Goal: Task Accomplishment & Management: Use online tool/utility

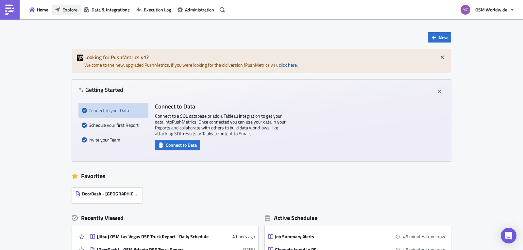
click at [68, 12] on span "Explore" at bounding box center [69, 9] width 15 height 7
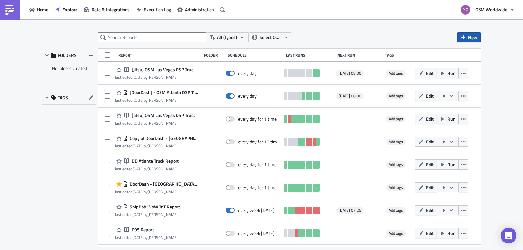
click at [460, 37] on button "New" at bounding box center [468, 37] width 23 height 10
click at [480, 60] on div "Notebook" at bounding box center [490, 63] width 43 height 7
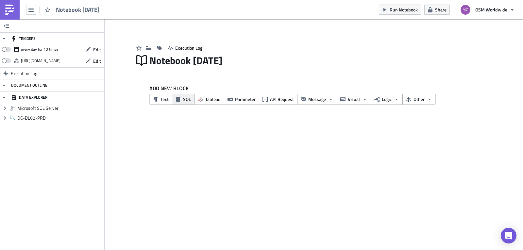
click at [186, 101] on span "SQL" at bounding box center [187, 99] width 8 height 7
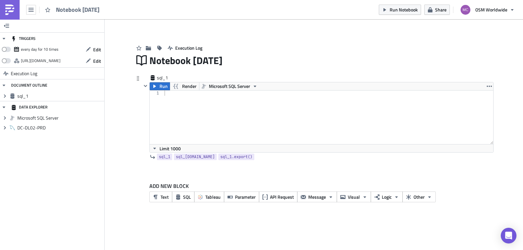
click at [219, 113] on div at bounding box center [328, 122] width 330 height 64
paste textarea ";"
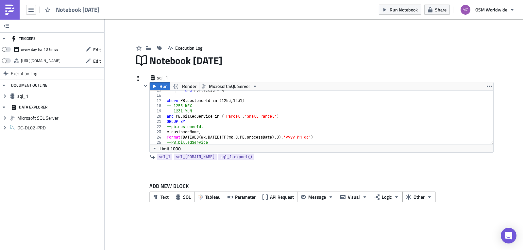
scroll to position [82, 0]
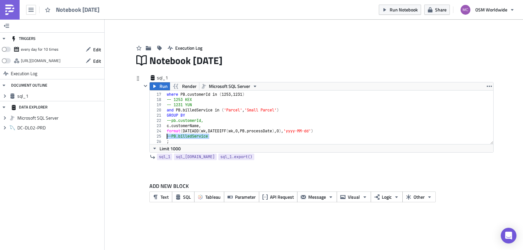
drag, startPoint x: 211, startPoint y: 136, endPoint x: 161, endPoint y: 135, distance: 50.3
click at [161, 135] on div "; 16 17 18 19 20 21 22 23 24 25 26 where PB . customerId in ( 1253 , 1231 ) -- …" at bounding box center [321, 117] width 343 height 54
type textarea "--PB.billedService"
drag, startPoint x: 206, startPoint y: 123, endPoint x: 161, endPoint y: 122, distance: 45.4
click at [161, 122] on div "16 17 18 19 20 21 22 23 24 25 26 where PB . customerId in ( 1253 , 1231 ) -- 12…" at bounding box center [321, 117] width 343 height 54
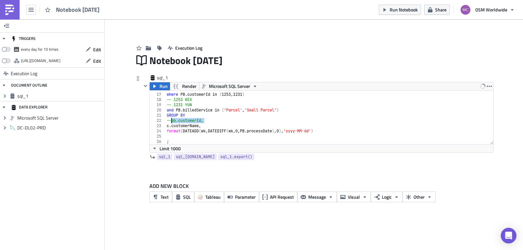
type textarea "--pb.customerId,"
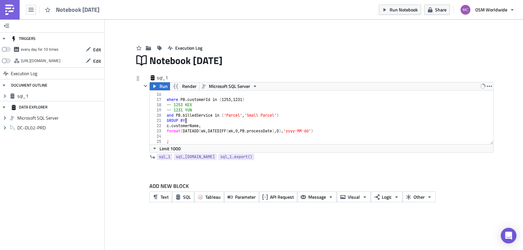
scroll to position [0, 0]
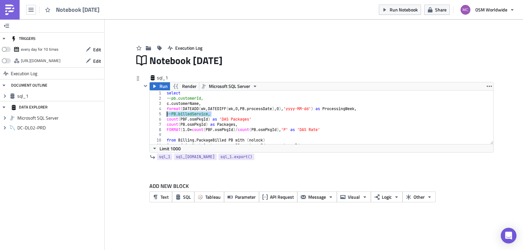
drag, startPoint x: 214, startPoint y: 115, endPoint x: 152, endPoint y: 115, distance: 62.1
click at [152, 115] on div "GROUP BY 1 2 3 4 5 6 7 8 9 10 11 12 select --pb.customerId, c . customerName , …" at bounding box center [321, 117] width 343 height 54
type textarea "--PB.billedService,"
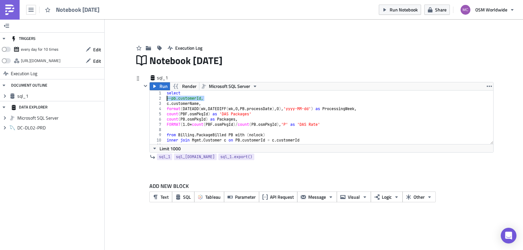
drag, startPoint x: 210, startPoint y: 98, endPoint x: 157, endPoint y: 100, distance: 53.6
click at [157, 100] on div "format(DATEADD(wk, DATEDIFF(wk, 0, PB.processDate), 0),'yyyy-MM-dd') as Process…" at bounding box center [321, 117] width 343 height 54
type textarea "--pb.customerId,"
type textarea "select"
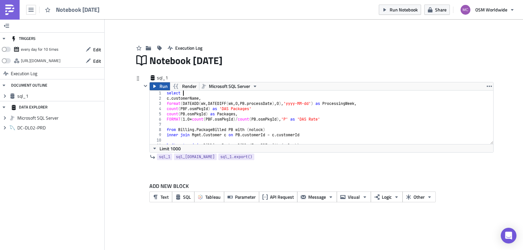
click at [161, 83] on span "Run" at bounding box center [163, 86] width 8 height 8
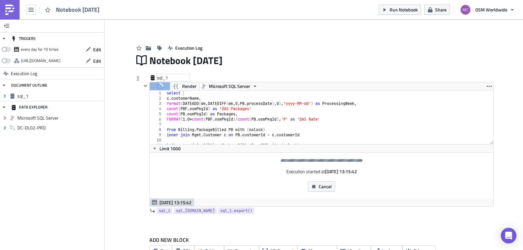
click at [158, 78] on div "sql_1" at bounding box center [173, 77] width 33 height 7
drag, startPoint x: 170, startPoint y: 79, endPoint x: 143, endPoint y: 77, distance: 26.9
click at [151, 77] on div "sql_1 sql_1" at bounding box center [317, 78] width 352 height 8
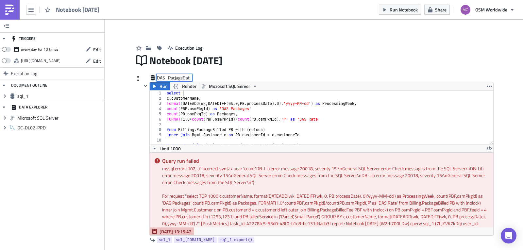
type input "DAS_PacjageData"
click at [309, 129] on div "select c . customerName , format ( DATEADD ( wk , DATEDIFF ( wk , 0 , PB . proc…" at bounding box center [326, 122] width 323 height 64
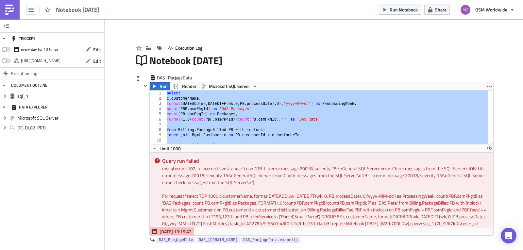
click at [273, 120] on div "select c . customerName , format ( DATEADD ( wk , DATEDIFF ( wk , 0 , PB . proc…" at bounding box center [326, 117] width 323 height 54
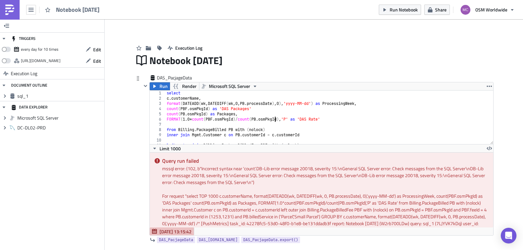
click at [290, 117] on div "select c . customerName , format ( DATEADD ( wk , DATEDIFF ( wk , 0 , PB . proc…" at bounding box center [326, 122] width 323 height 64
type textarea "FORMAT(1.0*count(PBF.osmPkgId)/count(PB.osmPkgId),'P') as 'DAS Rate'"
click at [163, 85] on span "Run" at bounding box center [163, 86] width 8 height 8
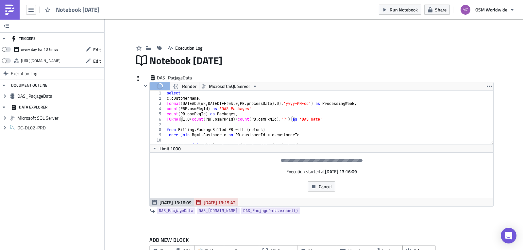
click at [206, 200] on span "Sep 04 13:15:42" at bounding box center [219, 202] width 32 height 7
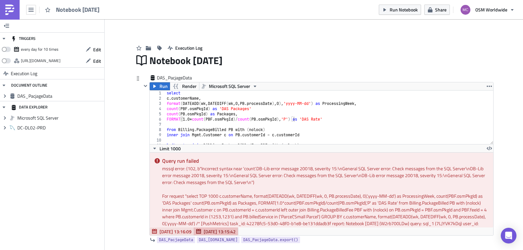
click at [174, 229] on span "[DATE] 13:16:09" at bounding box center [175, 231] width 32 height 7
click at [307, 125] on div "select c . customerName , format ( DATEADD ( wk , DATEDIFF ( wk , 0 , PB . proc…" at bounding box center [326, 122] width 323 height 64
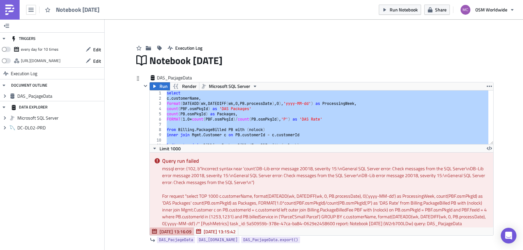
click at [258, 108] on div "select c . customerName , format ( DATEADD ( wk , DATEDIFF ( wk , 0 , PB . proc…" at bounding box center [326, 117] width 323 height 54
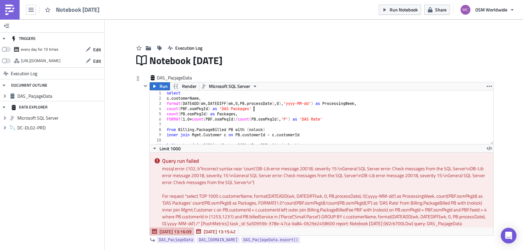
scroll to position [0, 7]
click at [159, 88] on span "Run" at bounding box center [163, 86] width 8 height 8
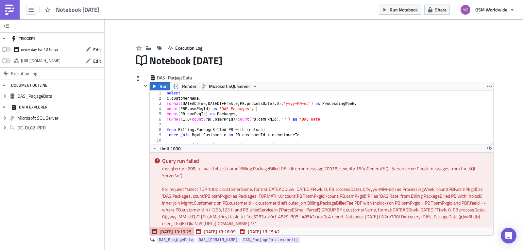
scroll to position [4, 0]
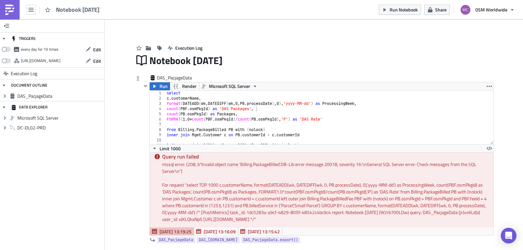
click at [199, 132] on div "select c . customerName , format ( DATEADD ( wk , DATEDIFF ( wk , 0 , PB . proc…" at bounding box center [326, 122] width 323 height 64
click at [177, 128] on div "select c . customerName , format ( DATEADD ( wk , DATEDIFF ( wk , 0 , PB . proc…" at bounding box center [326, 122] width 323 height 64
paste textarea "OSM_Main_BI"
click at [189, 135] on div "select c . customerName , format ( DATEADD ( wk , DATEDIFF ( wk , 0 , PB . proc…" at bounding box center [326, 122] width 323 height 64
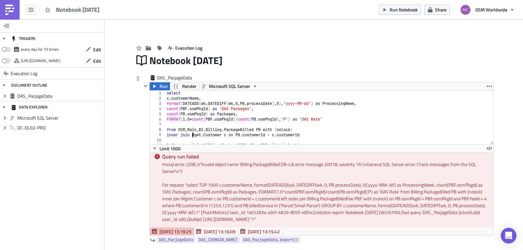
paste textarea "OSM_Main_BI"
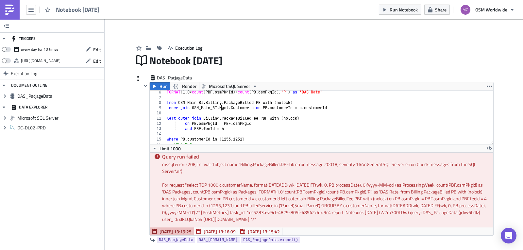
scroll to position [48, 0]
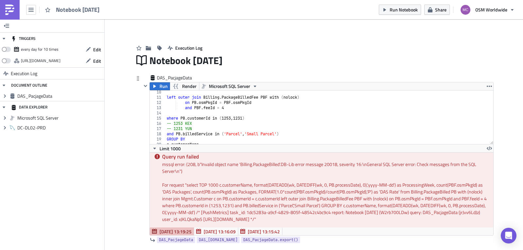
click at [202, 98] on div "left outer join Billing . PackageBilledFee PBF with ( nolock ) on PB . osmPkgId…" at bounding box center [326, 121] width 323 height 64
paste textarea "OSM_Main_BI"
type textarea "left outer join OSM_Main_BI.Billing.PackageBilledFee PBF with (nolock)"
click at [164, 88] on span "Run" at bounding box center [163, 86] width 8 height 8
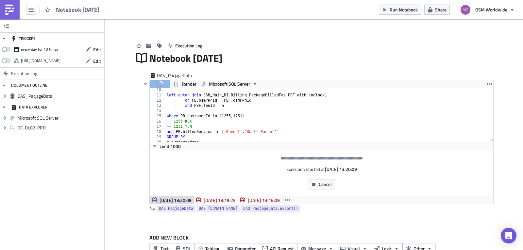
scroll to position [20, 0]
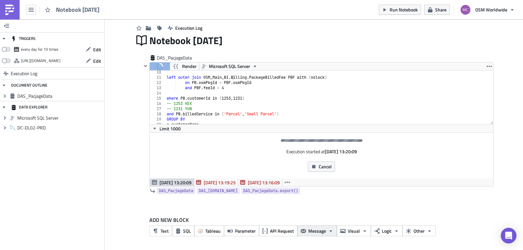
click at [314, 234] on span "Message" at bounding box center [317, 230] width 18 height 7
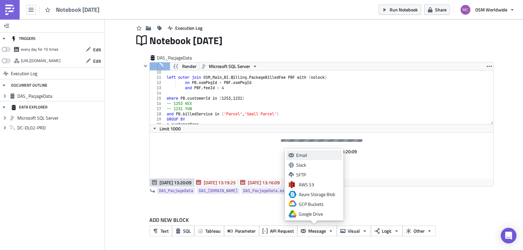
click at [307, 155] on div "Email" at bounding box center [317, 155] width 43 height 7
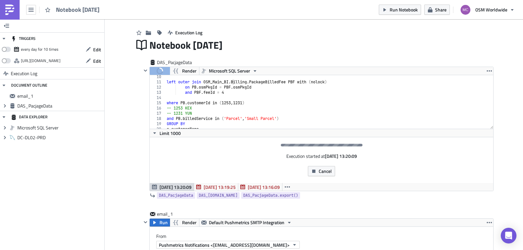
scroll to position [0, 0]
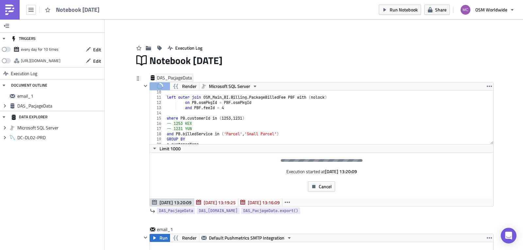
click at [177, 75] on div "DAS_PacjageData" at bounding box center [175, 77] width 36 height 7
click at [174, 77] on input "DAS_PacjageData" at bounding box center [175, 77] width 37 height 7
drag, startPoint x: 168, startPoint y: 78, endPoint x: 214, endPoint y: 78, distance: 46.1
click at [214, 78] on div "DAS_PacjageData DAS_PacjageData" at bounding box center [317, 78] width 352 height 8
type input "DAS_PackageData"
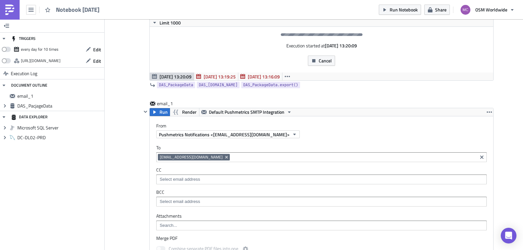
scroll to position [125, 0]
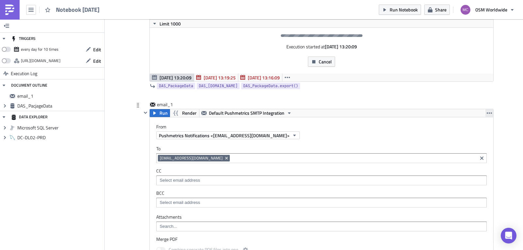
click at [486, 112] on icon "button" at bounding box center [488, 112] width 5 height 5
click at [475, 149] on div "Remove" at bounding box center [490, 151] width 43 height 7
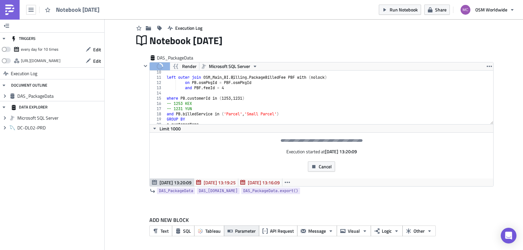
click at [242, 230] on span "Parameter" at bounding box center [245, 230] width 21 height 7
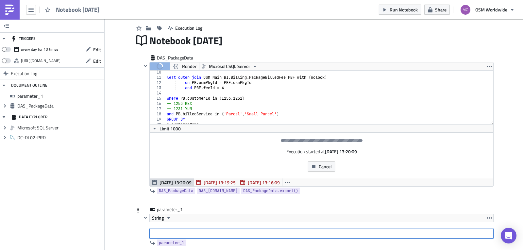
click at [202, 234] on input "text" at bounding box center [321, 234] width 344 height 10
drag, startPoint x: 167, startPoint y: 234, endPoint x: 121, endPoint y: 233, distance: 45.7
click at [121, 233] on div "Add Image Execution Log Notebook 2025-09-04 DAS_PackageData Run Render Microsof…" at bounding box center [314, 150] width 418 height 303
paste input "YUNEXPRESS LOGISTICS LIMITED"
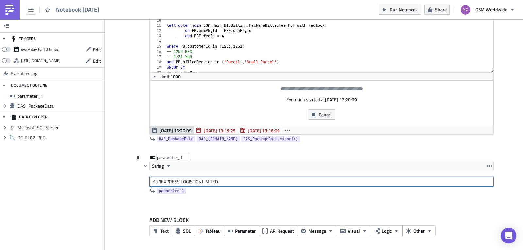
type input "YUNEXPRESS LOGISTICS LIMITED"
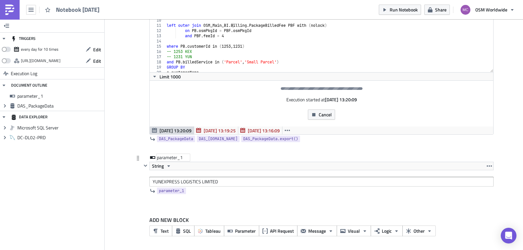
click at [176, 156] on div "parameter_1" at bounding box center [173, 157] width 33 height 7
drag, startPoint x: 186, startPoint y: 158, endPoint x: 137, endPoint y: 157, distance: 49.0
click at [138, 157] on div "parameter_1 parameter_1 String YUNEXPRESS LOGISTICS LIMITED parameter_1" at bounding box center [313, 180] width 359 height 52
type input "Yun"
click at [138, 146] on div "DAS_PackageData Run Render Microsoft SQL Server left outer join OSM_Main_BI.Bil…" at bounding box center [313, 79] width 359 height 152
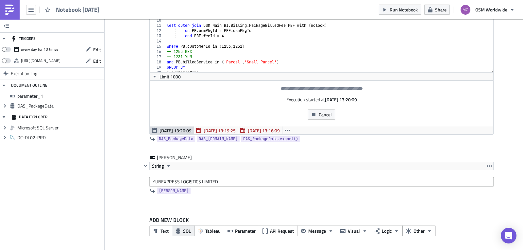
click at [187, 231] on span "SQL" at bounding box center [187, 230] width 8 height 7
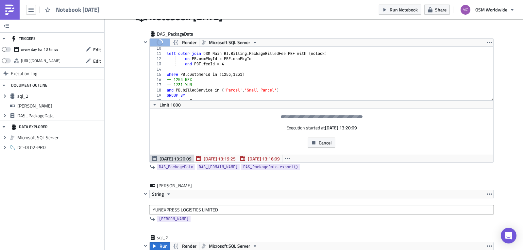
scroll to position [0, 0]
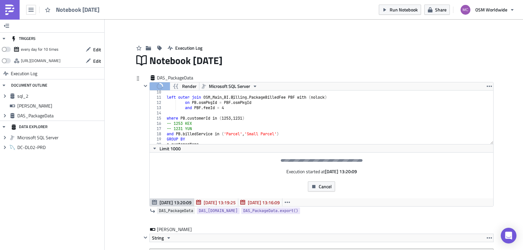
click at [179, 211] on span "DAS_PackageData" at bounding box center [176, 210] width 34 height 7
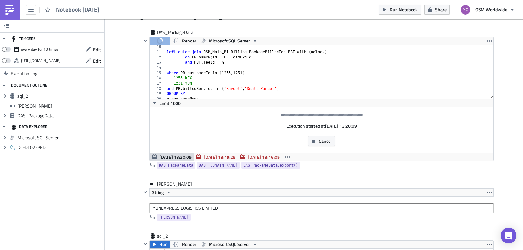
scroll to position [135, 0]
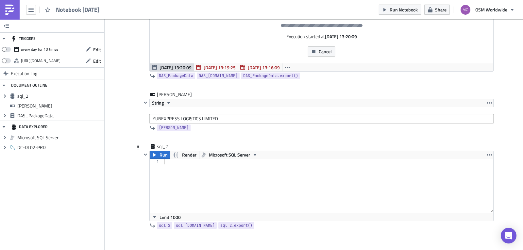
click at [206, 177] on div at bounding box center [328, 191] width 330 height 64
paste textarea "{{ DAS_PackageData }}"
click at [310, 165] on div "SELECT * FROM {{ DAS_PackageData }} WHERE" at bounding box center [328, 191] width 330 height 64
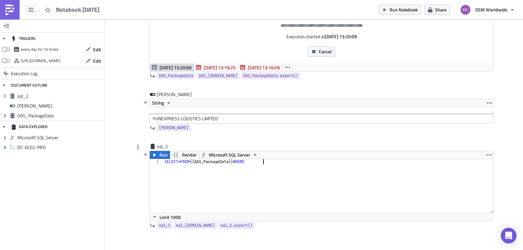
paste textarea "customerName"
click at [161, 128] on span "Yun" at bounding box center [174, 127] width 30 height 7
click at [324, 167] on div "SELECT * FROM {{ DAS_PackageData }} WHERE customerName =" at bounding box center [328, 191] width 330 height 64
paste textarea "{{ Yun }}"
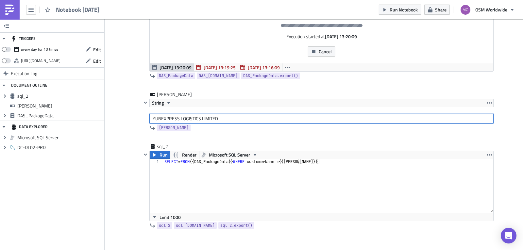
drag, startPoint x: 227, startPoint y: 114, endPoint x: 100, endPoint y: 121, distance: 126.6
click at [100, 121] on div "TRIGGERS every day for 10 times Edit https://pushmetrics.io/api/v1/report/W2rb7…" at bounding box center [261, 84] width 523 height 401
click at [340, 161] on div "SELECT * FROM {{ DAS_PackageData }} WHERE customerName = {{ Yun }}" at bounding box center [328, 191] width 330 height 64
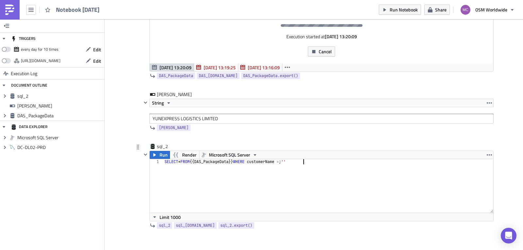
paste textarea "YUNEXPRESS LOGISTICS LIMITED'"
click at [297, 162] on div "SELECT * FROM {{ DAS_PackageData }} WHERE customerName = ; 'YUNEXPRESS LOGISTIC…" at bounding box center [328, 191] width 330 height 64
type textarea "SELECT * FROM {{ DAS_PackageData }} WHERE customerName = 'YUNEXPRESS LOGISTICS …"
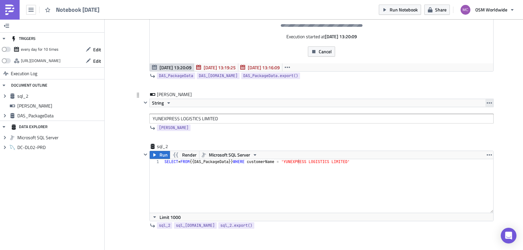
click at [486, 103] on icon "button" at bounding box center [488, 102] width 5 height 1
click at [476, 131] on div "Remove" at bounding box center [490, 131] width 43 height 7
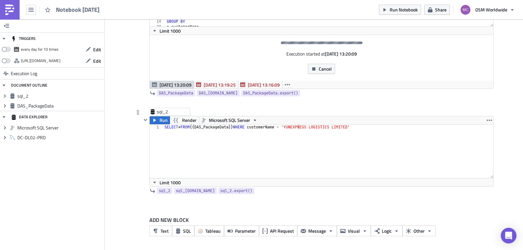
click at [164, 110] on div "sql_2" at bounding box center [173, 111] width 33 height 7
click at [146, 107] on div "DAS_PackageData Run Render Microsoft SQL Server left outer join OSM_Main_BI.Bil…" at bounding box center [313, 81] width 359 height 249
type input "Yun"
click at [129, 102] on div "Execution Log Notebook 2025-09-04 DAS_PackageData Run Render Microsoft SQL Serv…" at bounding box center [313, 81] width 372 height 339
click at [322, 230] on span "Message" at bounding box center [317, 230] width 18 height 7
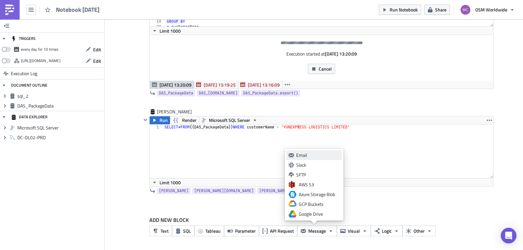
click at [317, 153] on div "Email" at bounding box center [317, 155] width 43 height 7
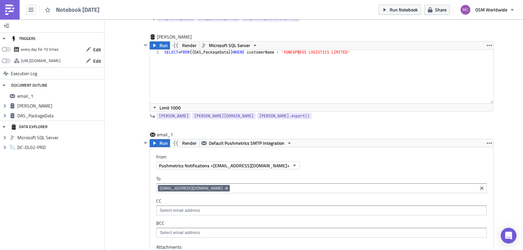
scroll to position [191, 0]
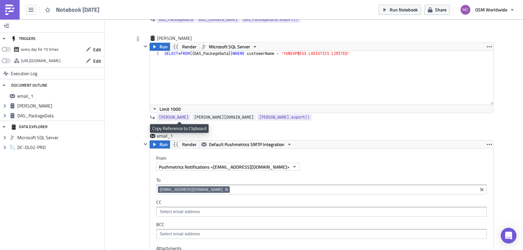
click at [194, 119] on span "Yun.data" at bounding box center [223, 117] width 59 height 7
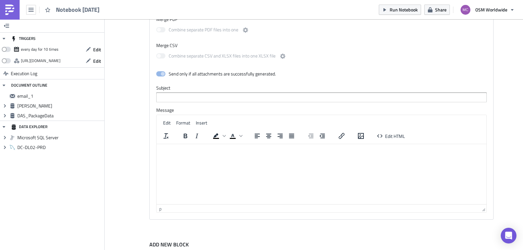
scroll to position [445, 0]
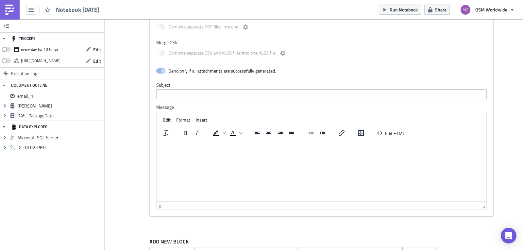
click at [251, 152] on html at bounding box center [321, 146] width 330 height 10
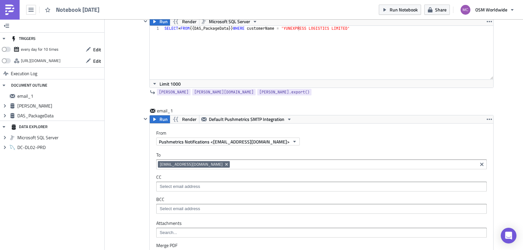
scroll to position [202, 0]
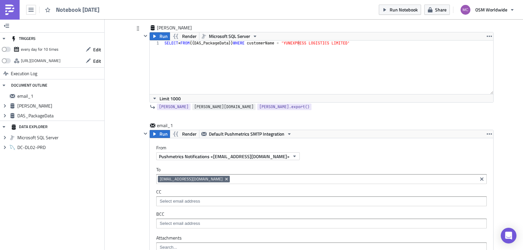
click at [194, 106] on span "Yun.data" at bounding box center [223, 107] width 59 height 7
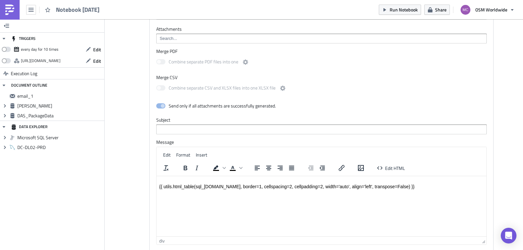
scroll to position [445, 0]
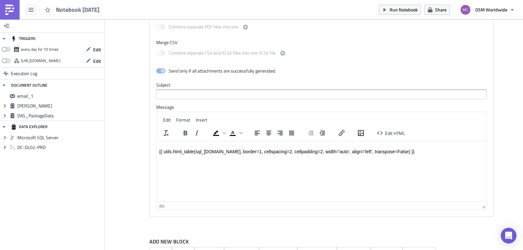
click at [207, 151] on div "{{ utils.html_table(sql_[DOMAIN_NAME], border=1, cellspacing=2, cellpadding=2, …" at bounding box center [321, 151] width 324 height 5
drag, startPoint x: 195, startPoint y: 153, endPoint x: 217, endPoint y: 154, distance: 21.9
click at [217, 154] on div "{{ utils.html_table(sql_[DOMAIN_NAME], border=1, cellspacing=2, cellpadding=2, …" at bounding box center [321, 151] width 324 height 5
drag, startPoint x: 200, startPoint y: 152, endPoint x: 196, endPoint y: 151, distance: 3.7
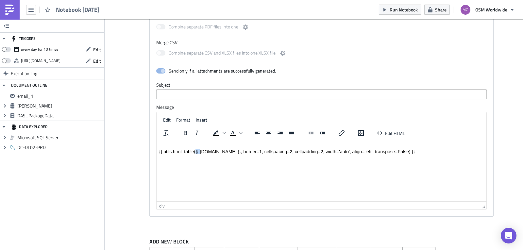
click at [196, 151] on div "{{ utils.html_table({{ Yun.data }}, border=1, cellspacing=2, cellpadding=2, wid…" at bounding box center [321, 151] width 324 height 5
click at [218, 154] on div "{{ utils.html_table(Yun.data }}, border=1, cellspacing=2, cellpadding=2, width=…" at bounding box center [321, 151] width 324 height 5
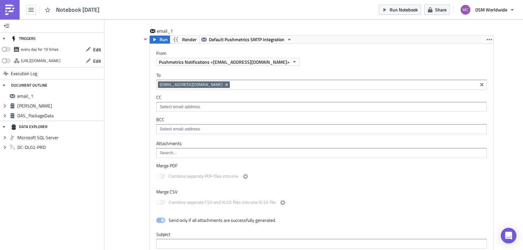
scroll to position [282, 0]
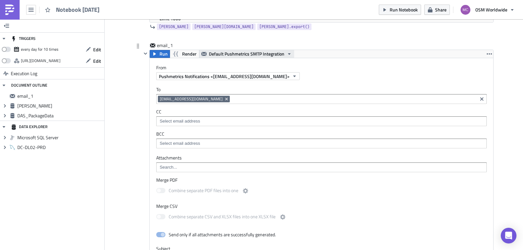
click at [261, 54] on span "Default Pushmetrics SMTP Integration" at bounding box center [246, 54] width 75 height 8
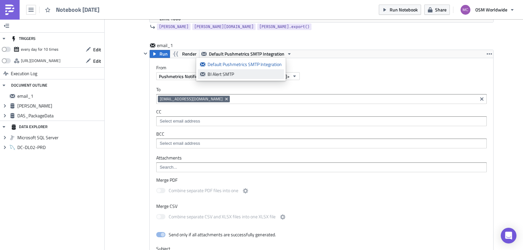
click at [236, 75] on div "BI Alert SMTP" at bounding box center [244, 74] width 74 height 7
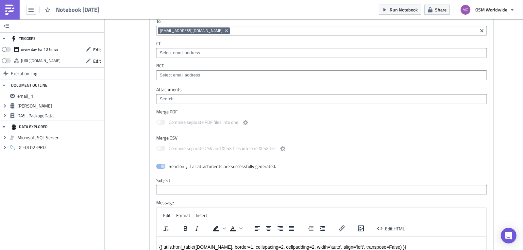
scroll to position [348, 0]
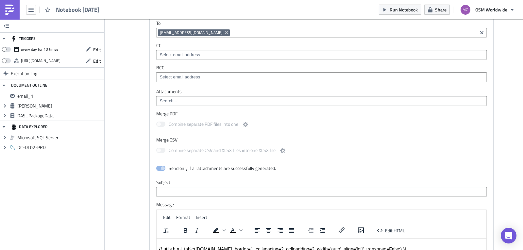
click at [190, 99] on input at bounding box center [321, 101] width 326 height 7
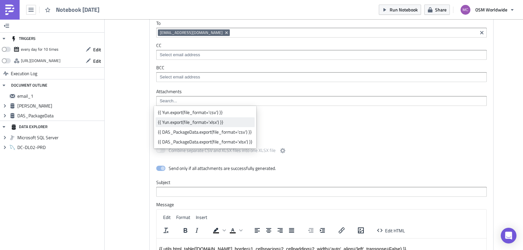
click at [227, 122] on div "{{ Yun.export(file_format='xlsx') }}" at bounding box center [205, 122] width 94 height 7
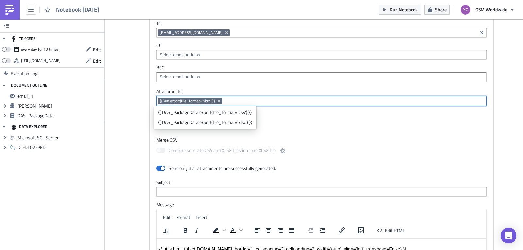
click at [447, 146] on div "Combine separate CSV and XLSX files into one XLSX file" at bounding box center [321, 151] width 330 height 14
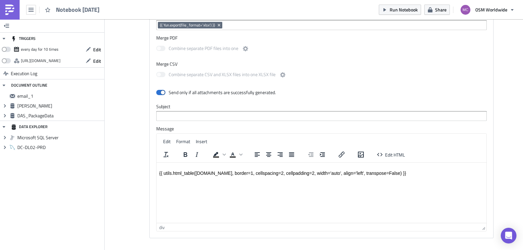
scroll to position [413, 0]
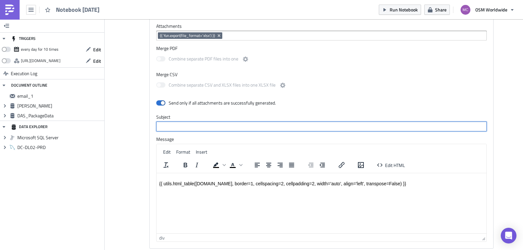
click at [218, 124] on input "text" at bounding box center [321, 126] width 330 height 10
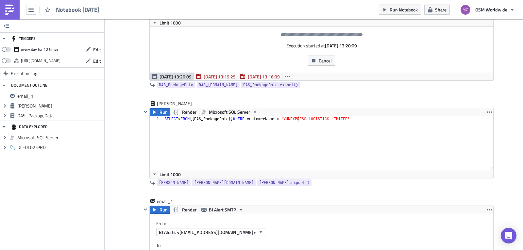
scroll to position [125, 0]
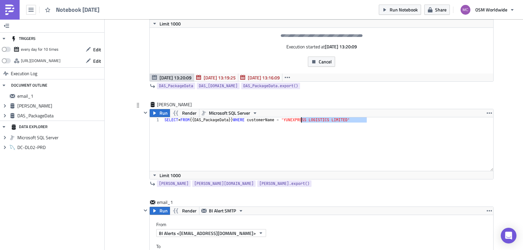
drag, startPoint x: 364, startPoint y: 121, endPoint x: 299, endPoint y: 120, distance: 65.3
click at [299, 120] on div "SELECT * FROM {{ DAS_PackageData }} WHERE customerName = 'YUNEXPRESS LOGISTICS …" at bounding box center [328, 149] width 330 height 64
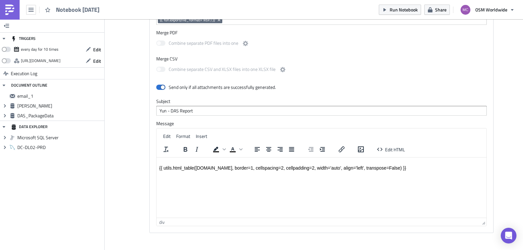
scroll to position [430, 0]
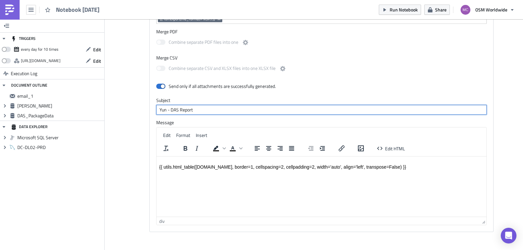
drag, startPoint x: 163, startPoint y: 110, endPoint x: 124, endPoint y: 114, distance: 39.0
click at [135, 113] on div "email_1 Run Render BI Alert SMTP From BI Alerts <BIAlerts@osmworldwide.com> To …" at bounding box center [313, 68] width 359 height 349
paste input "UNEXPRESS LOGISTICS LIMITED"
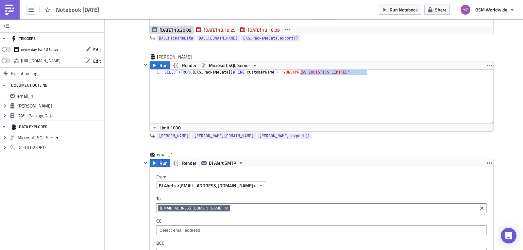
scroll to position [167, 0]
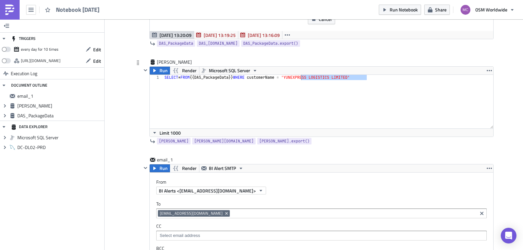
type input "YUNEXPRESS LOGISTICS LIMITED - DAS Report"
click at [370, 86] on div "SELECT * FROM {{ DAS_PackageData }} WHERE customerName = 'YUNEXPRESS LOGISTICS …" at bounding box center [328, 107] width 330 height 64
type textarea "SELECT * FROM {{ DAS_PackageData }} WHERE customerName = 'YUNEXPRESS LOGISTICS …"
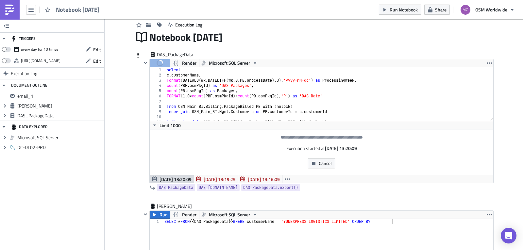
scroll to position [0, 0]
click at [198, 75] on div "select c . customerName , format ( DATEADD ( wk , DATEDIFF ( wk , 0 , PB . proc…" at bounding box center [326, 99] width 323 height 64
drag, startPoint x: 208, startPoint y: 75, endPoint x: 239, endPoint y: 76, distance: 30.7
click at [239, 76] on div "select c . customerName as 'Customer Name' , format ( DATEADD ( wk , DATEDIFF (…" at bounding box center [326, 99] width 323 height 64
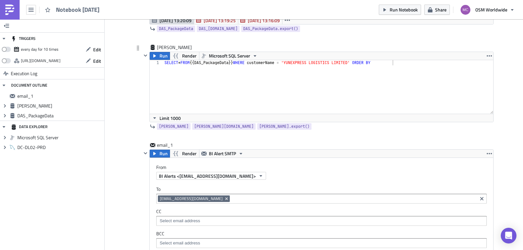
scroll to position [179, 0]
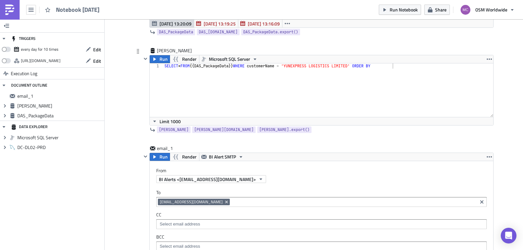
type textarea "c.customerName as 'Customer Name',"
click at [274, 65] on div "SELECT * FROM {{ DAS_PackageData }} WHERE customerName = 'YUNEXPRESS LOGISTICS …" at bounding box center [328, 95] width 330 height 64
paste textarea "Customer Name]"
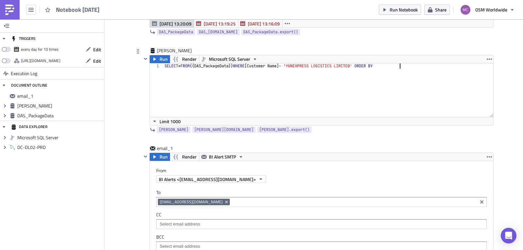
click at [298, 77] on div "SELECT * FROM {{ DAS_PackageData }} WHERE [ Customer Name ] = 'YUNEXPRESS LOGIS…" at bounding box center [328, 95] width 330 height 64
type textarea "SELECT * FROM {{ DAS_PackageData }} WHERE [Customer Name] = 'YUNEXPRESS LOGISTI…"
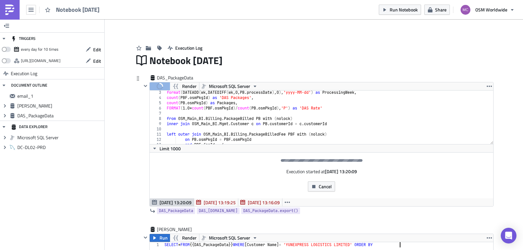
scroll to position [0, 0]
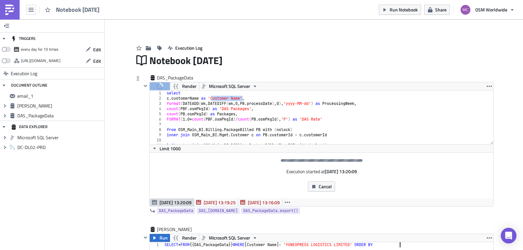
click at [334, 103] on div "select c . customerName as 'Customer Name' , format ( DATEADD ( wk , DATEDIFF (…" at bounding box center [326, 122] width 323 height 64
drag, startPoint x: 335, startPoint y: 103, endPoint x: 370, endPoint y: 102, distance: 35.3
click at [370, 102] on div "select c . customerName as 'Customer Name' , format ( DATEADD ( wk , DATEDIFF (…" at bounding box center [326, 122] width 323 height 64
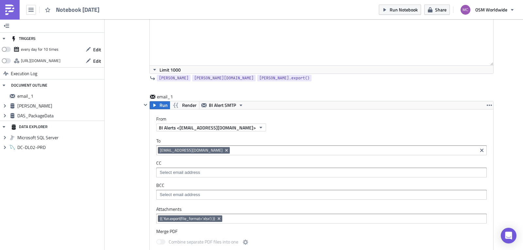
scroll to position [262, 0]
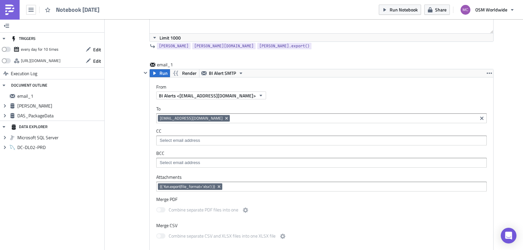
type textarea "format(DATEADD(wk, DATEDIFF(wk, 0, PB.processDate), 0),'yyyy-MM-dd') as 'Proces…"
drag, startPoint x: 516, startPoint y: 180, endPoint x: 516, endPoint y: 127, distance: 52.9
click at [517, 122] on div "Add Image Execution Log Notebook 2025-09-04 DAS_PackageData Run Render Microsof…" at bounding box center [314, 106] width 418 height 698
click at [516, 124] on div "Add Image Execution Log Notebook 2025-09-04 DAS_PackageData Run Render Microsof…" at bounding box center [314, 106] width 418 height 698
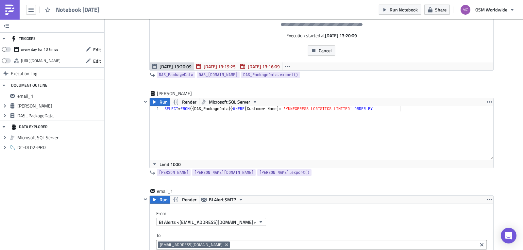
scroll to position [134, 0]
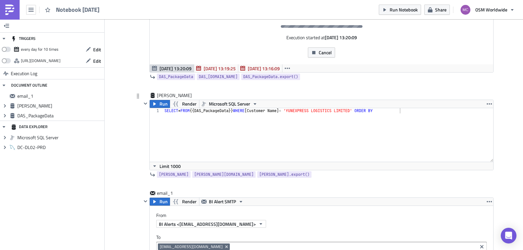
click at [405, 112] on div "SELECT * FROM {{ DAS_PackageData }} WHERE [ Customer Name ] = 'YUNEXPRESS LOGIS…" at bounding box center [328, 140] width 330 height 64
paste textarea "Processing Week"
click at [397, 111] on div "SELECT * FROM {{ DAS_PackageData }} WHERE [ Customer Name ] = 'YUNEXPRESS LOGIS…" at bounding box center [328, 140] width 330 height 64
click at [440, 110] on div "SELECT * FROM {{ DAS_PackageData }} WHERE [ Customer Name ] = 'YUNEXPRESS LOGIS…" at bounding box center [328, 140] width 330 height 64
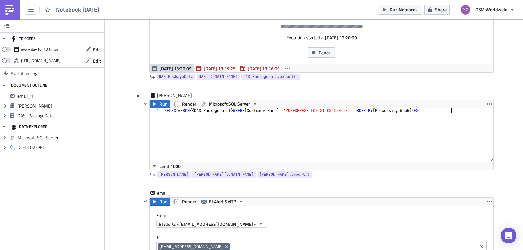
click at [439, 130] on div "SELECT * FROM {{ DAS_PackageData }} WHERE [ Customer Name ] = 'YUNEXPRESS LOGIS…" at bounding box center [328, 140] width 330 height 64
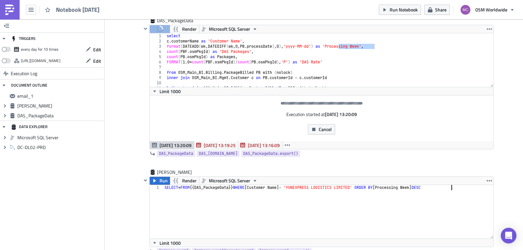
scroll to position [52, 0]
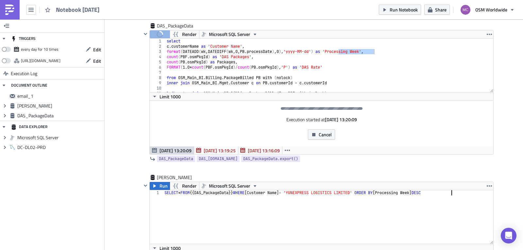
type textarea "SELECT * FROM {{ DAS_PackageData }} WHERE [Customer Name] = 'YUNEXPRESS LOGISTI…"
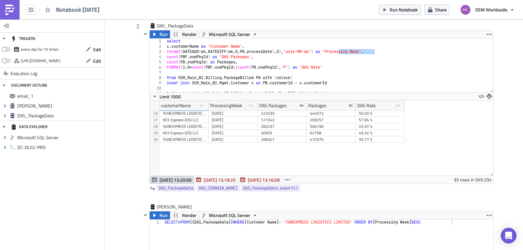
scroll to position [0, 0]
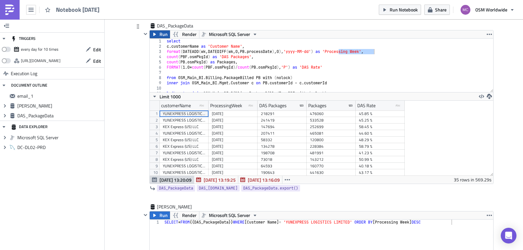
click at [159, 33] on span "Run" at bounding box center [163, 34] width 8 height 8
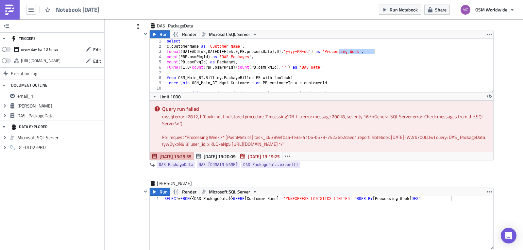
type textarea "count(PB.osmPkgId) as Packages,"
click at [412, 62] on div "select c . customerName as 'Customer Name' , format ( DATEADD ( wk , DATEDIFF (…" at bounding box center [326, 71] width 323 height 64
click at [155, 34] on button "Run" at bounding box center [160, 34] width 20 height 8
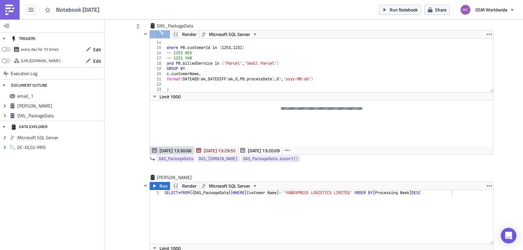
scroll to position [0, 0]
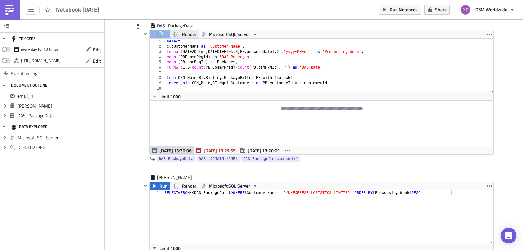
click at [182, 36] on span "Render" at bounding box center [189, 34] width 14 height 8
click at [161, 97] on span "Limit 1000" at bounding box center [169, 96] width 21 height 7
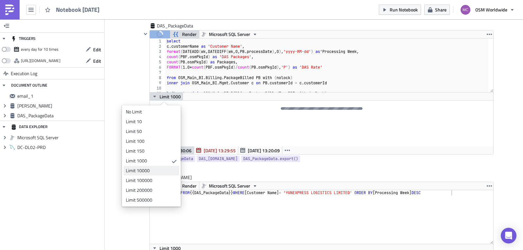
click at [163, 171] on div "Limit 10000" at bounding box center [150, 170] width 49 height 7
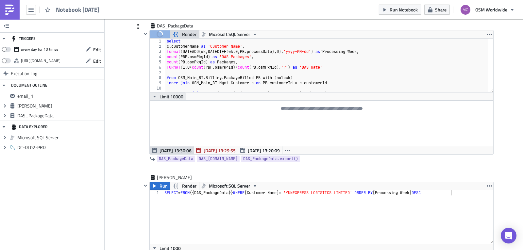
click at [170, 99] on span "Limit 10000" at bounding box center [171, 96] width 24 height 7
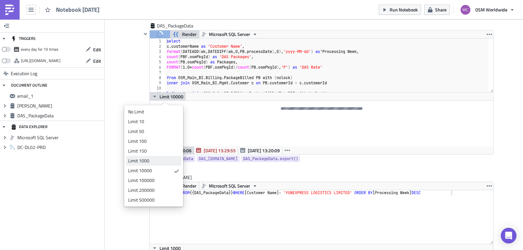
click at [157, 159] on div "Limit 1000" at bounding box center [152, 160] width 49 height 7
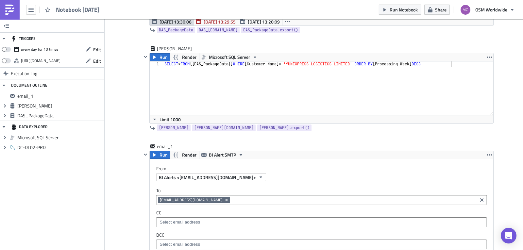
scroll to position [183, 0]
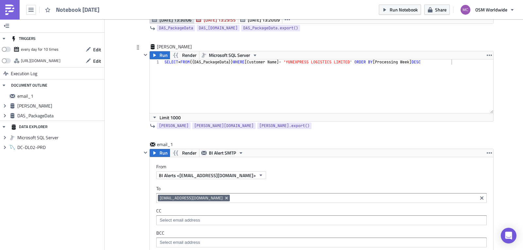
click at [188, 67] on div "SELECT * FROM {{ DAS_PackageData }} WHERE [ Customer Name ] = 'YUNEXPRESS LOGIS…" at bounding box center [328, 91] width 330 height 64
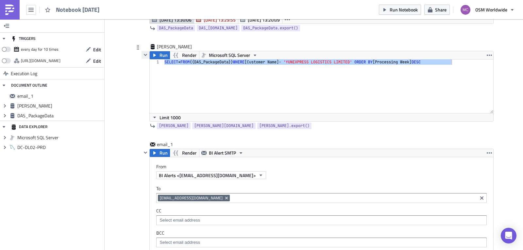
click at [143, 54] on icon "button" at bounding box center [145, 54] width 5 height 5
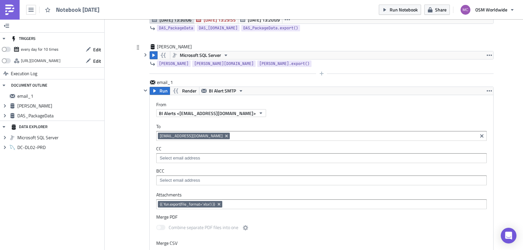
click at [153, 75] on div at bounding box center [317, 74] width 352 height 8
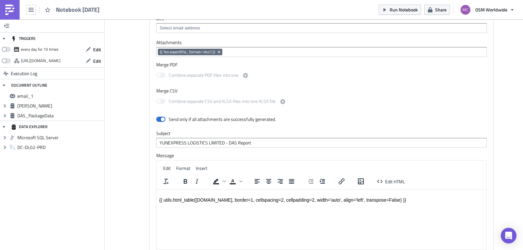
scroll to position [405, 0]
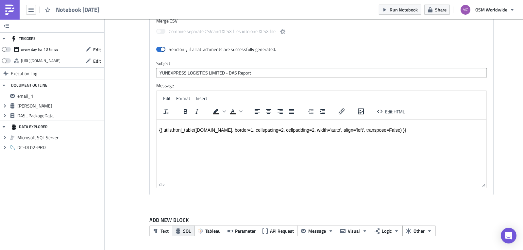
click at [186, 230] on span "SQL" at bounding box center [187, 230] width 8 height 7
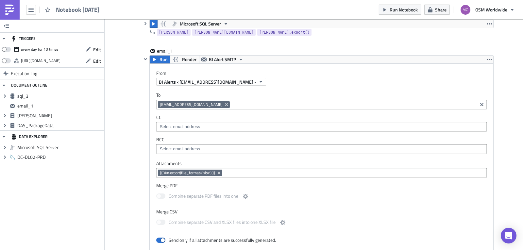
scroll to position [213, 0]
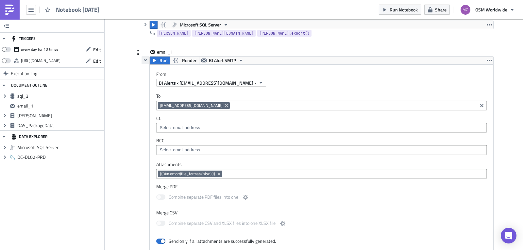
click at [143, 61] on icon "button" at bounding box center [145, 59] width 5 height 5
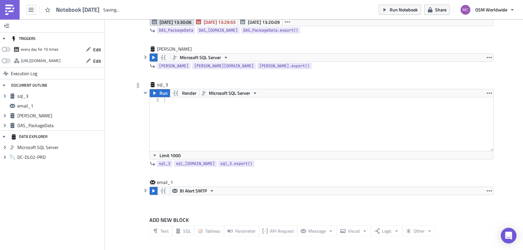
scroll to position [0, 0]
click at [179, 110] on div at bounding box center [328, 129] width 330 height 64
paste textarea "pp.zip"
click at [145, 59] on icon "button" at bounding box center [145, 57] width 5 height 5
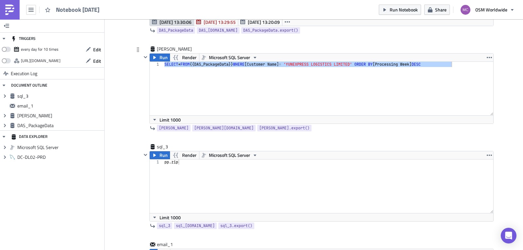
click at [203, 73] on div "SELECT * FROM {{ DAS_PackageData }} WHERE [ Customer Name ] = 'YUNEXPRESS LOGIS…" at bounding box center [328, 89] width 330 height 54
click at [193, 173] on div "pp . zip" at bounding box center [328, 191] width 330 height 64
paste textarea "SELECT * FROM {{ DAS_PackageData }} WHERE [Customer Name] = 'YUNEXPRESS LOGISTI…"
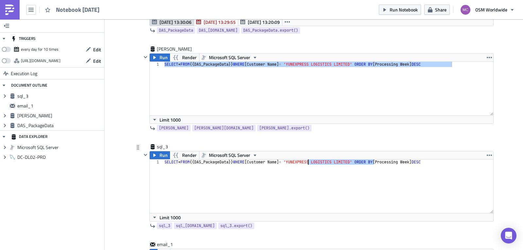
drag, startPoint x: 372, startPoint y: 162, endPoint x: 305, endPoint y: 161, distance: 67.3
click at [305, 161] on div "SELECT * FROM {{ DAS_PackageData }} WHERE [ Customer Name ] = 'YUNEXPRESS LOGIS…" at bounding box center [328, 191] width 330 height 64
paste textarea "KEX Express (US) LLC"
type textarea "SELECT * FROM {{ DAS_PackageData }} WHERE [Customer Name] = 'KEX Express (US) L…"
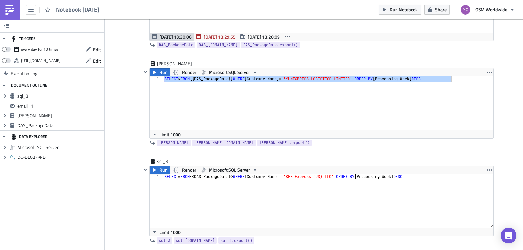
scroll to position [169, 0]
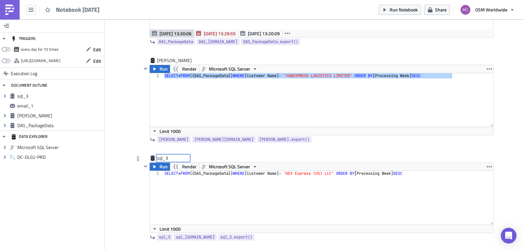
click at [166, 157] on div "sql_3 sql_3" at bounding box center [173, 158] width 33 height 7
click at [166, 157] on input "sql_3" at bounding box center [173, 158] width 33 height 7
type input "Kex"
click at [134, 160] on div at bounding box center [138, 159] width 8 height 8
click at [136, 173] on div "Kex Run Render Microsoft SQL Server SELECT * FROM {{ DAS_PackageData }} WHERE […" at bounding box center [313, 204] width 359 height 98
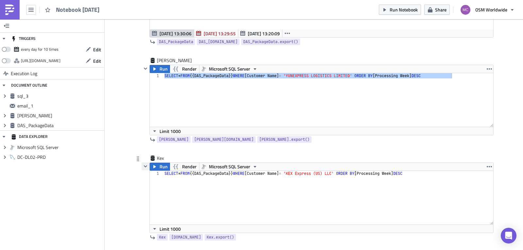
click at [145, 167] on icon "button" at bounding box center [145, 166] width 5 height 5
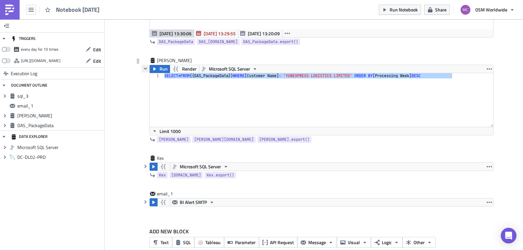
click at [143, 70] on icon "button" at bounding box center [145, 68] width 5 height 5
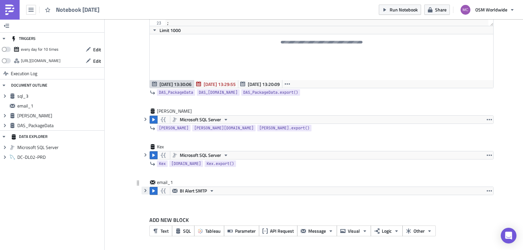
click at [144, 192] on icon "button" at bounding box center [145, 190] width 2 height 3
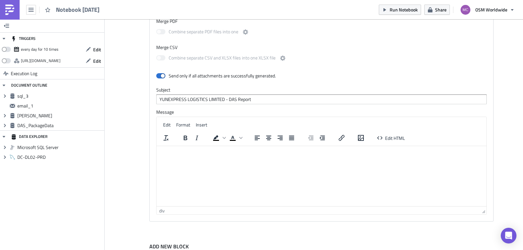
scroll to position [440, 0]
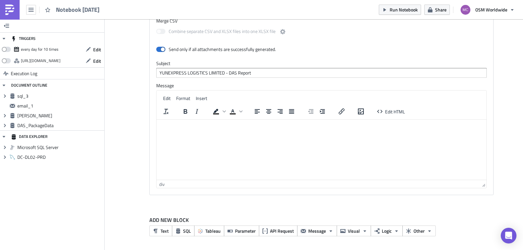
click at [217, 131] on html at bounding box center [321, 125] width 330 height 11
click at [257, 131] on html at bounding box center [321, 125] width 330 height 11
click at [258, 131] on html at bounding box center [321, 125] width 330 height 11
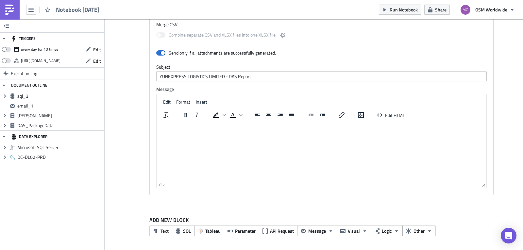
drag, startPoint x: 481, startPoint y: 186, endPoint x: 477, endPoint y: 181, distance: 6.6
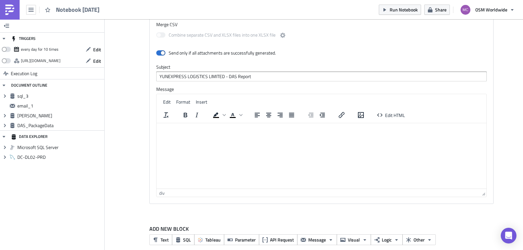
scroll to position [440, 0]
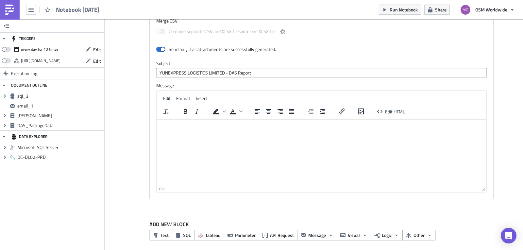
drag, startPoint x: 480, startPoint y: 185, endPoint x: 485, endPoint y: 196, distance: 11.3
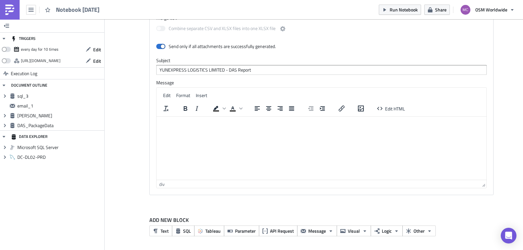
click at [191, 128] on html at bounding box center [321, 122] width 330 height 11
click at [201, 95] on span "Insert" at bounding box center [201, 95] width 11 height 7
click at [205, 96] on button "Insert" at bounding box center [201, 94] width 17 height 9
click at [170, 93] on button "Edit" at bounding box center [166, 94] width 13 height 9
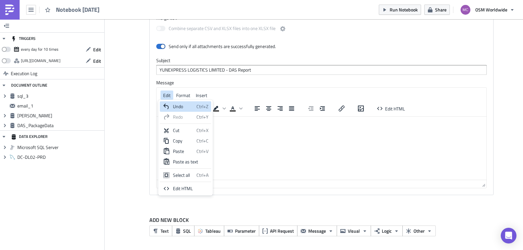
click at [170, 93] on button "Edit" at bounding box center [166, 94] width 13 height 9
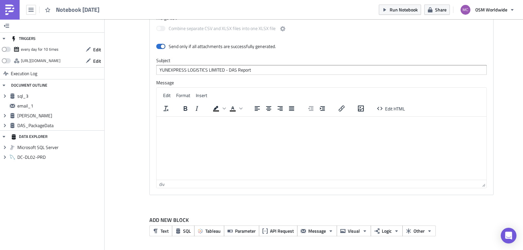
click at [253, 128] on html at bounding box center [321, 122] width 330 height 11
click at [203, 128] on html at bounding box center [321, 122] width 330 height 11
click at [181, 128] on html at bounding box center [321, 122] width 330 height 11
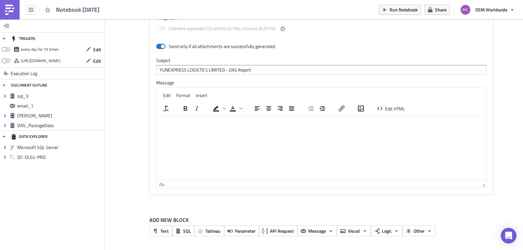
click at [178, 128] on html at bounding box center [321, 122] width 330 height 11
click at [258, 64] on div "Subject YUNEXPRESS LOGISTICS LIMITED - DAS Report" at bounding box center [321, 65] width 330 height 17
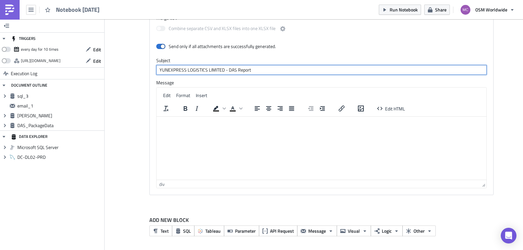
click at [262, 68] on input "YUNEXPRESS LOGISTICS LIMITED - DAS Report" at bounding box center [321, 70] width 330 height 10
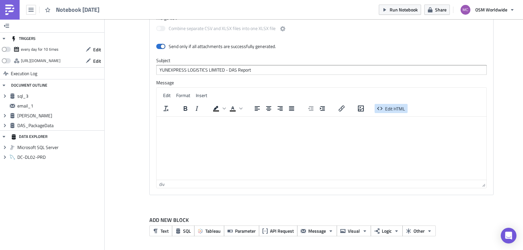
click at [392, 108] on span "Edit HTML" at bounding box center [395, 108] width 20 height 7
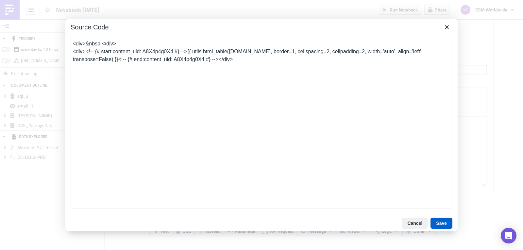
click at [441, 225] on button "Save" at bounding box center [441, 223] width 22 height 11
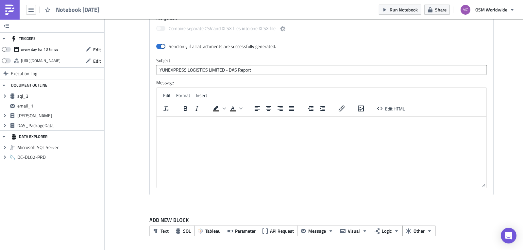
drag, startPoint x: 351, startPoint y: 163, endPoint x: 355, endPoint y: 179, distance: 16.2
click at [355, 128] on html at bounding box center [321, 122] width 330 height 11
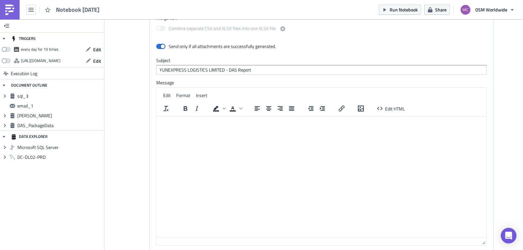
drag, startPoint x: 481, startPoint y: 184, endPoint x: 480, endPoint y: 243, distance: 59.1
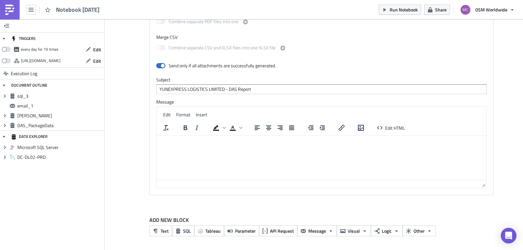
scroll to position [424, 0]
drag, startPoint x: 481, startPoint y: 185, endPoint x: 455, endPoint y: 89, distance: 98.7
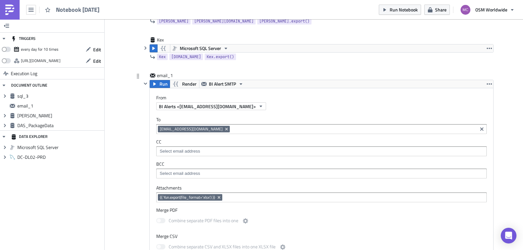
scroll to position [224, 0]
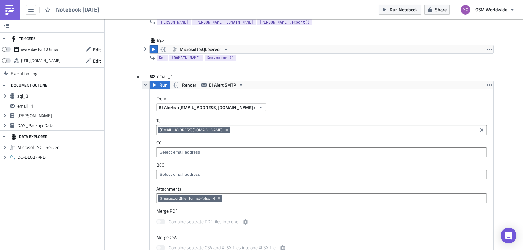
click at [143, 84] on icon "button" at bounding box center [145, 84] width 5 height 5
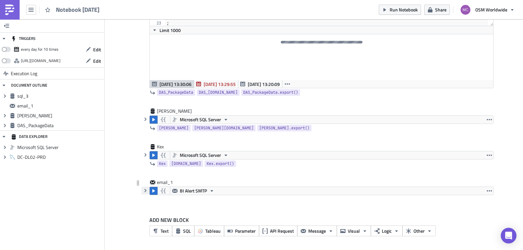
scroll to position [118, 0]
click at [300, 233] on icon "button" at bounding box center [302, 230] width 5 height 5
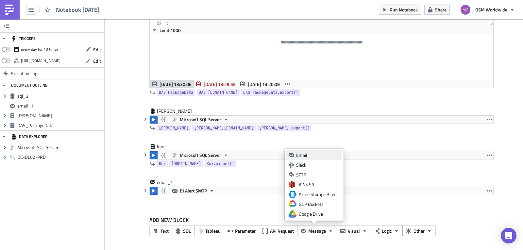
click at [309, 156] on div "Email" at bounding box center [317, 155] width 43 height 7
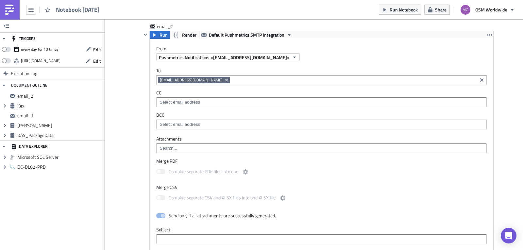
scroll to position [316, 0]
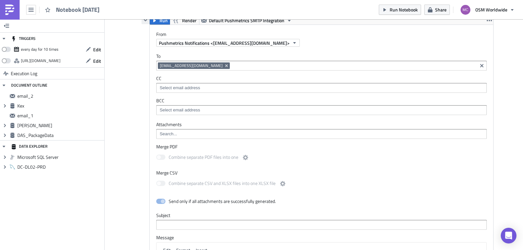
click at [144, 21] on icon "button" at bounding box center [145, 20] width 3 height 2
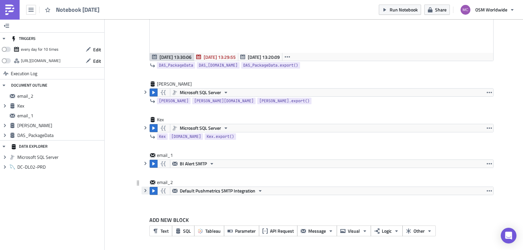
scroll to position [145, 0]
click at [358, 229] on button "Visual" at bounding box center [353, 230] width 34 height 11
click at [296, 229] on div "KPI Card" at bounding box center [302, 231] width 43 height 7
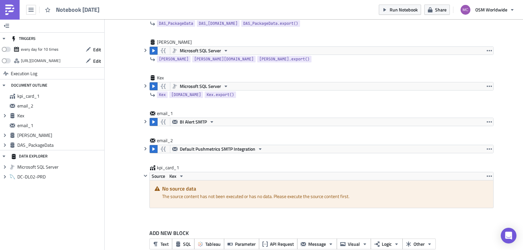
scroll to position [200, 0]
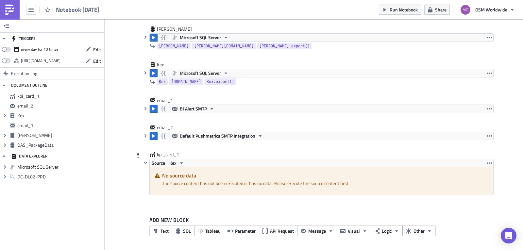
click at [176, 178] on h5 "No source data" at bounding box center [325, 175] width 326 height 5
click at [179, 161] on icon "button" at bounding box center [181, 162] width 5 height 5
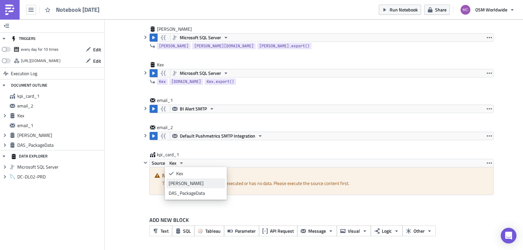
click at [185, 181] on div "Yun" at bounding box center [196, 183] width 54 height 7
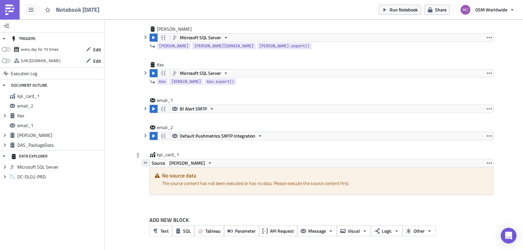
click at [144, 163] on icon "button" at bounding box center [145, 163] width 3 height 2
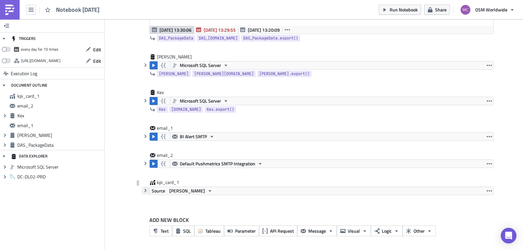
scroll to position [172, 0]
click at [235, 165] on span "Default Pushmetrics SMTP Integration" at bounding box center [217, 164] width 75 height 8
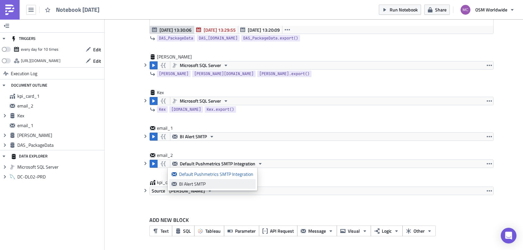
click at [204, 183] on div "BI Alert SMTP" at bounding box center [216, 184] width 74 height 7
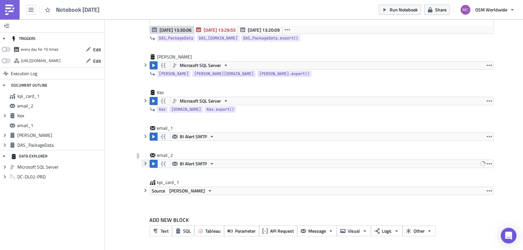
click at [143, 163] on icon "button" at bounding box center [145, 163] width 5 height 5
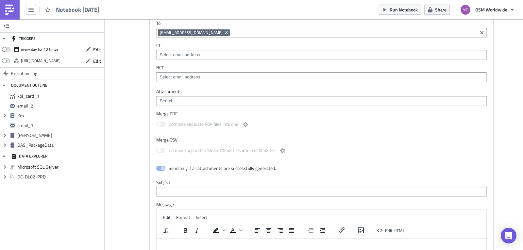
scroll to position [360, 0]
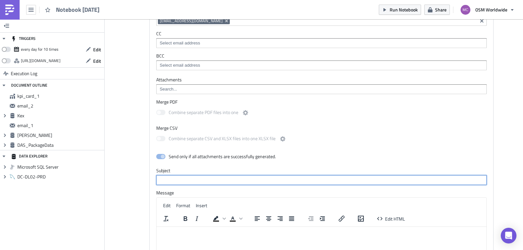
click at [184, 177] on input "text" at bounding box center [321, 180] width 330 height 10
paste input "KEX Express (US) LLC"
type input "KEX Express (US) LLC - DAS Report"
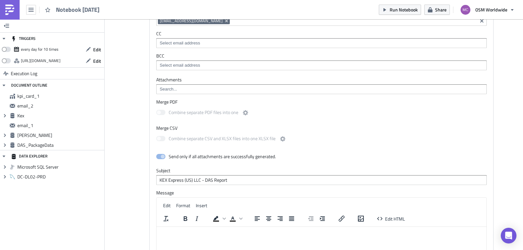
click at [200, 237] on html at bounding box center [321, 232] width 330 height 10
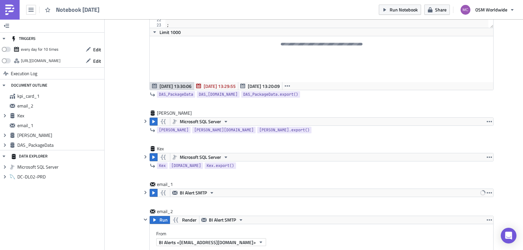
scroll to position [109, 0]
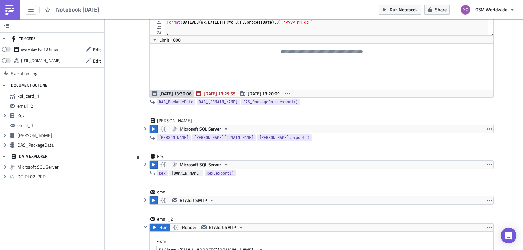
click at [176, 175] on span "Kex.data" at bounding box center [186, 173] width 30 height 7
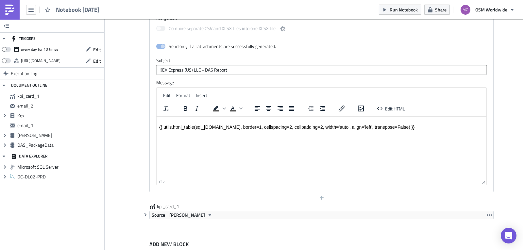
scroll to position [473, 0]
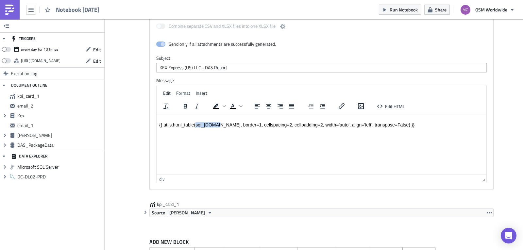
drag, startPoint x: 216, startPoint y: 125, endPoint x: 196, endPoint y: 126, distance: 20.3
click at [196, 126] on div "{{ utils.html_table(sql_[DOMAIN_NAME], border=1, cellspacing=2, cellpadding=2, …" at bounding box center [321, 124] width 324 height 5
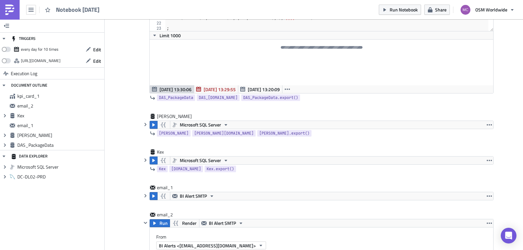
scroll to position [47, 0]
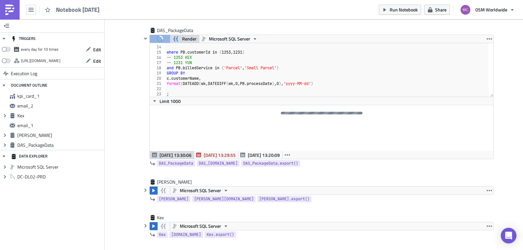
drag, startPoint x: 512, startPoint y: 44, endPoint x: 511, endPoint y: 40, distance: 4.4
drag, startPoint x: 511, startPoint y: 42, endPoint x: 518, endPoint y: 99, distance: 57.3
click at [518, 99] on main "TRIGGERS every day for 10 times Edit https://pushmetrics.io/api/v1/report/W2rb7…" at bounding box center [261, 135] width 523 height 232
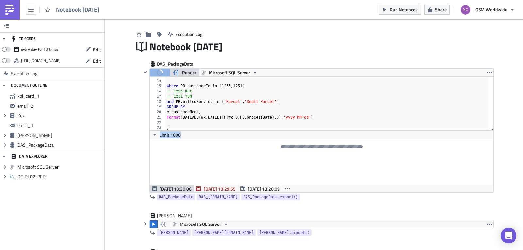
scroll to position [0, 0]
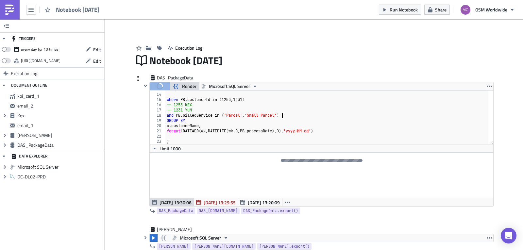
click at [385, 115] on div "and PBF . feeId = 4 where PB . customerId in ( 1253 , 1231 ) -- 1253 KEX -- 123…" at bounding box center [326, 119] width 323 height 64
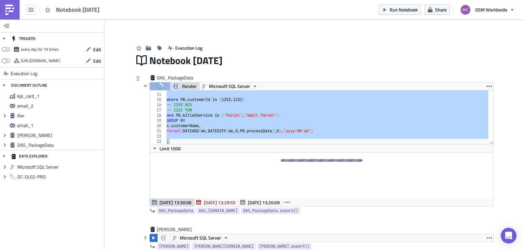
drag, startPoint x: 266, startPoint y: 115, endPoint x: 291, endPoint y: 114, distance: 25.5
click at [266, 115] on div "and PBF . feeId = 4 where PB . customerId in ( 1253 , 1231 ) -- 1253 KEX -- 123…" at bounding box center [326, 117] width 323 height 54
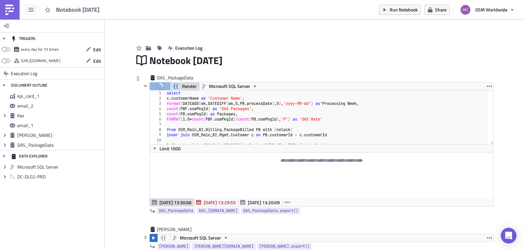
click at [371, 104] on div "select c . customerName as 'Customer Name' , format ( DATEADD ( wk , DATEDIFF (…" at bounding box center [326, 122] width 323 height 64
type textarea "format(DATEADD(wk, DATEDIFF(wk, 0, PB.processDate), 0),'yyyy-MM-dd') as 'Proces…"
drag, startPoint x: 352, startPoint y: 106, endPoint x: 252, endPoint y: 103, distance: 100.3
click at [352, 106] on div "select c . customerName as 'Customer Name' , format ( DATEADD ( wk , DATEDIFF (…" at bounding box center [326, 122] width 323 height 64
click at [372, 102] on div "select c . customerName as 'Customer Name' , format ( DATEADD ( wk , DATEDIFF (…" at bounding box center [326, 122] width 323 height 64
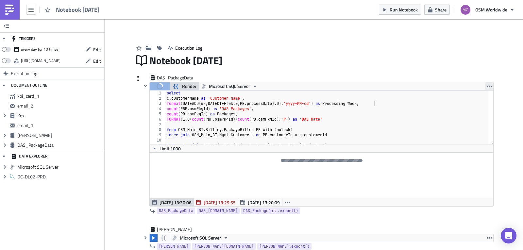
click at [486, 87] on icon "button" at bounding box center [488, 86] width 5 height 5
click at [385, 96] on div "select c . customerName as 'Customer Name' , format ( DATEADD ( wk , DATEDIFF (…" at bounding box center [326, 122] width 323 height 64
click at [322, 122] on div "select c . customerName as 'Customer Name' , format ( DATEADD ( wk , DATEDIFF (…" at bounding box center [326, 122] width 323 height 64
click at [301, 163] on div at bounding box center [321, 176] width 343 height 46
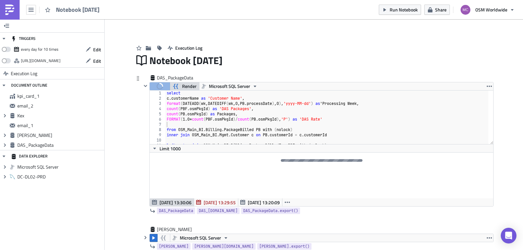
click at [236, 119] on div "select c . customerName as 'Customer Name' , format ( DATEADD ( wk , DATEDIFF (…" at bounding box center [326, 122] width 323 height 64
click at [222, 88] on span "Microsoft SQL Server" at bounding box center [229, 86] width 41 height 8
click at [194, 84] on button "Render" at bounding box center [185, 86] width 30 height 8
click at [186, 102] on div "select c . customerName as 'Customer Name' , format ( DATEADD ( wk , DATEDIFF (…" at bounding box center [326, 122] width 323 height 64
click at [178, 86] on button "Render" at bounding box center [185, 86] width 30 height 8
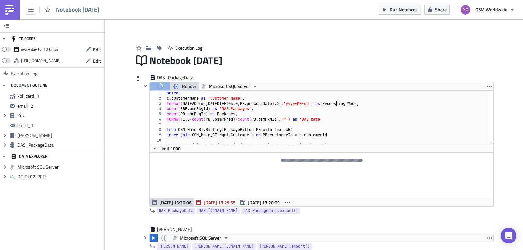
drag, startPoint x: 334, startPoint y: 106, endPoint x: 202, endPoint y: 97, distance: 131.9
click at [331, 105] on div "select c . customerName as 'Customer Name' , format ( DATEADD ( wk , DATEDIFF (…" at bounding box center [326, 122] width 323 height 64
click at [143, 86] on icon "button" at bounding box center [145, 85] width 5 height 5
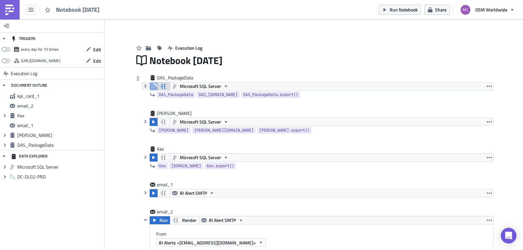
click at [144, 86] on icon "button" at bounding box center [145, 85] width 2 height 3
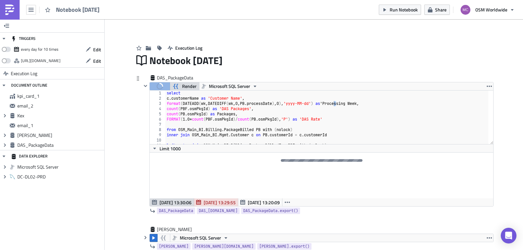
click at [214, 201] on span "Sep 04 13:29:55" at bounding box center [219, 202] width 32 height 7
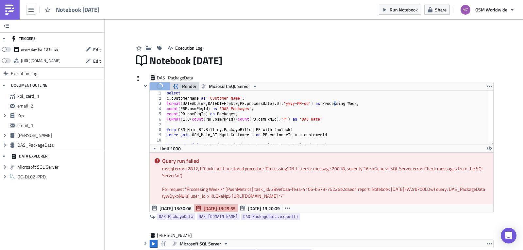
drag, startPoint x: 214, startPoint y: 201, endPoint x: 220, endPoint y: 208, distance: 9.8
drag, startPoint x: 220, startPoint y: 208, endPoint x: 213, endPoint y: 208, distance: 7.2
click at [213, 208] on span "Sep 04 13:29:55" at bounding box center [219, 208] width 32 height 7
click at [169, 207] on span "Sep 04 13:30:06" at bounding box center [175, 208] width 32 height 7
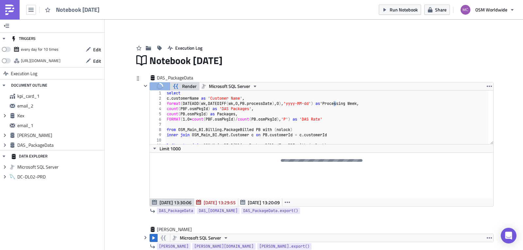
click at [306, 171] on div at bounding box center [321, 176] width 343 height 46
click at [487, 88] on icon "button" at bounding box center [488, 86] width 5 height 5
click at [358, 118] on div "select c . customerName as 'Customer Name' , format ( DATEADD ( wk , DATEDIFF (…" at bounding box center [326, 122] width 323 height 64
click at [247, 118] on div "select c . customerName as 'Customer Name' , format ( DATEADD ( wk , DATEDIFF (…" at bounding box center [326, 122] width 323 height 64
click at [170, 80] on div "DAS_PackageData" at bounding box center [175, 77] width 37 height 7
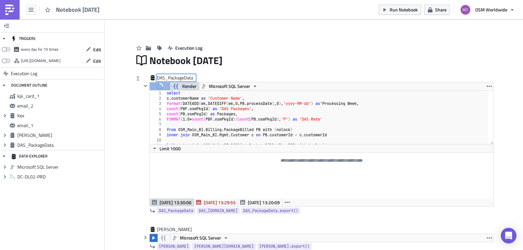
click at [170, 80] on input "DAS_PackageData" at bounding box center [176, 77] width 39 height 7
click at [200, 120] on div "select c . customerName as 'Customer Name' , format ( DATEADD ( wk , DATEDIFF (…" at bounding box center [326, 122] width 323 height 64
click at [259, 121] on div "select c . customerName as 'Customer Name' , format ( DATEADD ( wk , DATEDIFF (…" at bounding box center [326, 122] width 323 height 64
click at [371, 103] on div "select c . customerName as 'Customer Name' , format ( DATEADD ( wk , DATEDIFF (…" at bounding box center [326, 122] width 323 height 64
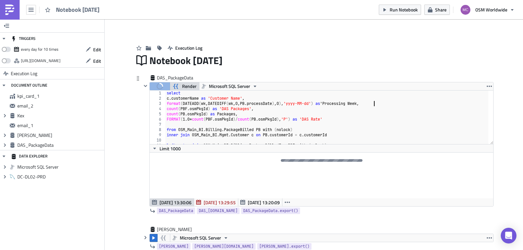
type textarea ";"
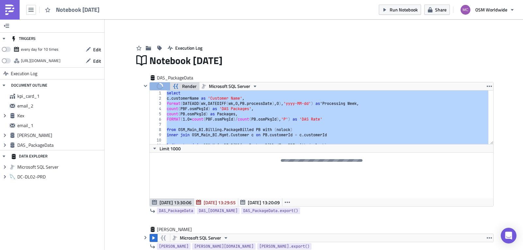
click at [100, 11] on span "Notebook 2025-09-04" at bounding box center [78, 10] width 44 height 8
click at [164, 60] on div "Notebook 2025-09-04" at bounding box center [321, 60] width 344 height 15
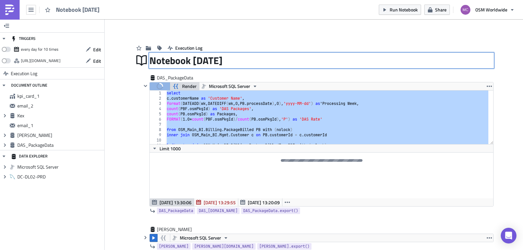
click at [164, 60] on input "Notebook 2025-09-04" at bounding box center [198, 60] width 98 height 12
type input "D"
type input "Customer DAS Reports"
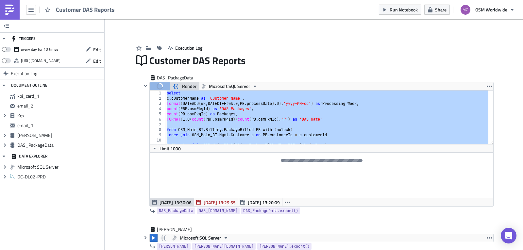
click at [268, 33] on div "Execution Log" at bounding box center [313, 41] width 359 height 23
click at [248, 34] on div "Execution Log" at bounding box center [313, 41] width 359 height 23
click at [396, 8] on span "Run Notebook" at bounding box center [403, 9] width 28 height 7
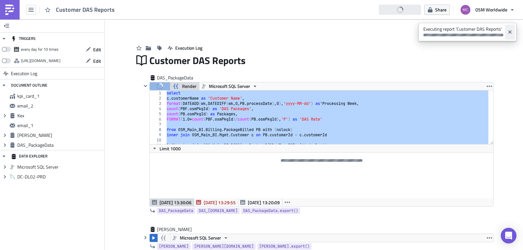
click at [508, 32] on icon "Close" at bounding box center [509, 31] width 5 height 5
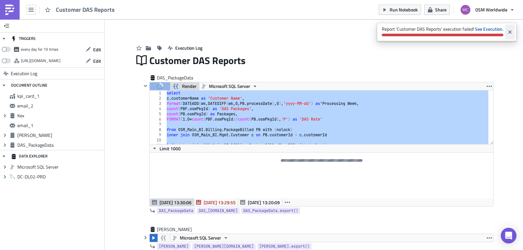
click at [509, 33] on icon "Close" at bounding box center [509, 31] width 3 height 3
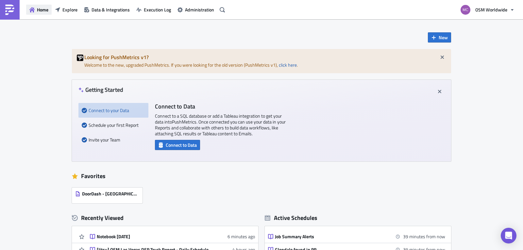
click at [41, 8] on span "Home" at bounding box center [42, 9] width 11 height 7
click at [499, 8] on span "OSM Worldwide" at bounding box center [491, 9] width 32 height 7
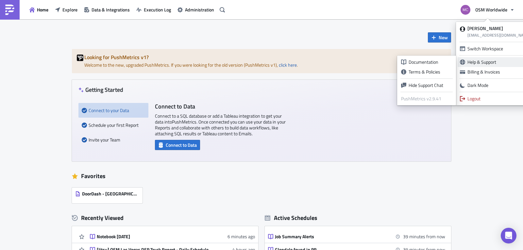
click at [492, 61] on div "Help & Support" at bounding box center [494, 62] width 55 height 7
click at [403, 59] on icon at bounding box center [403, 61] width 5 height 5
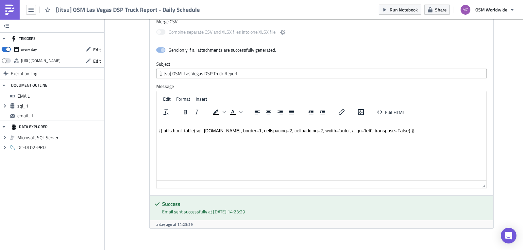
scroll to position [459, 0]
drag, startPoint x: 397, startPoint y: 132, endPoint x: 130, endPoint y: 126, distance: 266.6
click at [156, 126] on html "{{ utils.html_table(sql_[DOMAIN_NAME], border=1, cellspacing=2, cellpadding=2, …" at bounding box center [321, 127] width 330 height 16
click at [217, 131] on div "{{ utils.html_table(sql_[DOMAIN_NAME], border=1, cellspacing=2, cellpadding=2, …" at bounding box center [321, 129] width 324 height 5
copy br "Rich Text Area. Press ALT-0 for help."
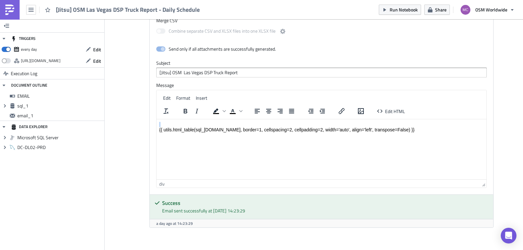
click at [236, 126] on div "Rich Text Area. Press ALT-0 for help." at bounding box center [321, 124] width 324 height 5
click at [222, 135] on html "{{ utils.html_table(sql_[DOMAIN_NAME], border=1, cellspacing=2, cellpadding=2, …" at bounding box center [321, 127] width 330 height 16
copy br "Rich Text Area. Press ALT-0 for help."
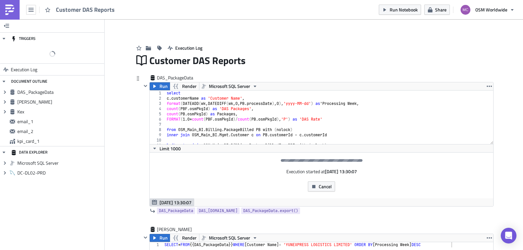
click at [370, 102] on div "select c . customerName as 'Customer Name' , format ( DATEADD ( wk , DATEDIFF (…" at bounding box center [330, 122] width 331 height 64
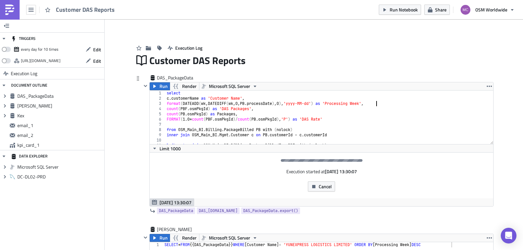
scroll to position [0, 17]
type textarea "format(DATEADD(wk, DATEDIFF(wk, 0, PB.processDate), 0),'yyyy-MM-dd') as 'Proces…"
click at [315, 185] on button "Cancel" at bounding box center [321, 186] width 27 height 10
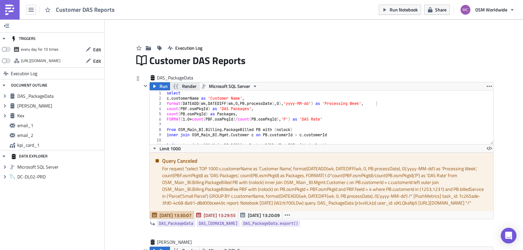
click at [182, 86] on span "Render" at bounding box center [189, 86] width 14 height 8
click at [159, 86] on span "Run" at bounding box center [163, 86] width 8 height 8
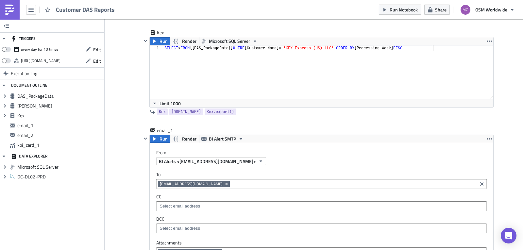
scroll to position [282, 0]
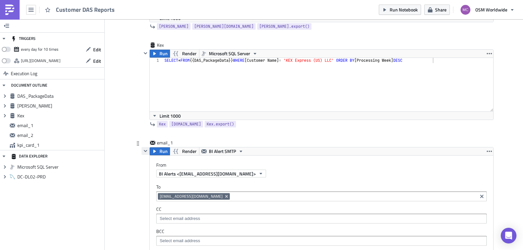
click at [143, 150] on icon "button" at bounding box center [145, 150] width 5 height 5
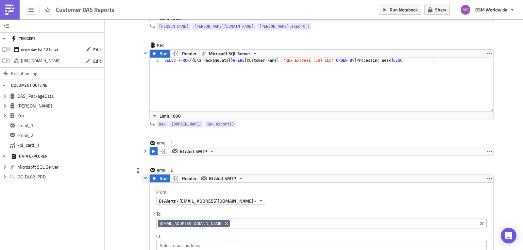
click at [143, 179] on icon "button" at bounding box center [145, 177] width 5 height 5
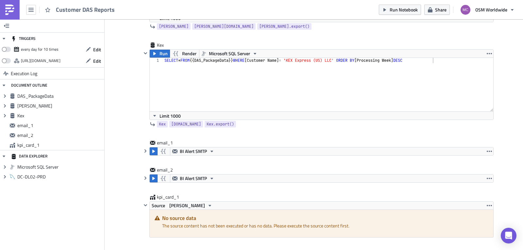
scroll to position [324, 0]
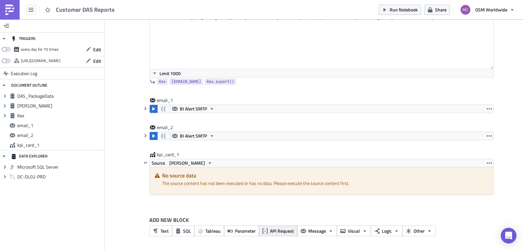
click at [275, 233] on span "API Request" at bounding box center [282, 230] width 24 height 7
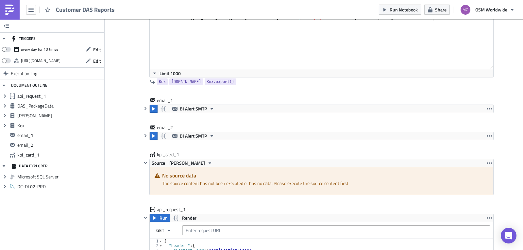
scroll to position [423, 0]
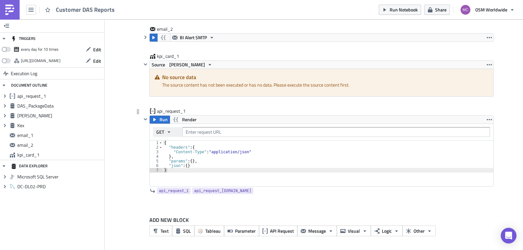
click at [168, 131] on icon "button" at bounding box center [169, 132] width 3 height 2
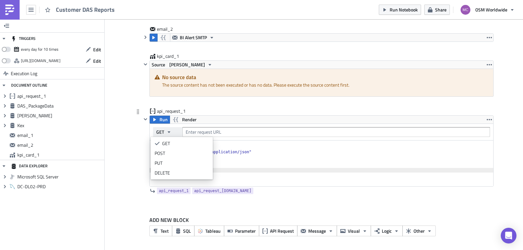
click at [168, 131] on icon "button" at bounding box center [169, 132] width 3 height 2
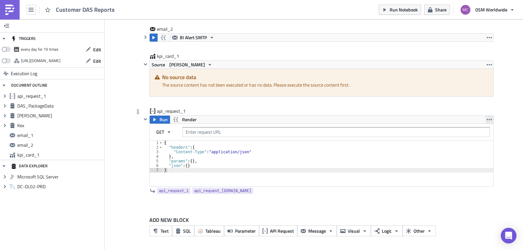
click at [487, 117] on icon "button" at bounding box center [488, 119] width 5 height 5
click at [483, 146] on div "Remove" at bounding box center [490, 148] width 43 height 7
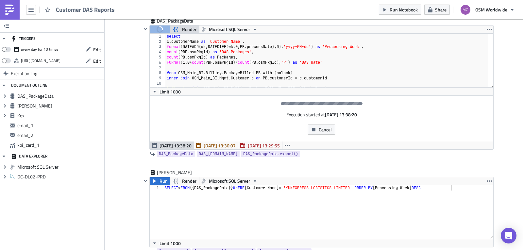
scroll to position [324, 0]
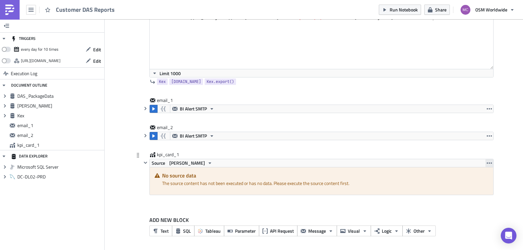
click at [487, 163] on icon "button" at bounding box center [488, 162] width 5 height 1
click at [478, 190] on div "Remove" at bounding box center [490, 191] width 43 height 7
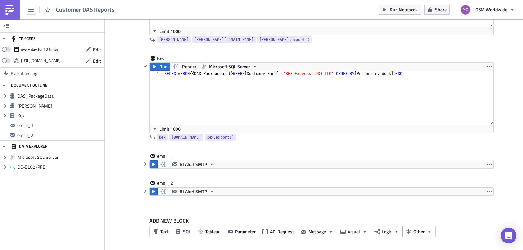
scroll to position [269, 0]
click at [144, 164] on icon "button" at bounding box center [145, 163] width 2 height 3
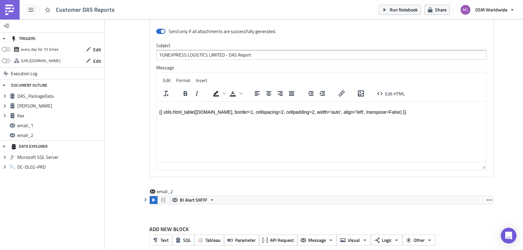
scroll to position [584, 0]
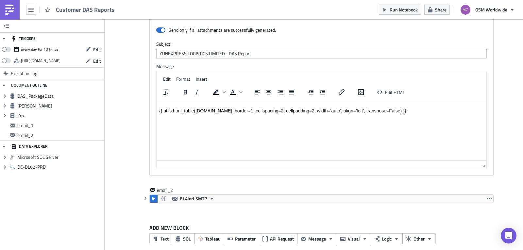
click at [400, 116] on html "{{ utils.html_table(Yun.data, border=1, cellspacing=2, cellpadding=2, width='au…" at bounding box center [321, 108] width 330 height 16
drag, startPoint x: 242, startPoint y: 55, endPoint x: 116, endPoint y: 55, distance: 126.4
click at [172, 105] on div "Rich Text Area. Press ALT-0 for help." at bounding box center [321, 105] width 324 height 5
paste body "Rich Text Area. Press ALT-0 for help."
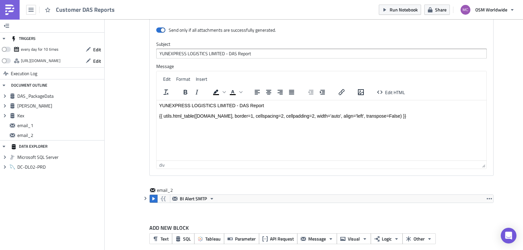
scroll to position [591, 0]
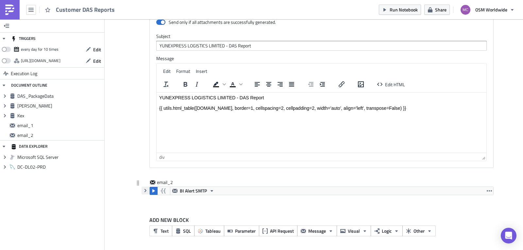
click at [143, 192] on icon "button" at bounding box center [145, 190] width 5 height 5
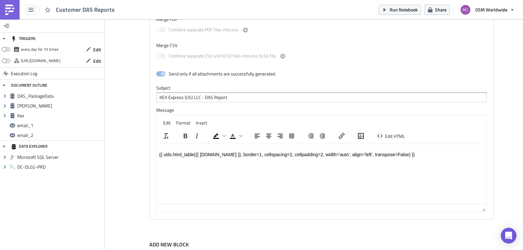
scroll to position [899, 0]
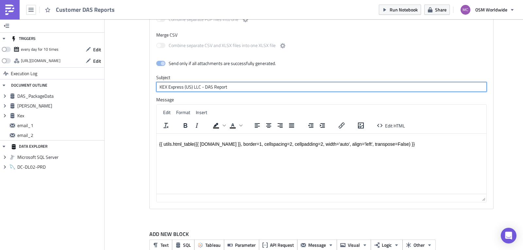
drag, startPoint x: 232, startPoint y: 83, endPoint x: 100, endPoint y: 86, distance: 131.3
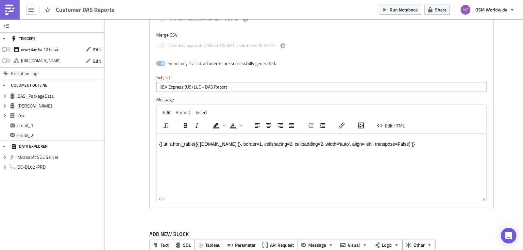
click at [167, 138] on div "Rich Text Area. Press ALT-0 for help." at bounding box center [321, 138] width 324 height 5
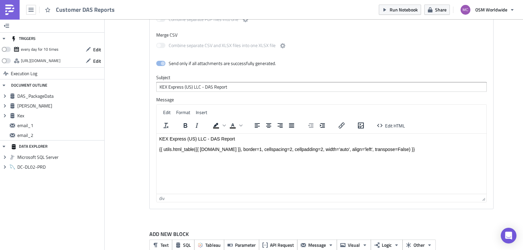
click at [403, 150] on div "{{ utils.html_table({{ Kex.data }}, border=1, cellspacing=2, cellpadding=2, wid…" at bounding box center [321, 149] width 324 height 5
click at [519, 211] on main "TRIGGERS every day for 10 times Edit https://pushmetrics.io/api/v1/report/W2rb7…" at bounding box center [261, 135] width 523 height 232
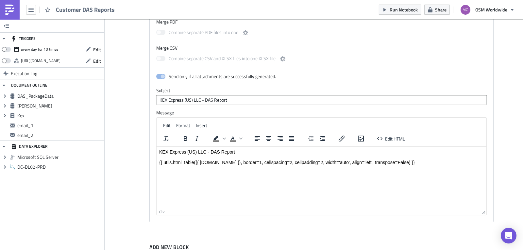
scroll to position [914, 0]
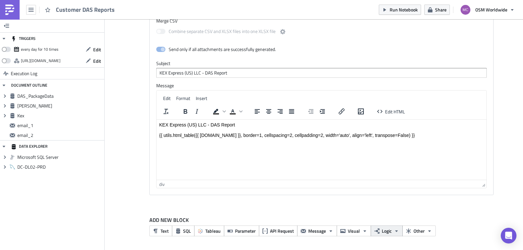
click at [386, 228] on span "Logic" at bounding box center [386, 230] width 10 height 7
click at [397, 203] on div at bounding box center [317, 201] width 352 height 8
click at [422, 231] on button "Other" at bounding box center [418, 230] width 33 height 11
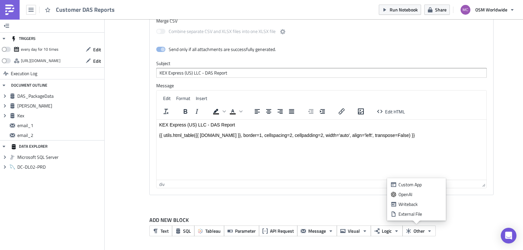
click at [270, 206] on div "ADD NEW BLOCK Text SQL Tableau Parameter API Request Message Visual Logic Other" at bounding box center [313, 228] width 359 height 45
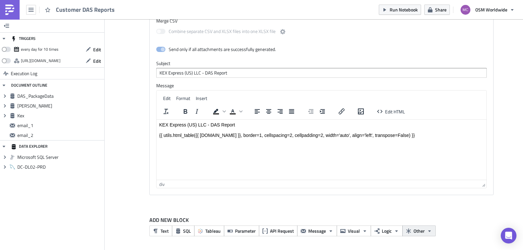
click at [418, 232] on span "Other" at bounding box center [418, 230] width 11 height 7
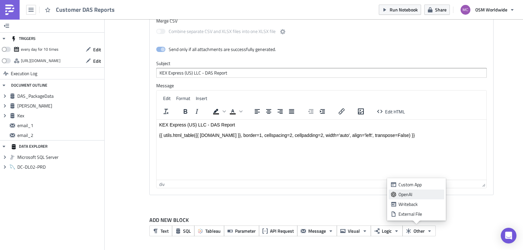
click at [416, 194] on div "OpenAI" at bounding box center [419, 194] width 43 height 7
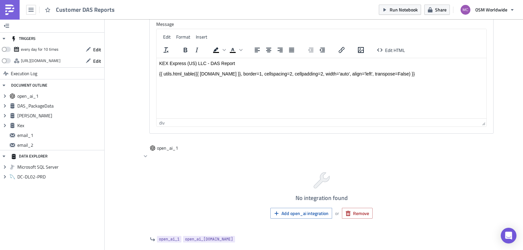
scroll to position [1023, 0]
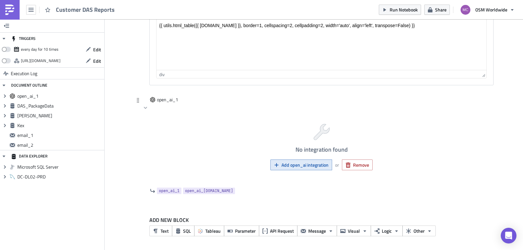
click at [301, 165] on span "Add open_ai integration" at bounding box center [304, 164] width 47 height 7
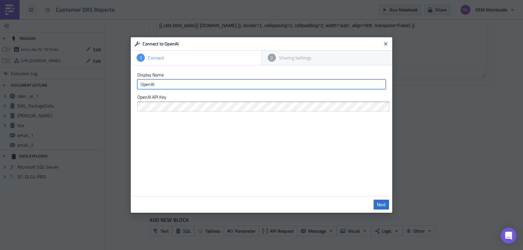
click at [205, 84] on input "OpenAI" at bounding box center [261, 84] width 248 height 10
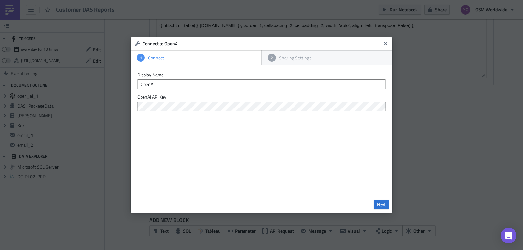
scroll to position [0, 0]
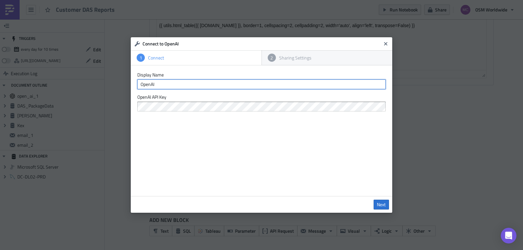
click at [154, 81] on input "OpenAI" at bounding box center [261, 84] width 248 height 10
click at [163, 84] on input "OpenAI" at bounding box center [261, 84] width 248 height 10
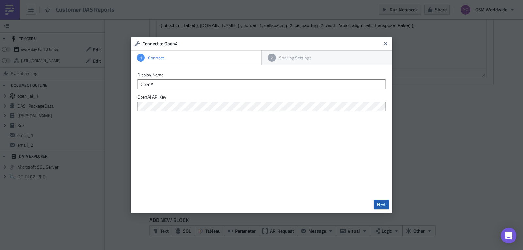
click at [382, 203] on span "Next" at bounding box center [381, 205] width 9 height 6
click at [385, 42] on icon "Close" at bounding box center [385, 43] width 5 height 5
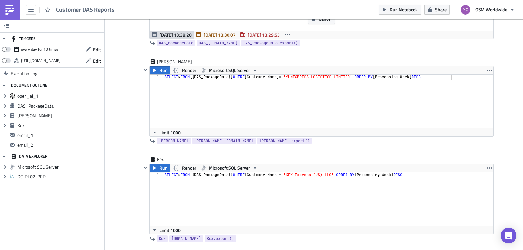
scroll to position [155, 0]
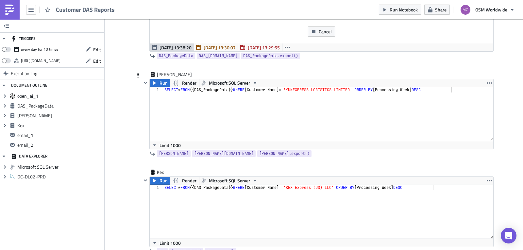
type textarea "SELECT * FROM {{ DAS_PackageData }} WHERE [Customer Name] = 'YUNEXPRESS LOGISTI…"
click at [280, 107] on div "SELECT * FROM {{ DAS_PackageData }} WHERE [ Customer Name ] = 'YUNEXPRESS LOGIS…" at bounding box center [328, 119] width 330 height 64
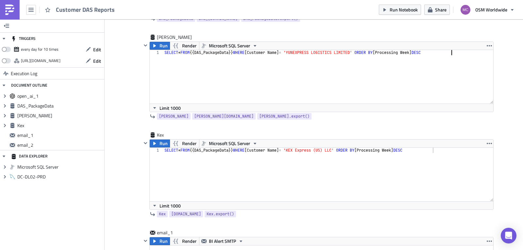
scroll to position [179, 0]
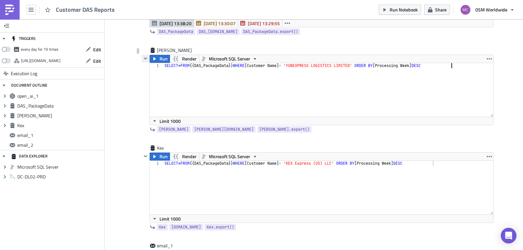
click at [144, 59] on icon "button" at bounding box center [145, 58] width 3 height 2
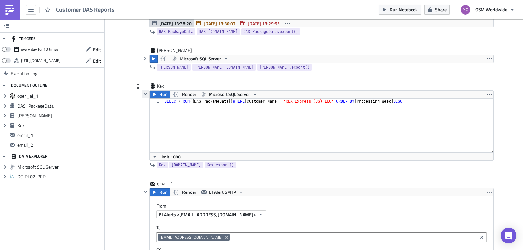
click at [144, 93] on icon "button" at bounding box center [145, 93] width 5 height 5
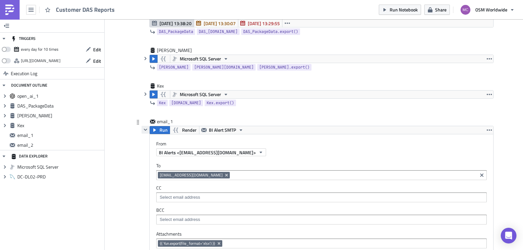
click at [143, 129] on icon "button" at bounding box center [145, 129] width 5 height 5
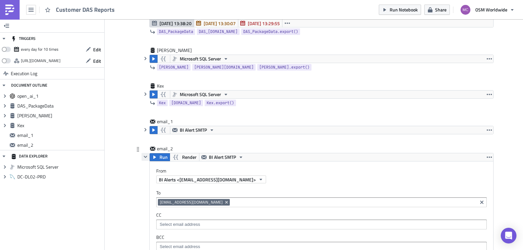
click at [143, 157] on icon "button" at bounding box center [145, 156] width 5 height 5
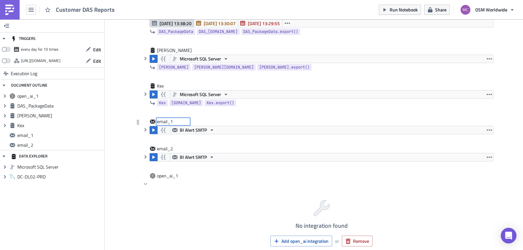
click at [167, 121] on div "email_1 email_1" at bounding box center [173, 121] width 33 height 7
drag, startPoint x: 175, startPoint y: 122, endPoint x: 117, endPoint y: 119, distance: 58.9
click at [117, 119] on div "Add Image Execution Log Customer DAS Reports DAS_PackageData Run Render Microso…" at bounding box center [314, 83] width 418 height 487
type input "Yun_Email"
click at [158, 151] on div "email_2 email_2" at bounding box center [173, 148] width 33 height 7
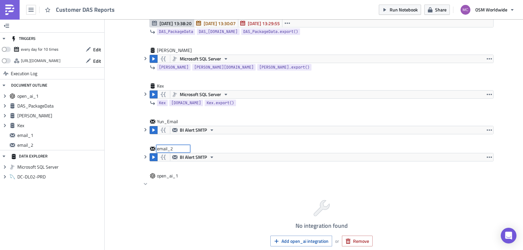
drag, startPoint x: 174, startPoint y: 149, endPoint x: 107, endPoint y: 147, distance: 66.3
click at [141, 149] on div "email_2 email_2" at bounding box center [317, 149] width 352 height 8
type input "Kex_Email"
click at [460, 172] on div "open_ai_1" at bounding box center [317, 176] width 352 height 8
click at [163, 185] on div "No integration found Add open_ai integration or Remove" at bounding box center [321, 221] width 344 height 83
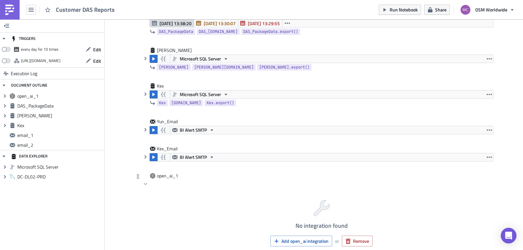
click at [150, 176] on icon at bounding box center [152, 175] width 5 height 5
click at [137, 175] on icon at bounding box center [137, 176] width 5 height 5
click at [177, 175] on span "open_ai_1" at bounding box center [170, 175] width 26 height 7
click at [172, 175] on span "open_ai_1" at bounding box center [170, 175] width 26 height 7
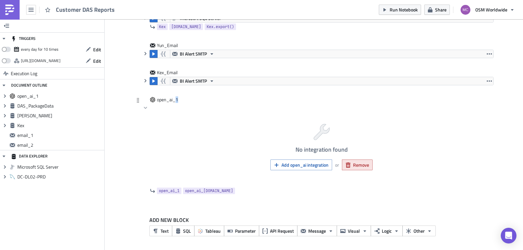
click at [354, 167] on span "Remove" at bounding box center [361, 164] width 16 height 7
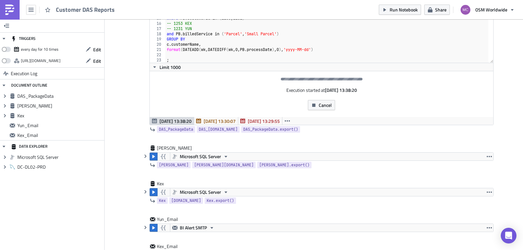
scroll to position [145, 0]
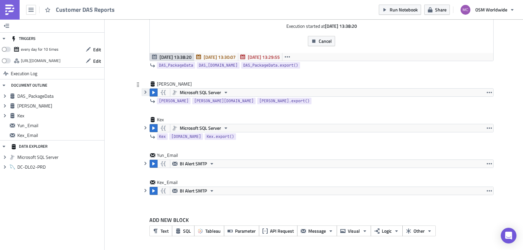
click at [144, 93] on icon "button" at bounding box center [145, 91] width 5 height 5
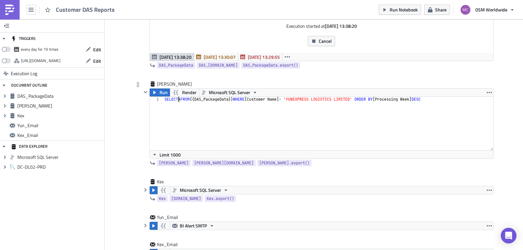
click at [177, 101] on div "SELECT * FROM {{ DAS_PackageData }} WHERE [ Customer Name ] = 'YUNEXPRESS LOGIS…" at bounding box center [328, 129] width 330 height 64
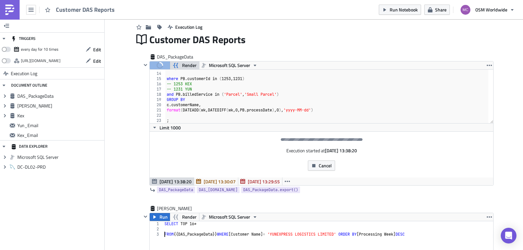
scroll to position [0, 0]
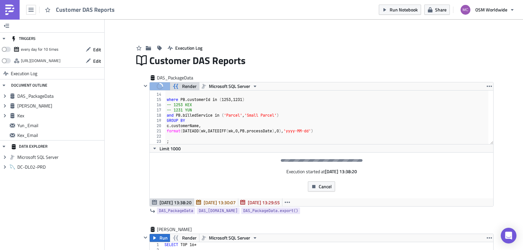
type textarea "FROM {{ DAS_PackageData }} WHERE [Customer Name] = 'YUNEXPRESS LOGISTICS LIMITE…"
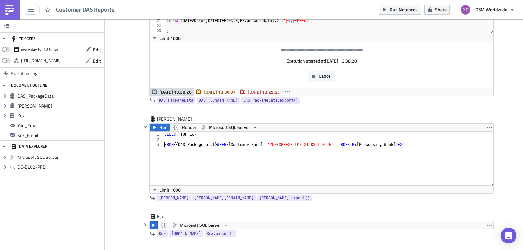
scroll to position [105, 0]
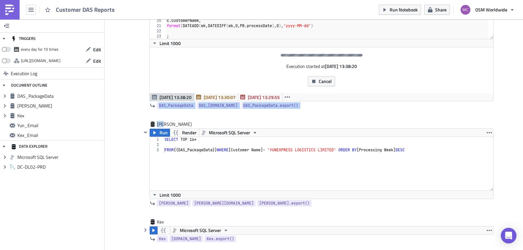
drag, startPoint x: 514, startPoint y: 108, endPoint x: 513, endPoint y: 98, distance: 10.8
click at [513, 98] on div "Add Image Execution Log Customer DAS Reports DAS_PackageData Run Render Microso…" at bounding box center [314, 133] width 418 height 439
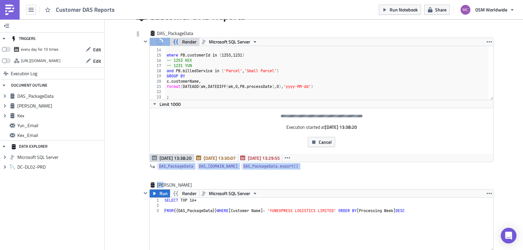
scroll to position [0, 0]
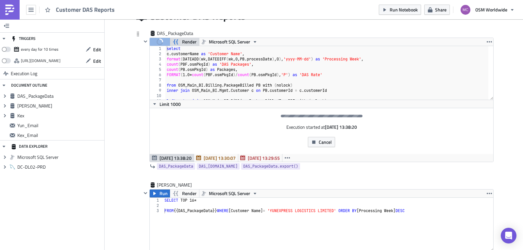
click at [221, 68] on div "select c . customerName as 'Customer Name' , format ( DATEADD ( wk , DATEDIFF (…" at bounding box center [326, 78] width 323 height 64
drag, startPoint x: 163, startPoint y: 64, endPoint x: 167, endPoint y: 66, distance: 4.2
click at [165, 64] on div "select c . customerName as 'Customer Name' , format ( DATEADD ( wk , DATEDIFF (…" at bounding box center [326, 78] width 323 height 64
type textarea "count(PBF.osmPkgId) as 'DAS Packages',"
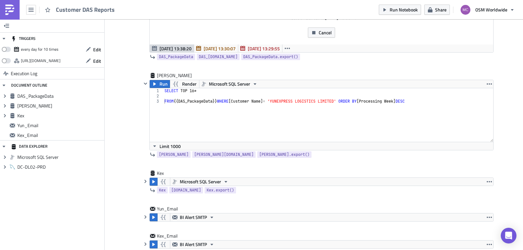
scroll to position [188, 0]
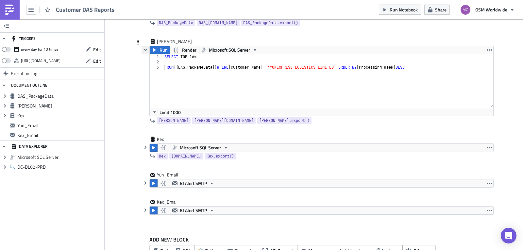
click at [143, 48] on icon "button" at bounding box center [145, 49] width 5 height 5
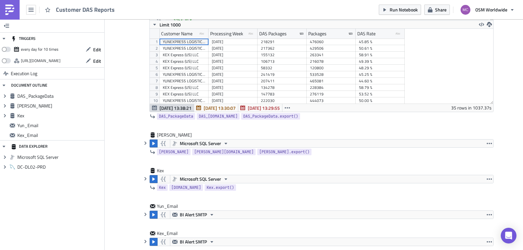
scroll to position [134, 0]
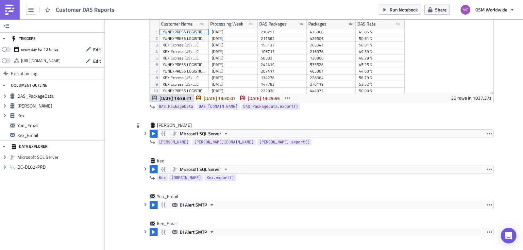
drag, startPoint x: 152, startPoint y: 142, endPoint x: 142, endPoint y: 138, distance: 10.1
click at [142, 139] on div "Yun Yun.data Yun.export()" at bounding box center [317, 142] width 352 height 8
click at [144, 134] on icon "button" at bounding box center [145, 133] width 2 height 3
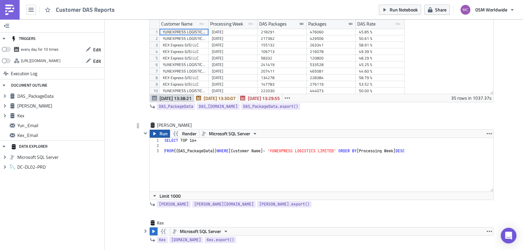
click at [153, 134] on icon "button" at bounding box center [154, 133] width 3 height 3
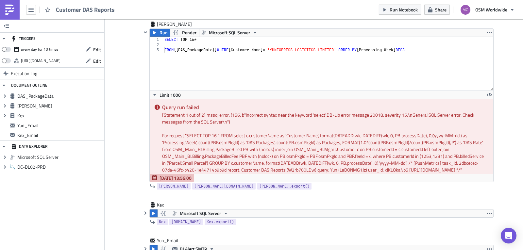
scroll to position [241, 0]
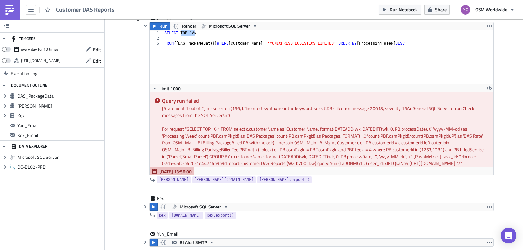
drag, startPoint x: 189, startPoint y: 33, endPoint x: 179, endPoint y: 34, distance: 10.1
click at [179, 34] on div "SELECT TOP 16 * FROM {{ DAS_PackageData }} WHERE [ Customer Name ] = 'YUNEXPRES…" at bounding box center [328, 62] width 330 height 64
click at [159, 26] on span "Run" at bounding box center [163, 26] width 8 height 8
click at [163, 43] on div "SELECT * FROM {{ DAS_PackageData }} WHERE [ Customer Name ] = 'YUNEXPRESS LOGIS…" at bounding box center [328, 62] width 330 height 64
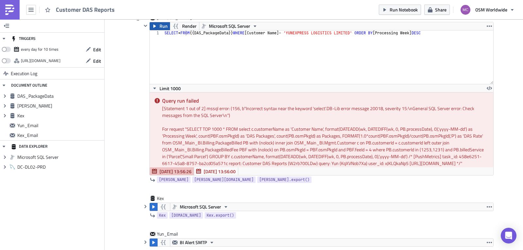
click at [162, 24] on span "Run" at bounding box center [163, 26] width 8 height 8
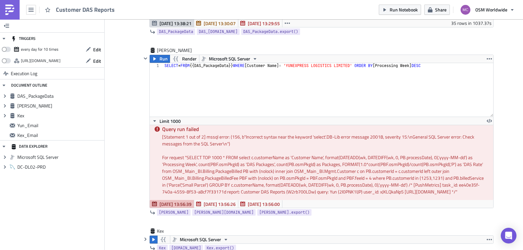
scroll to position [209, 0]
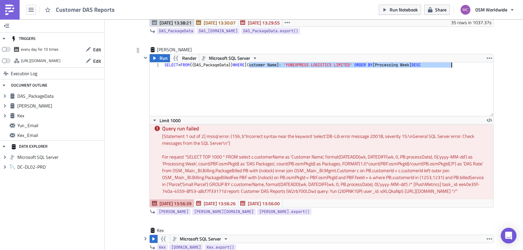
drag, startPoint x: 282, startPoint y: 65, endPoint x: 472, endPoint y: 74, distance: 189.6
click at [472, 74] on div "SELECT * FROM {{ DAS_PackageData }} WHERE [ Customer Name ] = 'YUNEXPRESS LOGIS…" at bounding box center [328, 94] width 330 height 64
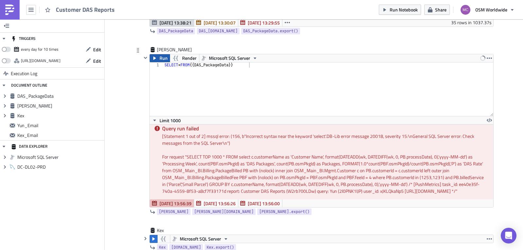
click at [162, 61] on span "Run" at bounding box center [163, 58] width 8 height 8
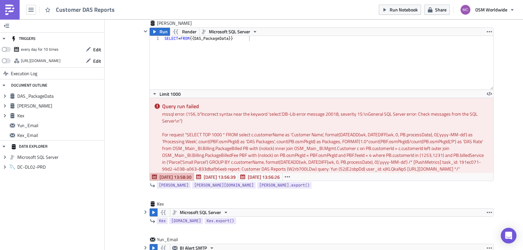
scroll to position [246, 0]
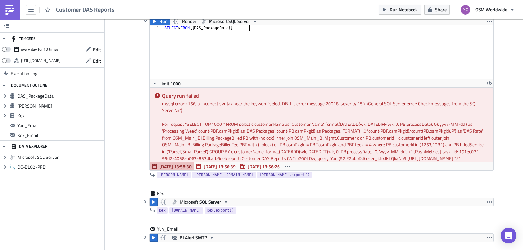
click at [395, 68] on div "SELECT * FROM {{ DAS_PackageData }}" at bounding box center [328, 57] width 330 height 64
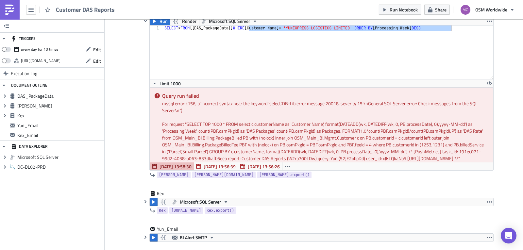
click at [314, 129] on div "For request " SELECT TOP 1000 * FROM select c.customerName as 'Customer Name', …" at bounding box center [325, 141] width 326 height 41
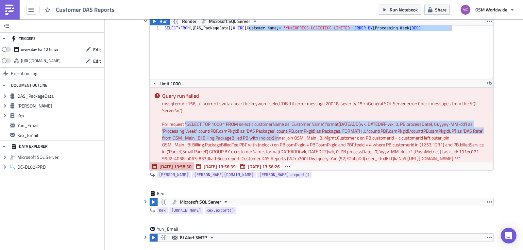
drag, startPoint x: 183, startPoint y: 124, endPoint x: 278, endPoint y: 140, distance: 96.4
click at [276, 140] on div "For request " SELECT TOP 1000 * FROM select c.customerName as 'Customer Name', …" at bounding box center [325, 141] width 326 height 41
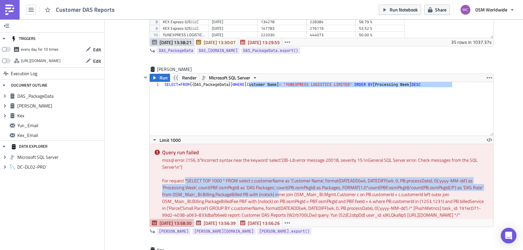
scroll to position [206, 0]
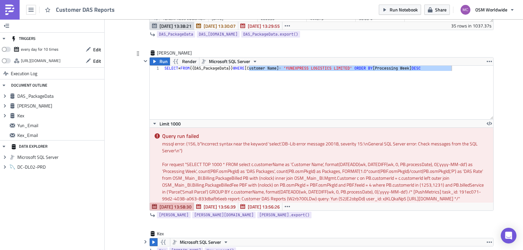
click at [207, 99] on div "SELECT * FROM {{ DAS_PackageData }} WHERE [ Customer Name ] = 'YUNEXPRESS LOGIS…" at bounding box center [328, 93] width 330 height 54
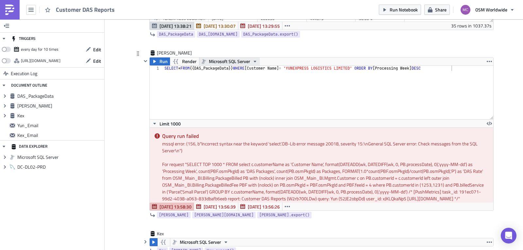
click at [233, 61] on span "Microsoft SQL Server" at bounding box center [229, 61] width 41 height 8
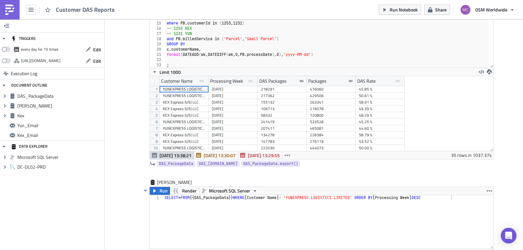
scroll to position [13, 0]
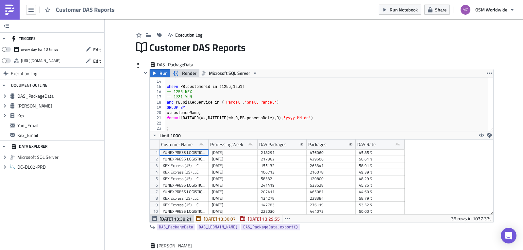
click at [186, 72] on span "Render" at bounding box center [189, 73] width 14 height 8
click at [189, 72] on span "Render" at bounding box center [189, 73] width 14 height 8
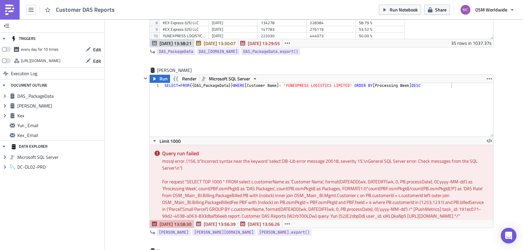
scroll to position [191, 0]
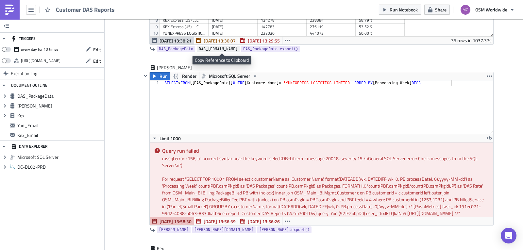
click at [232, 49] on span "DAS_PackageData.data" at bounding box center [218, 49] width 39 height 7
click at [236, 85] on div "SELECT * FROM {{ DAS_PackageData }} WHERE [ Customer Name ] = 'YUNEXPRESS LOGIS…" at bounding box center [328, 112] width 330 height 64
click at [236, 86] on div "SELECT * FROM {{ DAS_PackageData }} WHERE [ Customer Name ] = 'YUNEXPRESS LOGIS…" at bounding box center [328, 112] width 330 height 64
click at [236, 83] on div "SELECT * FROM {{ DAS_PackageData }} WHERE [ Customer Name ] = 'YUNEXPRESS LOGIS…" at bounding box center [328, 112] width 330 height 64
click at [237, 82] on div "SELECT * FROM {{ DAS_PackageData }} WHERE [ Customer Name ] = 'YUNEXPRESS LOGIS…" at bounding box center [328, 112] width 330 height 64
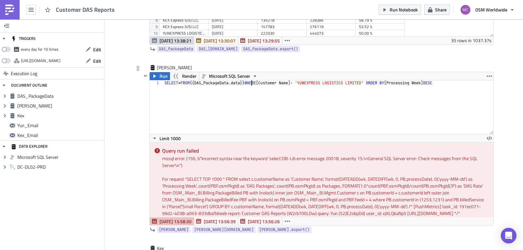
scroll to position [0, 7]
click at [159, 76] on span "Run" at bounding box center [163, 76] width 8 height 8
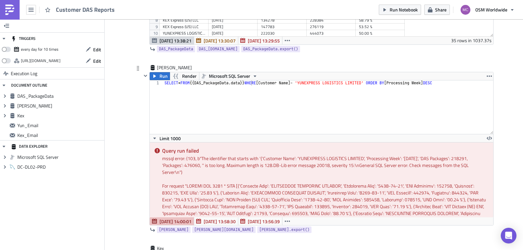
drag, startPoint x: 223, startPoint y: 165, endPoint x: 313, endPoint y: 171, distance: 89.4
click at [313, 171] on div "mssql error: (103, b"The identifier that starts with '{'Customer Name': 'YUNEXP…" at bounding box center [325, 165] width 326 height 21
click at [312, 171] on div "mssql error: (103, b"The identifier that starts with '{'Customer Name': 'YUNEXP…" at bounding box center [325, 165] width 326 height 21
drag, startPoint x: 251, startPoint y: 84, endPoint x: 238, endPoint y: 84, distance: 12.7
click at [238, 84] on div "SELECT * FROM {{ DAS_PackageData . data }} WHERE [ Customer Name ] = 'YUNEXPRES…" at bounding box center [328, 112] width 330 height 64
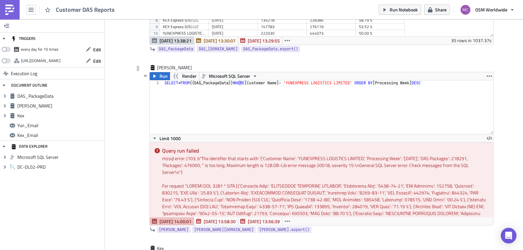
click at [195, 83] on div "SELECT * FROM {{ DAS_PackageData }} WHERE [ Customer Name ] = 'YUNEXPRESS LOGIS…" at bounding box center [328, 112] width 330 height 64
drag, startPoint x: 244, startPoint y: 82, endPoint x: 258, endPoint y: 87, distance: 15.1
click at [245, 82] on div "SELECT * FROM ( {{ DAS_PackageData }} WHERE [ Customer Name ] = 'YUNEXPRESS LOG…" at bounding box center [328, 112] width 330 height 64
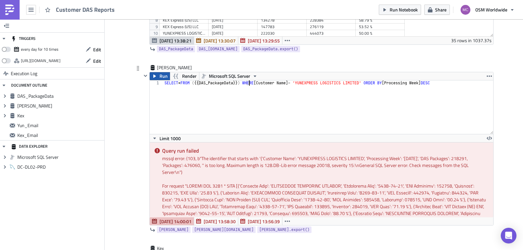
click at [152, 74] on icon "button" at bounding box center [154, 75] width 5 height 5
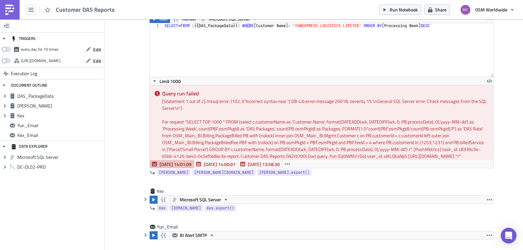
scroll to position [249, 0]
click at [233, 57] on div "SELECT * FROM ( {{ DAS_PackageData }} ) WHERE [ Customer Name ] = 'YUNEXPRESS L…" at bounding box center [328, 55] width 330 height 64
click at [196, 25] on div "SELECT * FROM ( {{ DAS_PackageData }} ) WHERE [ Customer Name ] = 'YUNEXPRESS L…" at bounding box center [328, 55] width 330 height 64
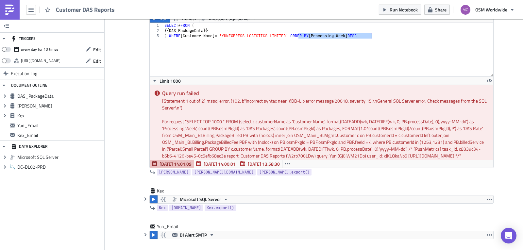
drag, startPoint x: 296, startPoint y: 36, endPoint x: 399, endPoint y: 34, distance: 103.6
click at [399, 34] on div "SELECT * FROM ( {{ DAS_PackageData }} ) WHERE [ Customer Name ] = 'YUNEXPRESS L…" at bounding box center [328, 55] width 330 height 64
type textarea ") WHERE [Customer Name] = 'YUNEXPRESS LOGISTICS LIMITED'"
click at [159, 20] on span "Run" at bounding box center [163, 19] width 8 height 8
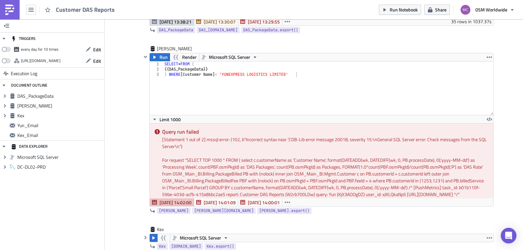
scroll to position [202, 0]
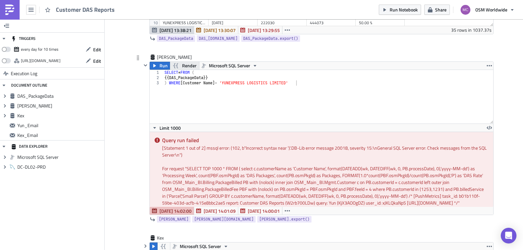
click at [184, 65] on span "Render" at bounding box center [189, 66] width 14 height 8
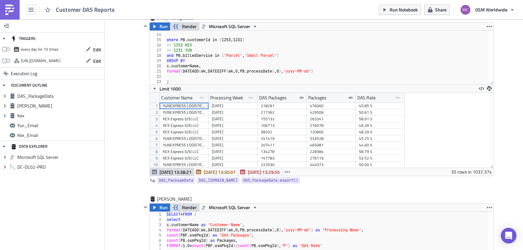
scroll to position [0, 0]
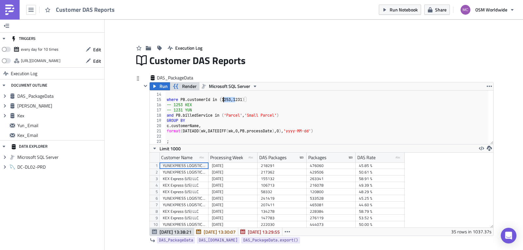
drag, startPoint x: 232, startPoint y: 100, endPoint x: 221, endPoint y: 99, distance: 11.1
click at [221, 99] on div "and PBF . feeId = 4 where PB . customerId in ( 1253 , 1231 ) -- 1253 KEX -- 123…" at bounding box center [326, 119] width 323 height 64
click at [235, 111] on div "and PBF . feeId = 4 where PB . customerId in ( 1253 , 1231 ) -- 1253 KEX -- 123…" at bounding box center [326, 119] width 323 height 64
click at [233, 117] on div "and PBF . feeId = 4 where PB . customerId in ( 1253 , 1231 ) -- 1253 KEX -- 123…" at bounding box center [326, 119] width 323 height 64
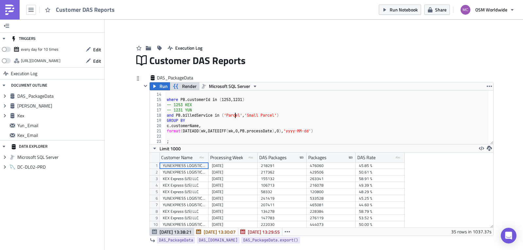
click at [186, 89] on span "Render" at bounding box center [189, 86] width 14 height 8
click at [250, 121] on div "and PBF . feeId = 4 where PB . customerId in ( 1253 , 1231 ) -- 1253 KEX -- 123…" at bounding box center [326, 119] width 323 height 64
click at [231, 100] on div "and PBF . feeId = 4 where PB . customerId in ( 1253 , 1231 ) -- 1253 KEX -- 123…" at bounding box center [326, 119] width 323 height 64
type textarea "where PB.customerId in (1253,1231)"
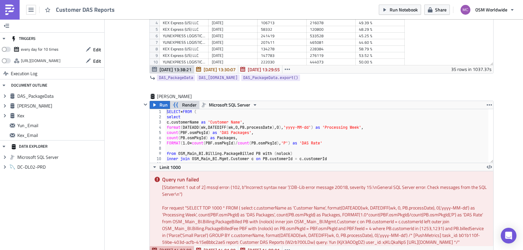
scroll to position [164, 0]
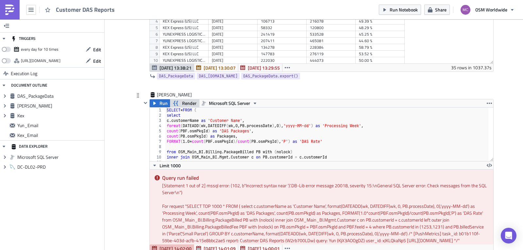
click at [178, 104] on button "Render" at bounding box center [185, 103] width 30 height 8
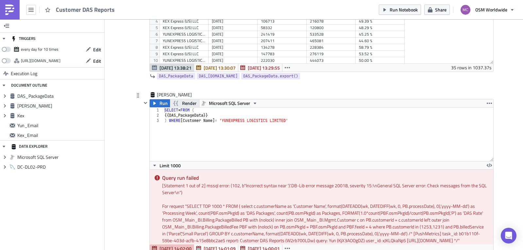
click at [186, 103] on span "Render" at bounding box center [189, 103] width 14 height 8
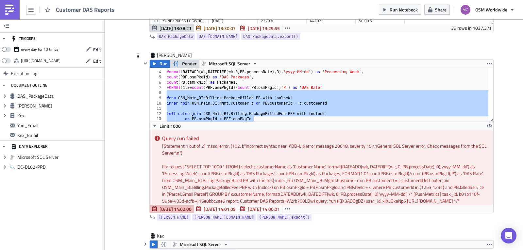
scroll to position [77, 0]
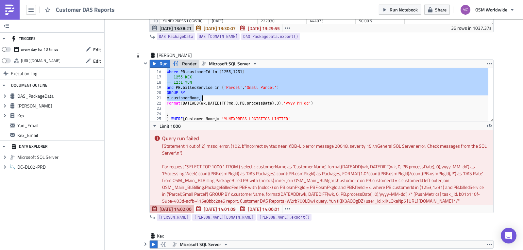
drag, startPoint x: 342, startPoint y: 108, endPoint x: 341, endPoint y: 100, distance: 7.6
click at [341, 100] on div "where PB . customerId in ( 1253 , 1231 ) -- 1253 KEX -- 1231 YUN and PB . bille…" at bounding box center [326, 96] width 323 height 64
click at [341, 100] on div "where PB . customerId in ( 1253 , 1231 ) -- 1253 KEX -- 1231 YUN and PB . bille…" at bounding box center [326, 95] width 323 height 54
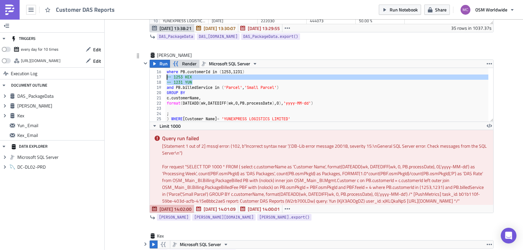
drag, startPoint x: 193, startPoint y: 83, endPoint x: 155, endPoint y: 79, distance: 37.5
click at [155, 79] on div "c.customerName, 15 16 17 18 19 20 21 22 23 24 25 where PB . customerId in ( 125…" at bounding box center [321, 95] width 343 height 54
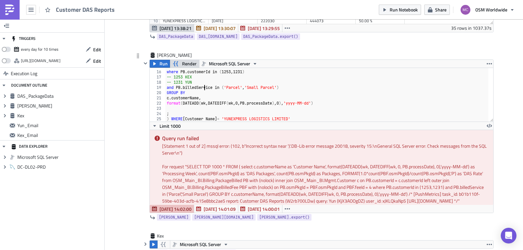
click at [201, 87] on div "where PB . customerId in ( 1253 , 1231 ) -- 1253 KEX -- 1231 YUN and PB . bille…" at bounding box center [326, 96] width 323 height 64
click at [185, 64] on span "Render" at bounding box center [189, 64] width 14 height 8
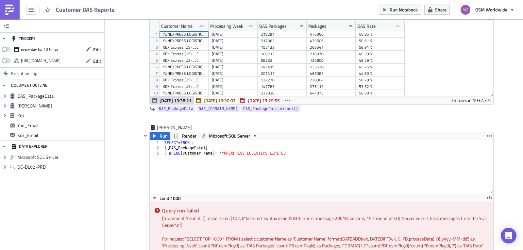
scroll to position [166, 0]
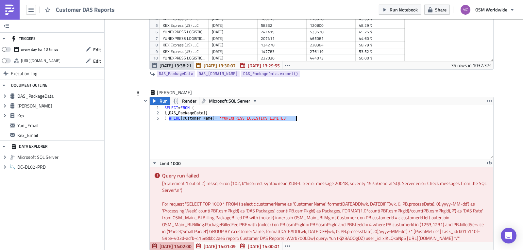
drag, startPoint x: 166, startPoint y: 117, endPoint x: 304, endPoint y: 123, distance: 138.0
click at [304, 123] on div "SELECT * FROM ( {{ DAS_PackageData }} ) WHERE [ Customer Name ] = 'YUNEXPRESS L…" at bounding box center [328, 137] width 330 height 64
type textarea ")"
click at [159, 100] on span "Run" at bounding box center [163, 101] width 8 height 8
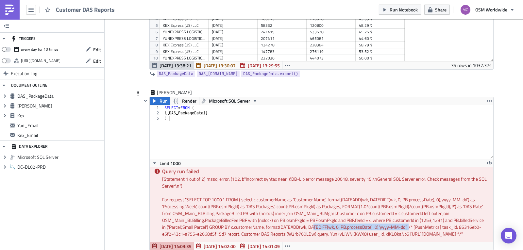
drag, startPoint x: 342, startPoint y: 221, endPoint x: 437, endPoint y: 220, distance: 95.1
click at [437, 220] on div "For request " SELECT TOP 1000 * FROM ( select c.customerName as 'Customer Name'…" at bounding box center [325, 216] width 326 height 41
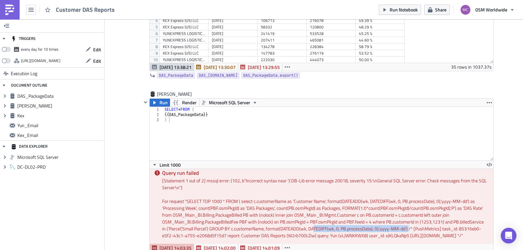
scroll to position [163, 0]
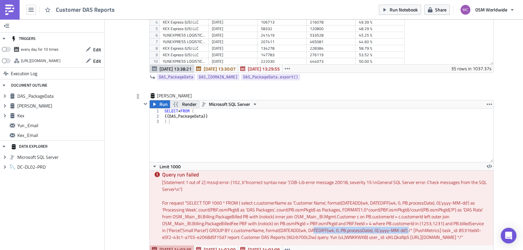
click at [186, 107] on span "Render" at bounding box center [189, 104] width 14 height 8
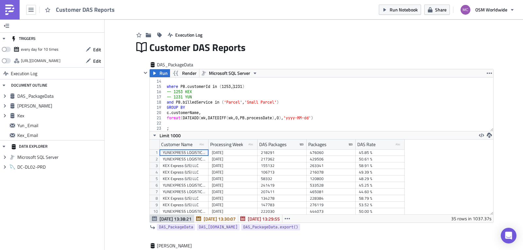
scroll to position [0, 0]
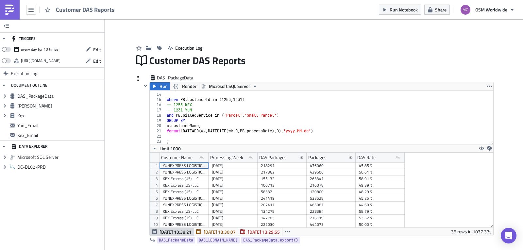
type textarea ";"
click at [192, 142] on div "and PBF . feeId = 4 where PB . customerId in ( 1253 , 1231 ) -- 1253 KEX -- 123…" at bounding box center [326, 119] width 323 height 64
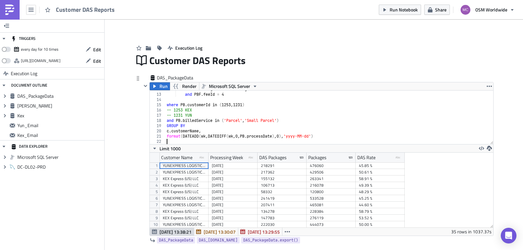
type textarea "format(DATEADD(wk, DATEDIFF(wk, 0, PB.processDate), 0),'yyyy-MM-dd')"
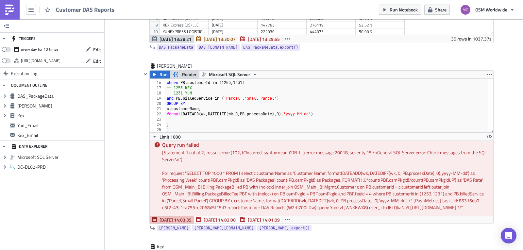
scroll to position [215, 0]
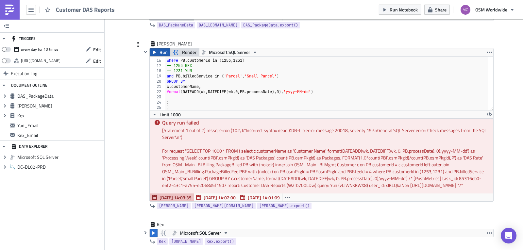
click at [159, 51] on span "Run" at bounding box center [163, 52] width 8 height 8
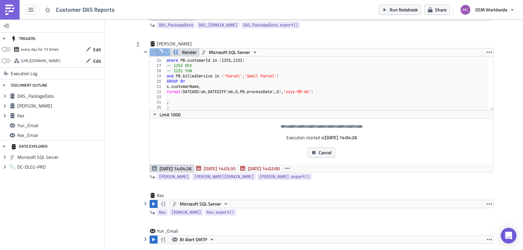
click at [185, 51] on span "Render" at bounding box center [189, 52] width 14 height 8
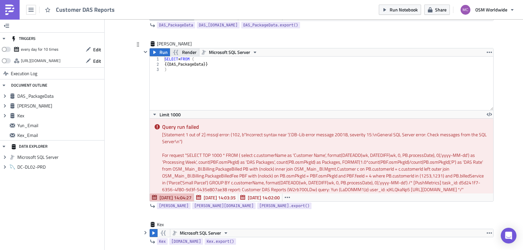
click at [186, 54] on span "Render" at bounding box center [189, 52] width 14 height 8
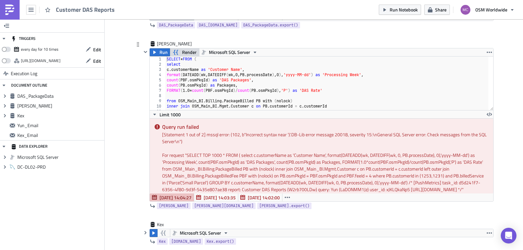
scroll to position [0, 0]
click at [408, 84] on div "SELECT * FROM ( select c . customerName as 'Customer Name' , format ( DATEADD (…" at bounding box center [326, 89] width 323 height 64
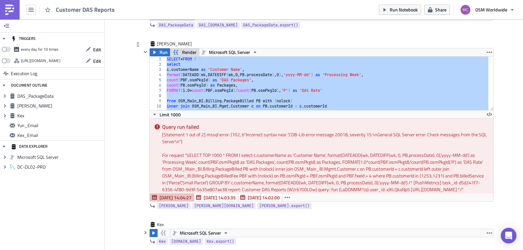
click at [191, 78] on div "SELECT * FROM ( select c . customerName as 'Customer Name' , format ( DATEADD (…" at bounding box center [326, 84] width 323 height 54
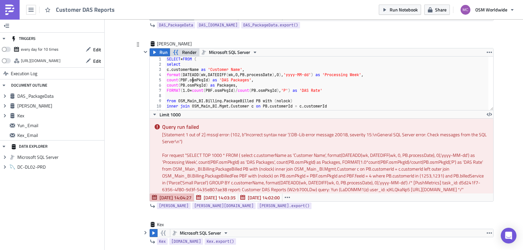
click at [323, 75] on div "SELECT * FROM ( select c . customerName as 'Customer Name' , format ( DATEADD (…" at bounding box center [326, 89] width 323 height 64
type textarea "format(DATEADD(wk, DATEDIFF(wk, 0, PB.processDate), 0),'yyyy-MM-dd') as 'Proces…"
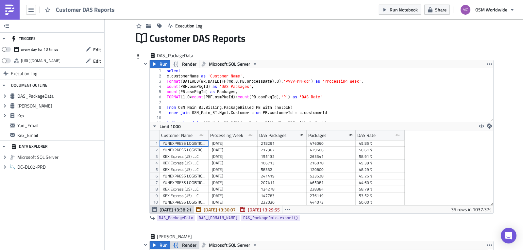
type textarea "format(DATEADD(wk, DATEDIFF(wk, 0, PB.processDate), 0),'yyyy-MM-dd') as 'Proces…"
click at [326, 81] on div "select c . customerName as 'Customer Name' , format ( DATEADD ( wk , DATEDIFF (…" at bounding box center [326, 100] width 323 height 64
click at [324, 81] on div "select c . customerName as 'Customer Name' , format ( DATEADD ( wk , DATEDIFF (…" at bounding box center [326, 100] width 323 height 64
click at [193, 103] on div "select c . customerName as 'Customer Name' , format ( DATEADD ( wk , DATEDIFF (…" at bounding box center [326, 100] width 323 height 64
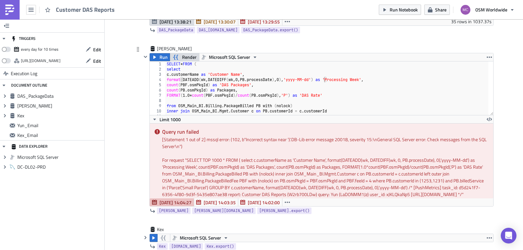
scroll to position [204, 0]
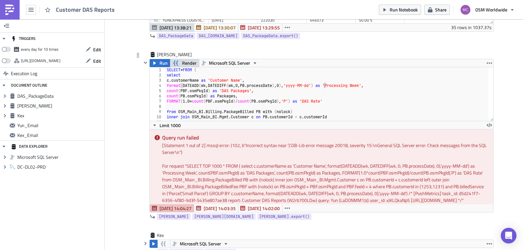
click at [187, 65] on span "Render" at bounding box center [189, 63] width 14 height 8
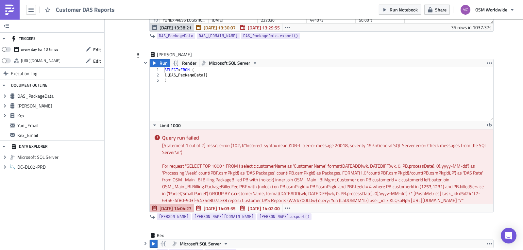
click at [182, 79] on div "SELECT * FROM ( {{ DAS_PackageData }} )" at bounding box center [328, 99] width 330 height 64
paste textarea "as TEMP"
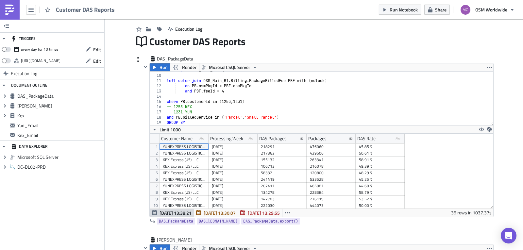
scroll to position [0, 0]
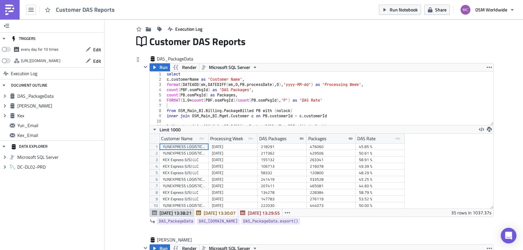
type textarea ") as TEMP WHERE"
drag, startPoint x: 244, startPoint y: 80, endPoint x: 207, endPoint y: 78, distance: 36.6
click at [207, 78] on div "select c . customerName as 'Customer Name' , format ( DATEADD ( wk , DATEDIFF (…" at bounding box center [326, 104] width 323 height 64
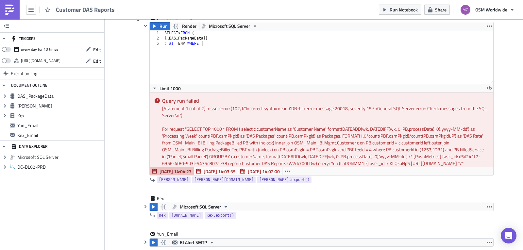
scroll to position [82, 0]
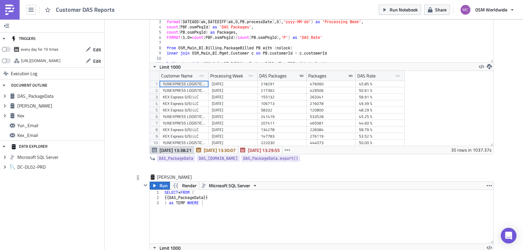
paste textarea "'Customer Name',]"
type textarea "c.customerName as ['Customer Name',]"
drag, startPoint x: 230, startPoint y: 197, endPoint x: 220, endPoint y: 210, distance: 15.9
click at [229, 197] on div "SELECT * FROM ( {{ DAS_PackageData }} ) as TEMP WHERE" at bounding box center [328, 222] width 330 height 64
click at [218, 209] on div "SELECT * FROM ( {{ DAS_PackageData }} ) as TEMP WHERE" at bounding box center [328, 222] width 330 height 64
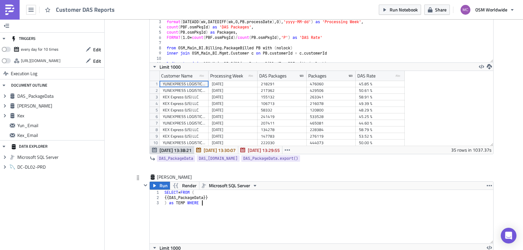
scroll to position [0, 3]
paste textarea "'Customer Name',]"
click at [181, 84] on div "YUNEXPRESS LOGISTICS LIMITED" at bounding box center [184, 84] width 42 height 7
click at [262, 203] on div "SELECT * FROM ( {{ DAS_PackageData }} ) as TEMP WHERE [ Customer Name ] =" at bounding box center [328, 222] width 330 height 64
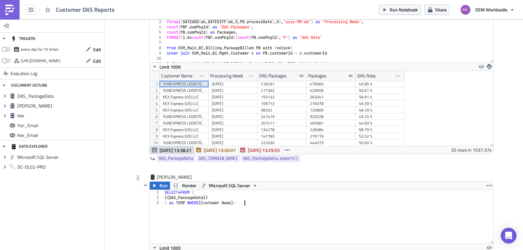
paste textarea "YUNEXPRESS LOGISTICS LIMITED"
click at [160, 186] on span "Run" at bounding box center [163, 186] width 8 height 8
click at [241, 203] on div "SELECT * FROM ( {{ DAS_PackageData }} ) as TEMP WHERE [ Customer Name ] = YUNEX…" at bounding box center [328, 222] width 330 height 64
click at [326, 203] on div "SELECT * FROM ( {{ DAS_PackageData }} ) as TEMP WHERE [ Customer Name ] = ' YUN…" at bounding box center [328, 222] width 330 height 64
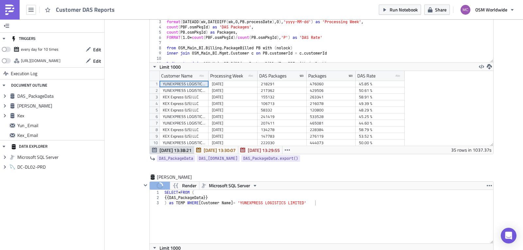
drag, startPoint x: 517, startPoint y: 101, endPoint x: 519, endPoint y: 140, distance: 39.6
click at [519, 140] on main "TRIGGERS every day for 10 times Edit https://pushmetrics.io/api/v1/report/W2rb7…" at bounding box center [261, 135] width 523 height 232
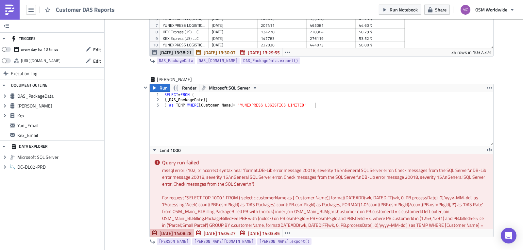
scroll to position [205, 0]
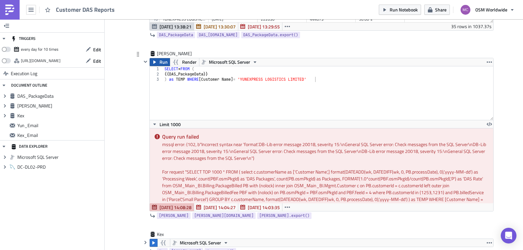
click at [161, 64] on span "Run" at bounding box center [163, 62] width 8 height 8
click at [182, 60] on span "Render" at bounding box center [189, 62] width 14 height 8
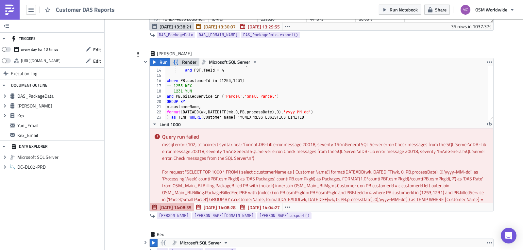
scroll to position [0, 9]
click at [309, 99] on div "on PB . osmPkgId = PBF . osmPkgId and PBF . feeId = 4 where PB . customerId in …" at bounding box center [326, 94] width 323 height 64
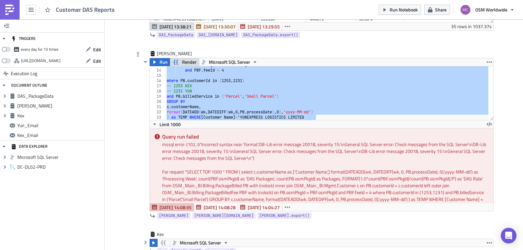
click at [327, 120] on div "on PB . osmPkgId = PBF . osmPkgId and PBF . feeId = 4 where PB . customerId in …" at bounding box center [326, 93] width 323 height 54
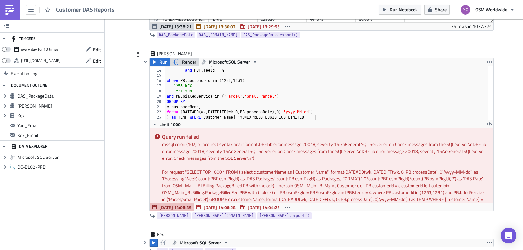
click at [187, 60] on span "Render" at bounding box center [189, 62] width 14 height 8
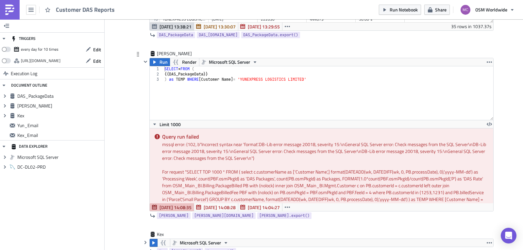
type textarea ") as TEMP WHERE [Customer Name] = 'YUNEXPRESS LOGISTICS LIMITED'"
click at [326, 79] on div "SELECT * FROM ( {{ DAS_PackageData }} ) as TEMP WHERE [ Customer Name ] = 'YUNE…" at bounding box center [328, 98] width 330 height 64
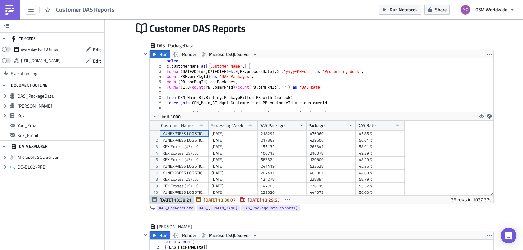
scroll to position [0, 0]
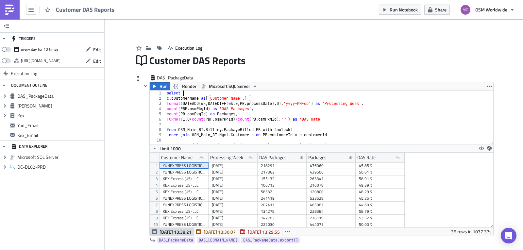
click at [348, 93] on div "select c . customerName as [ 'Customer Name' ,] format ( DATEADD ( wk , DATEDIF…" at bounding box center [326, 122] width 323 height 64
click at [256, 100] on div "select c . customerName as [ 'Customer Name' ,] format ( DATEADD ( wk , DATEDIF…" at bounding box center [326, 122] width 323 height 64
click at [208, 98] on div "select c . customerName as [ 'Customer Name' , format ( DATEADD ( wk , DATEDIFF…" at bounding box center [326, 122] width 323 height 64
type textarea "c.customerName as 'Customer Name',"
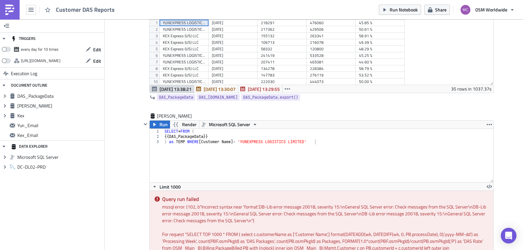
scroll to position [167, 0]
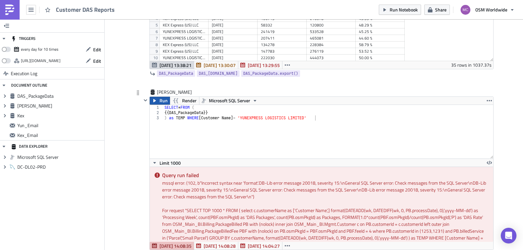
click at [153, 102] on icon "button" at bounding box center [154, 100] width 3 height 3
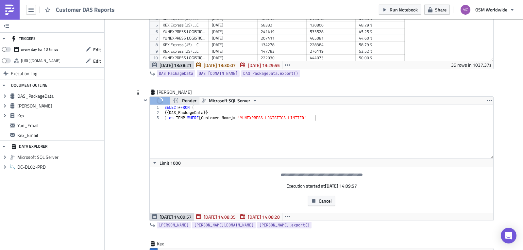
click at [184, 100] on span "Render" at bounding box center [189, 101] width 14 height 8
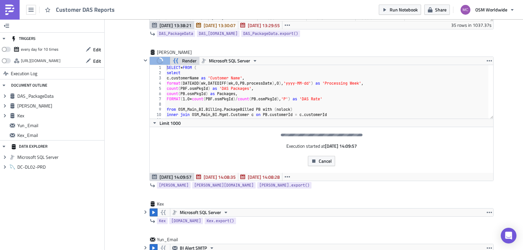
scroll to position [214, 0]
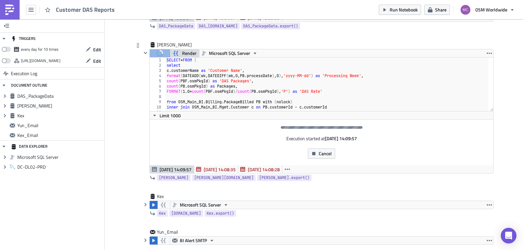
click at [185, 52] on span "Render" at bounding box center [189, 53] width 14 height 8
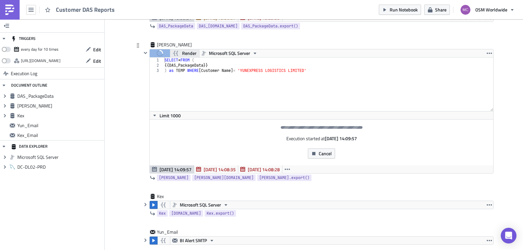
click at [185, 52] on span "Render" at bounding box center [189, 53] width 14 height 8
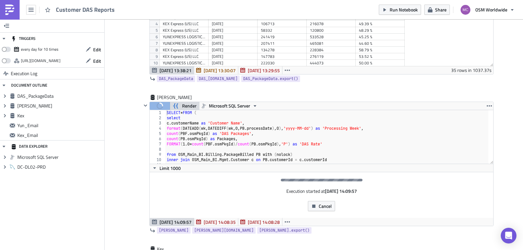
scroll to position [291, 0]
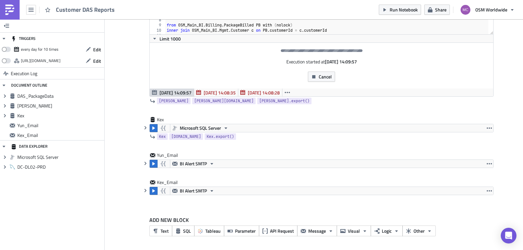
drag, startPoint x: 500, startPoint y: 220, endPoint x: 444, endPoint y: 216, distance: 56.7
click at [251, 229] on span "Parameter" at bounding box center [245, 230] width 21 height 7
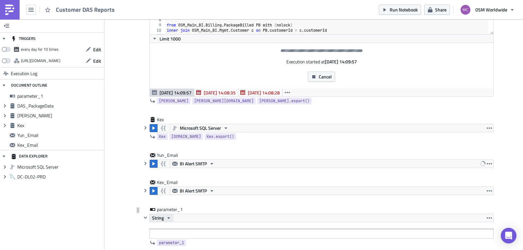
click at [166, 217] on icon "button" at bounding box center [168, 217] width 5 height 5
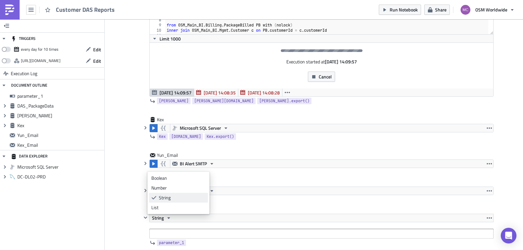
click at [166, 202] on link "String" at bounding box center [178, 198] width 59 height 10
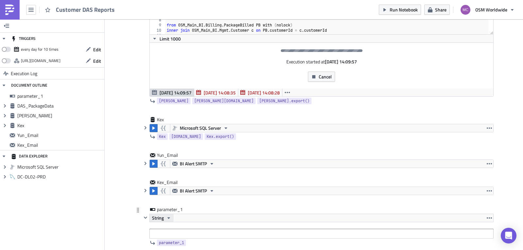
click at [166, 220] on icon "button" at bounding box center [168, 217] width 5 height 5
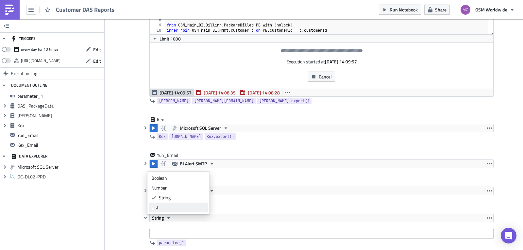
click at [160, 211] on link "List" at bounding box center [178, 207] width 59 height 10
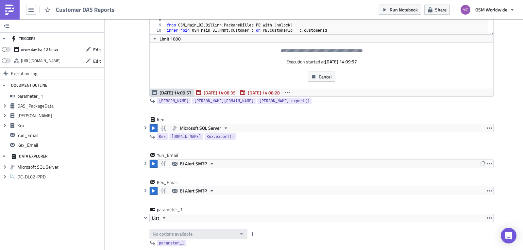
scroll to position [343, 0]
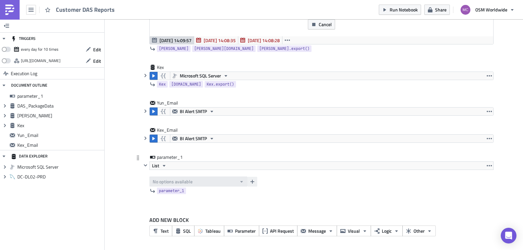
click at [250, 183] on icon "button" at bounding box center [252, 182] width 4 height 4
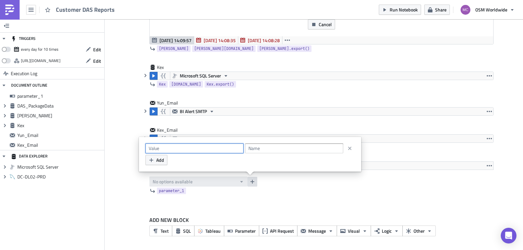
click at [212, 149] on input "text" at bounding box center [194, 148] width 98 height 10
paste input "YUNEXPRESS LOGISTICS LIMITED"
type input "YUNEXPRESS LOGISTICS LIMITED"
click at [158, 157] on span "Add" at bounding box center [160, 159] width 8 height 7
click at [189, 148] on input "text" at bounding box center [194, 148] width 98 height 10
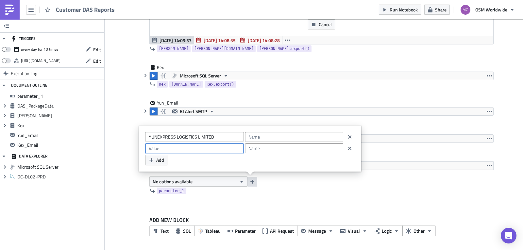
paste input "KEX Express (US) LLC"
type input "KEX Express (US) LLC"
click at [270, 147] on input "text" at bounding box center [294, 148] width 98 height 10
paste input "KEX Express (US) LLC"
type input "KEX Express (US) LLC"
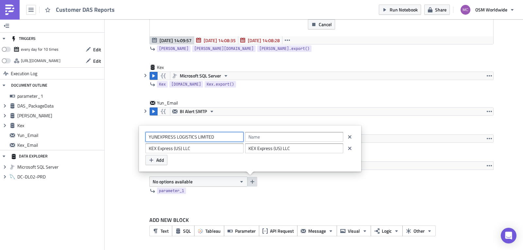
click at [214, 136] on input "YUNEXPRESS LOGISTICS LIMITED" at bounding box center [194, 137] width 98 height 10
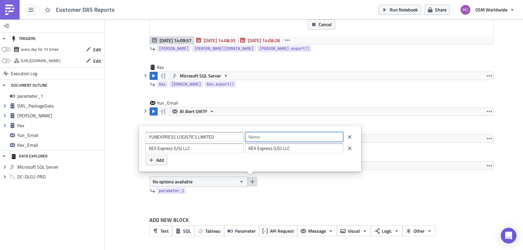
click at [271, 134] on input "text" at bounding box center [294, 137] width 98 height 10
paste input "YUNEXPRESS LOGISTICS LIMITED"
type input "YUNEXPRESS LOGISTICS LIMITED"
click at [342, 199] on div at bounding box center [317, 201] width 352 height 8
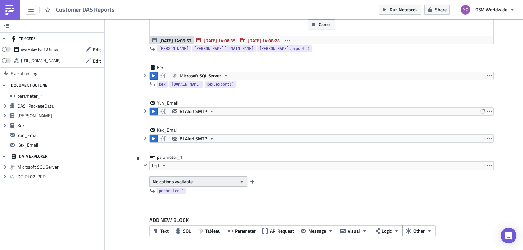
click at [191, 182] on button "No options available" at bounding box center [198, 181] width 98 height 10
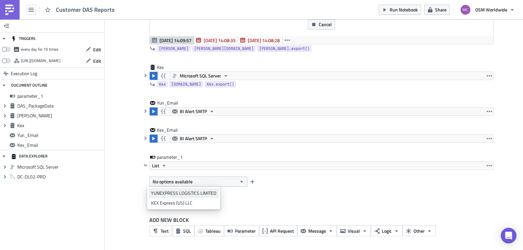
click at [186, 195] on div "YUNEXPRESS LOGISTICS LIMITED" at bounding box center [183, 193] width 65 height 7
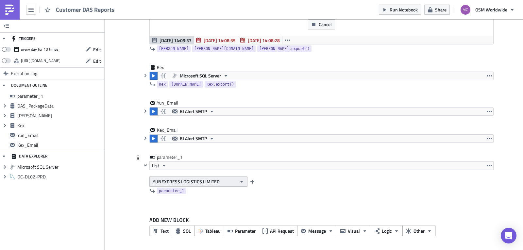
click at [196, 180] on span "YUNEXPRESS LOGISTICS LIMITED" at bounding box center [186, 181] width 67 height 7
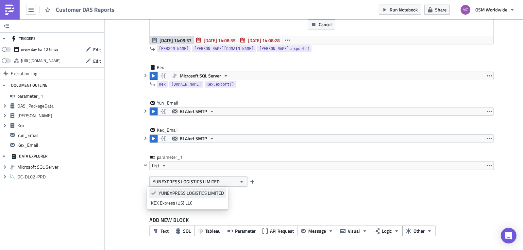
click at [182, 192] on div "YUNEXPRESS LOGISTICS LIMITED" at bounding box center [190, 193] width 65 height 7
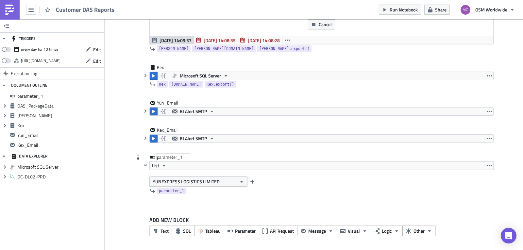
click at [174, 157] on div "parameter_1" at bounding box center [173, 157] width 33 height 7
drag, startPoint x: 182, startPoint y: 157, endPoint x: 174, endPoint y: 157, distance: 7.5
click at [174, 157] on input "parameter_1" at bounding box center [173, 157] width 33 height 7
click at [183, 158] on input "parameter_1" at bounding box center [173, 157] width 33 height 7
click at [164, 158] on input "parameter_1" at bounding box center [173, 157] width 33 height 7
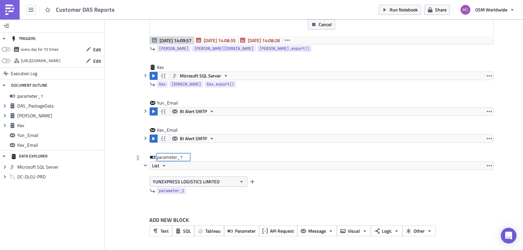
click at [164, 158] on input "parameter_1" at bounding box center [173, 157] width 33 height 7
type input "Customers"
click at [138, 171] on div "Customers Customers List YUNEXPRESS LOGISTICS LIMITED parameter_1" at bounding box center [313, 180] width 359 height 52
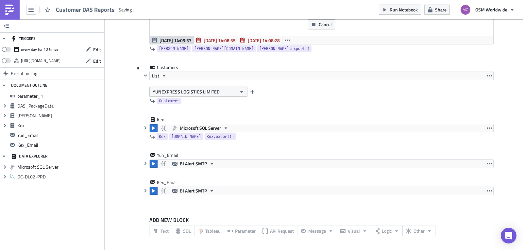
scroll to position [0, 0]
click at [397, 231] on button "Logic" at bounding box center [386, 230] width 32 height 11
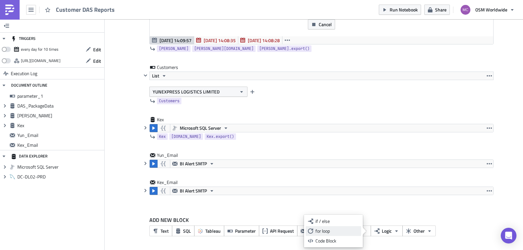
click at [330, 229] on div "for loop" at bounding box center [336, 231] width 43 height 7
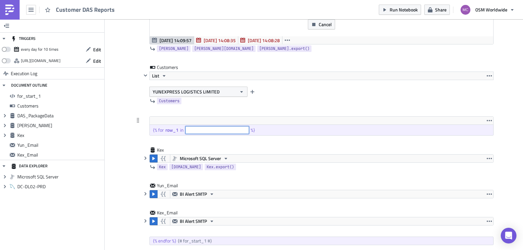
click at [196, 132] on input "text" at bounding box center [217, 130] width 64 height 8
click at [162, 130] on div "{% for" at bounding box center [159, 130] width 12 height 6
click at [166, 120] on div at bounding box center [321, 121] width 343 height 8
click at [136, 119] on icon at bounding box center [137, 120] width 5 height 5
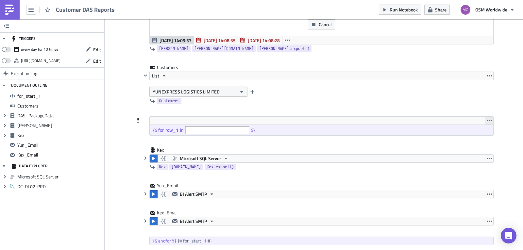
click at [486, 121] on icon "button" at bounding box center [488, 120] width 5 height 1
click at [400, 125] on div "{% for row_1 in %}" at bounding box center [321, 130] width 343 height 10
click at [207, 126] on div "{% for row_1 in %}" at bounding box center [321, 130] width 343 height 10
click at [172, 128] on div "row_1" at bounding box center [172, 130] width 15 height 6
drag, startPoint x: 172, startPoint y: 128, endPoint x: 209, endPoint y: 131, distance: 36.7
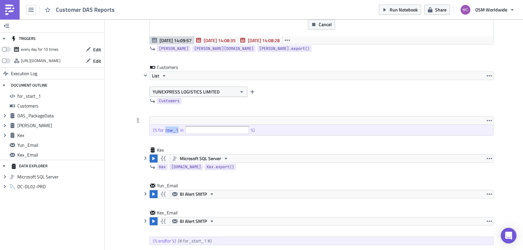
click at [173, 128] on div "row_1" at bounding box center [172, 130] width 15 height 6
click at [209, 131] on input "text" at bounding box center [217, 130] width 64 height 8
type input "c"
click at [169, 101] on span "Customers" at bounding box center [169, 101] width 21 height 7
click at [201, 131] on input "text" at bounding box center [217, 130] width 64 height 8
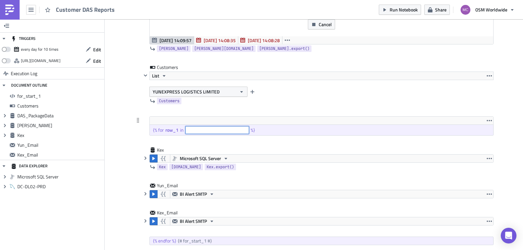
paste input "{{ Customers }}"
type input "{{ Customers }}"
click at [279, 138] on div at bounding box center [317, 141] width 352 height 8
click at [221, 93] on button "YUNEXPRESS LOGISTICS LIMITED" at bounding box center [198, 92] width 98 height 10
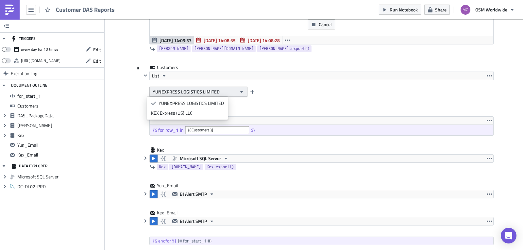
click at [218, 92] on button "YUNEXPRESS LOGISTICS LIMITED" at bounding box center [198, 92] width 98 height 10
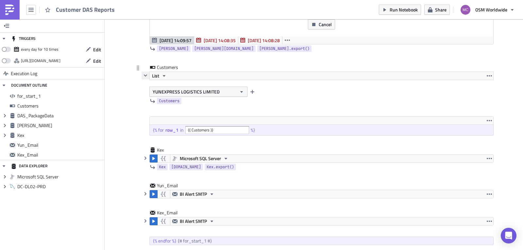
click at [143, 77] on icon "button" at bounding box center [145, 75] width 5 height 5
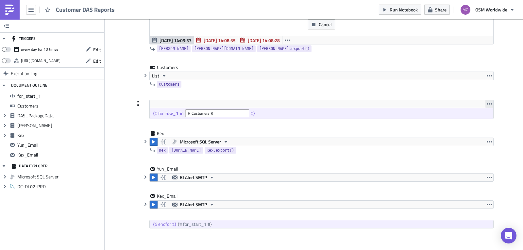
click at [488, 103] on icon "button" at bounding box center [488, 103] width 5 height 5
click at [485, 119] on div "Remove" at bounding box center [490, 119] width 43 height 7
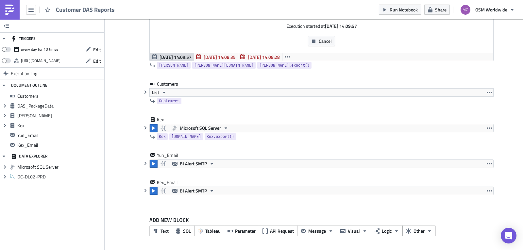
scroll to position [326, 0]
click at [381, 232] on span "Logic" at bounding box center [386, 230] width 10 height 7
click at [339, 242] on div "Code Block" at bounding box center [336, 240] width 43 height 7
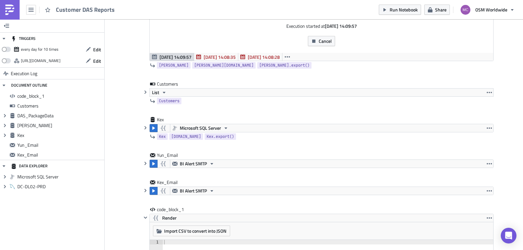
click at [122, 210] on div "Add Image Execution Log Customer DAS Reports DAS_PackageData Run Render Microso…" at bounding box center [314, 25] width 418 height 665
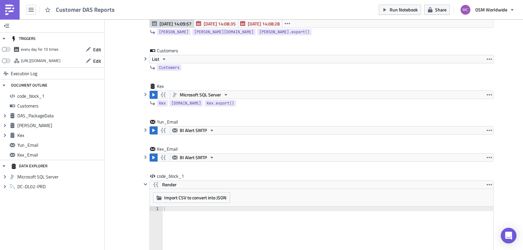
scroll to position [354, 0]
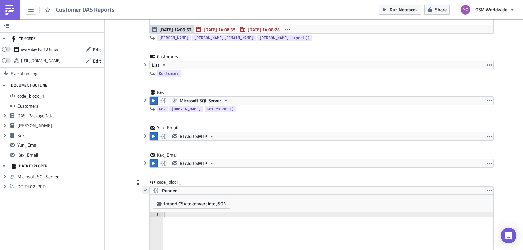
click at [144, 189] on icon "button" at bounding box center [145, 189] width 5 height 5
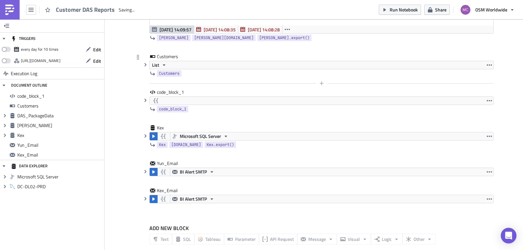
scroll to position [0, 0]
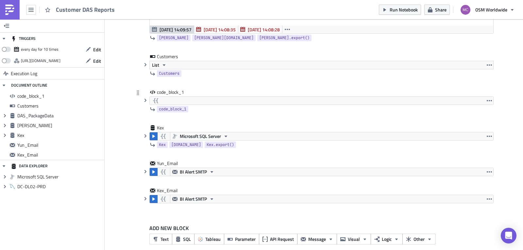
click at [182, 101] on div at bounding box center [321, 101] width 343 height 8
click at [144, 102] on icon "button" at bounding box center [145, 100] width 5 height 5
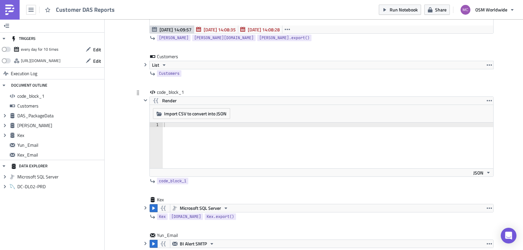
click at [189, 137] on div at bounding box center [328, 149] width 330 height 55
click at [204, 149] on div at bounding box center [328, 149] width 330 height 55
click at [144, 101] on icon "button" at bounding box center [145, 100] width 5 height 5
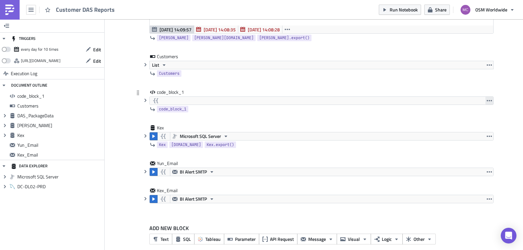
click at [488, 98] on icon "button" at bounding box center [488, 100] width 5 height 5
click at [486, 129] on div "Remove" at bounding box center [490, 129] width 43 height 7
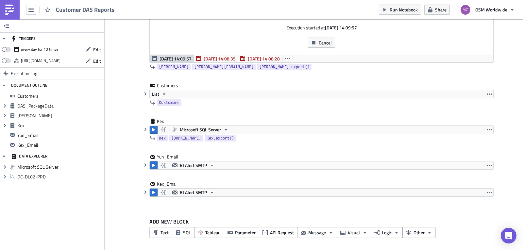
scroll to position [326, 0]
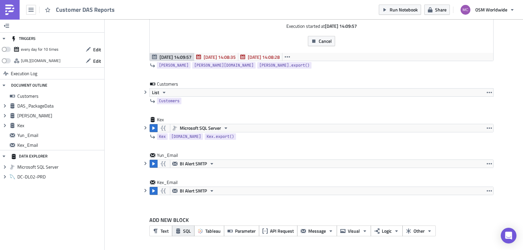
click at [184, 228] on span "SQL" at bounding box center [187, 230] width 8 height 7
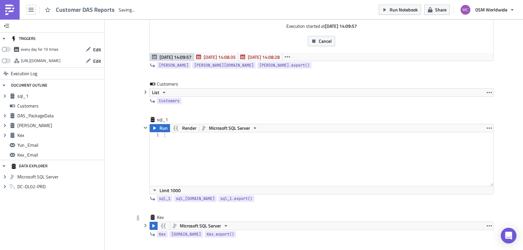
scroll to position [0, 0]
drag, startPoint x: 180, startPoint y: 149, endPoint x: 182, endPoint y: 146, distance: 4.3
click at [179, 149] on div at bounding box center [328, 164] width 330 height 64
click at [171, 99] on span "Customers" at bounding box center [169, 101] width 21 height 7
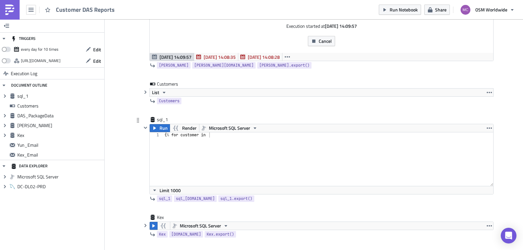
click at [226, 136] on div "{ % for customer in" at bounding box center [328, 164] width 330 height 64
paste textarea "{{ Customers }}"
type textarea "{% for customer in {{ Customers }} %}"
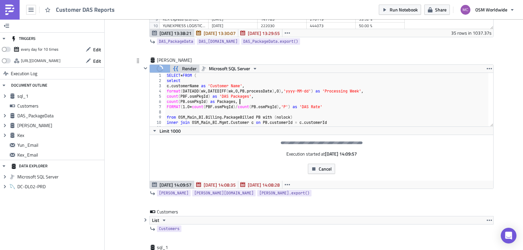
scroll to position [0, 6]
click at [274, 100] on div "SELECT * FROM ( select c . customerName as 'Customer Name' , format ( DATEADD (…" at bounding box center [326, 105] width 323 height 64
click at [186, 68] on span "Render" at bounding box center [189, 69] width 14 height 8
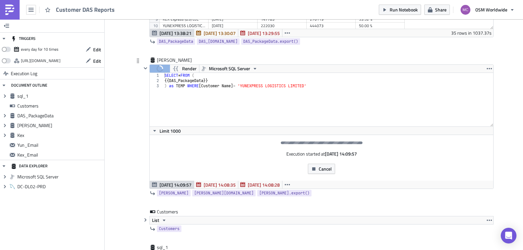
click at [219, 86] on div "SELECT * FROM ( {{ DAS_PackageData }} ) as TEMP WHERE [ Customer Name ] = 'YUNE…" at bounding box center [328, 105] width 330 height 64
type textarea "{{ DAS_PackageData}} ) as TEMP WHERE [Customer Name] = 'YUNEXPRESS LOGISTICS LI…"
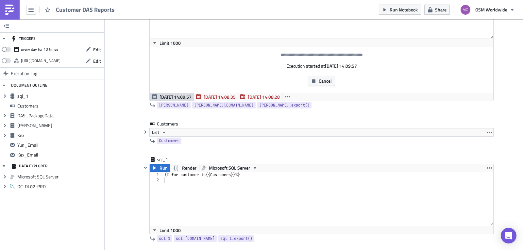
scroll to position [300, 0]
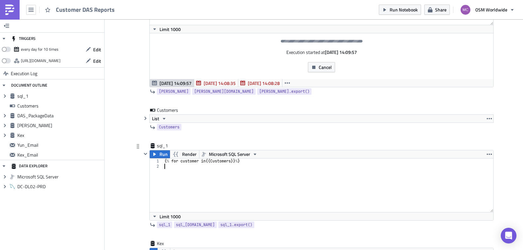
click at [204, 168] on div "{ % for customer in {{ Customers }} % }" at bounding box center [328, 190] width 330 height 64
paste textarea ") as TEMP WHERE [Customer Name] = 'YUNEXPRESS LOGISTICS LIMITED'"
click at [173, 147] on div "sql_1" at bounding box center [173, 145] width 33 height 7
type textarea "{% for customer in {{ Customers }} %}"
click at [189, 160] on div "{ % for customer in {{ Customers }} % } SELECT * FROM ( {{ DAS_PackageData }} )…" at bounding box center [328, 190] width 330 height 64
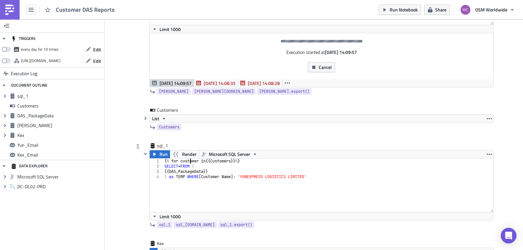
click at [189, 160] on div "{ % for customer in {{ Customers }} % } SELECT * FROM ( {{ DAS_PackageData }} )…" at bounding box center [328, 190] width 330 height 64
click at [168, 146] on div "sql_1 sql_1" at bounding box center [173, 145] width 33 height 7
click at [486, 154] on icon "button" at bounding box center [488, 154] width 5 height 5
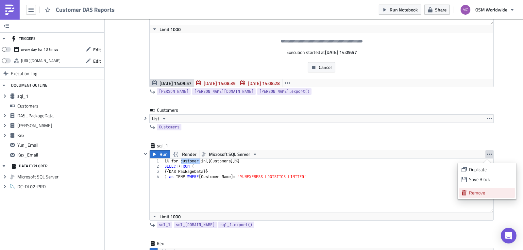
click at [495, 193] on div "Remove" at bounding box center [490, 192] width 43 height 7
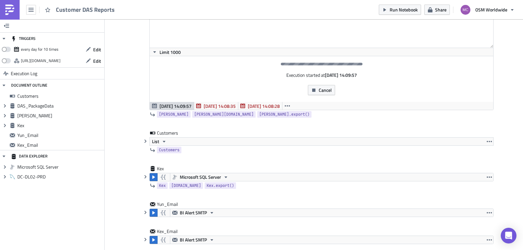
scroll to position [0, 0]
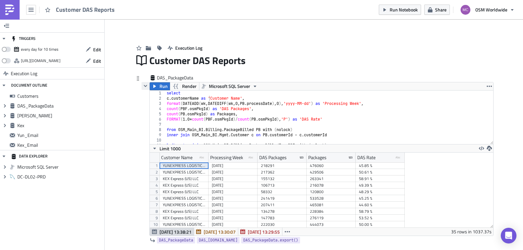
click at [143, 84] on icon "button" at bounding box center [145, 85] width 5 height 5
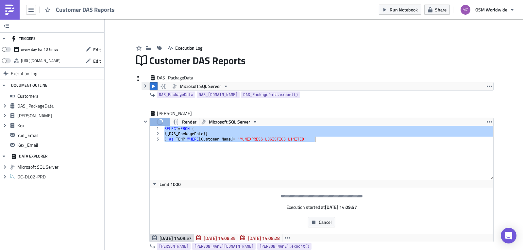
click at [143, 84] on icon "button" at bounding box center [145, 85] width 5 height 5
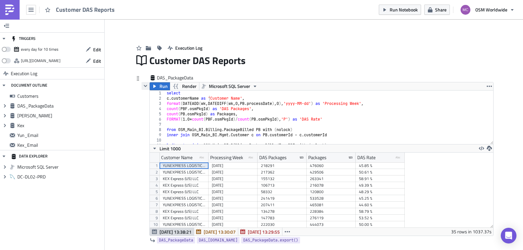
click at [143, 84] on icon "button" at bounding box center [145, 85] width 5 height 5
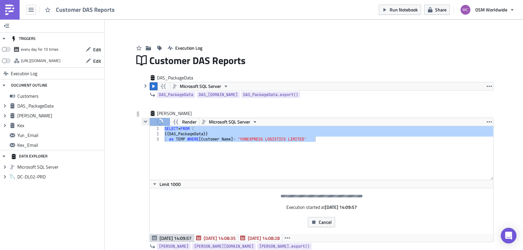
click at [144, 121] on icon "button" at bounding box center [145, 122] width 3 height 2
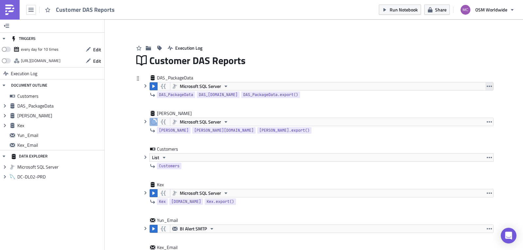
click at [487, 84] on icon "button" at bounding box center [488, 86] width 5 height 5
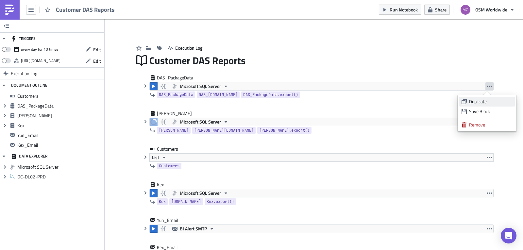
click at [482, 101] on div "Duplicate" at bounding box center [490, 101] width 43 height 7
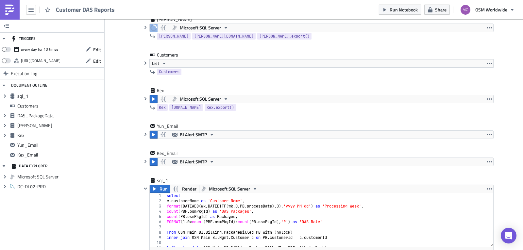
scroll to position [91, 0]
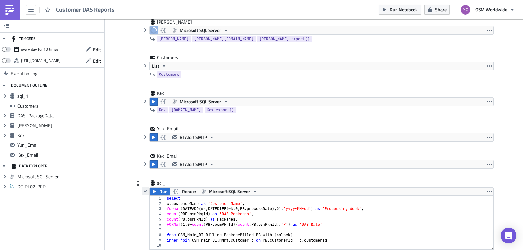
click at [143, 189] on icon "button" at bounding box center [145, 190] width 5 height 5
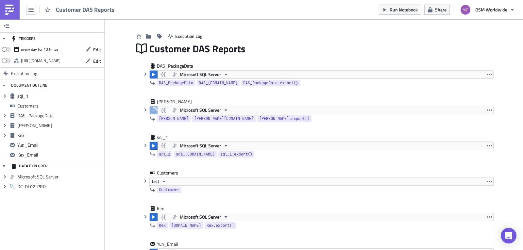
scroll to position [0, 0]
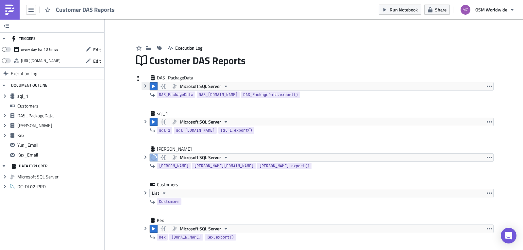
click at [143, 88] on icon "button" at bounding box center [145, 85] width 5 height 5
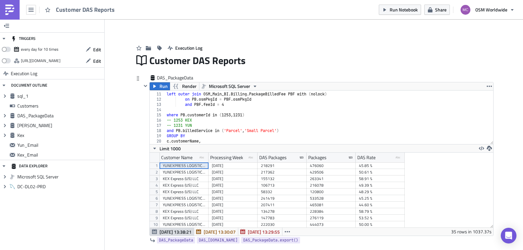
scroll to position [52, 0]
click at [238, 114] on div "left outer join OSM_Main_BI . Billing . PackageBilledFee PBF with ( nolock ) on…" at bounding box center [326, 118] width 323 height 64
type textarea "where PB.customerId in (1253)"
click at [175, 79] on div "DAS_PackageData" at bounding box center [175, 77] width 37 height 7
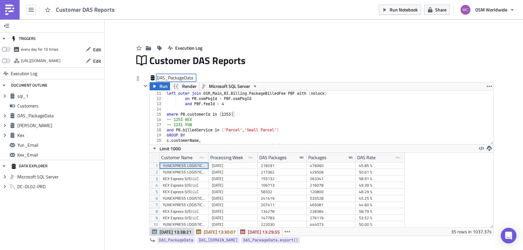
click at [175, 79] on input "DAS_PackageData" at bounding box center [176, 77] width 39 height 7
type input "Kex"
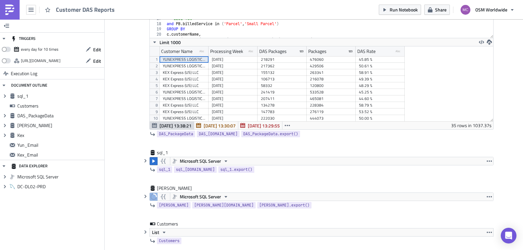
scroll to position [111, 0]
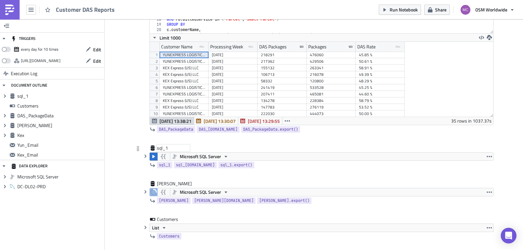
click at [160, 148] on div "sql_1" at bounding box center [173, 148] width 33 height 7
click at [160, 148] on input "sql_1" at bounding box center [173, 148] width 33 height 7
type input "Yun"
click at [144, 156] on icon "button" at bounding box center [145, 156] width 5 height 5
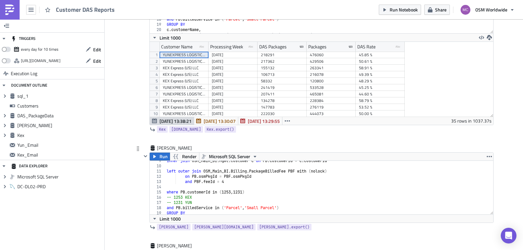
scroll to position [56, 0]
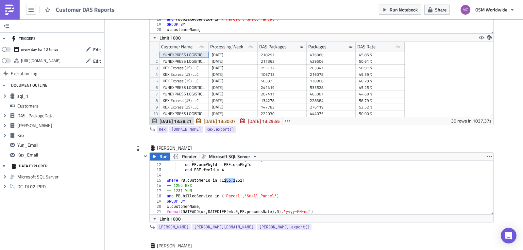
drag, startPoint x: 232, startPoint y: 180, endPoint x: 222, endPoint y: 180, distance: 9.5
click at [222, 180] on div "left outer join OSM_Main_BI . Billing . PackageBilledFee PBF with ( nolock ) on…" at bounding box center [326, 189] width 323 height 64
type textarea "where PB.customerId in (1231)"
drag, startPoint x: 233, startPoint y: 144, endPoint x: 226, endPoint y: 145, distance: 7.5
click at [234, 144] on div "Kex Run Render Microsoft SQL Server where PB.customerId in (1253) 10 11 12 13 1…" at bounding box center [317, 54] width 352 height 181
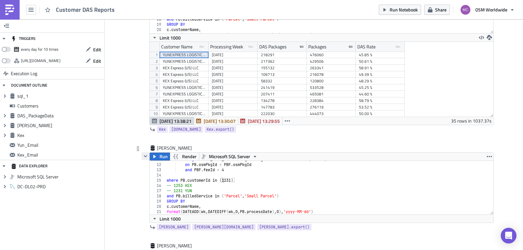
click at [146, 157] on button "button" at bounding box center [145, 156] width 8 height 8
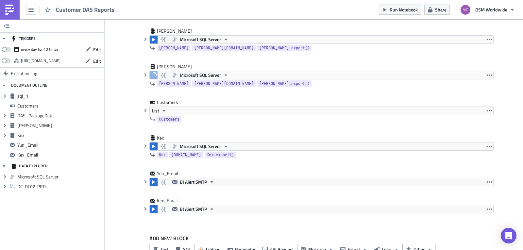
scroll to position [235, 0]
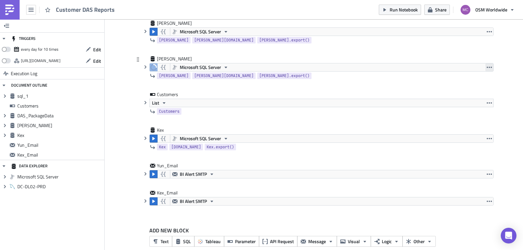
click at [486, 66] on icon "button" at bounding box center [488, 67] width 5 height 5
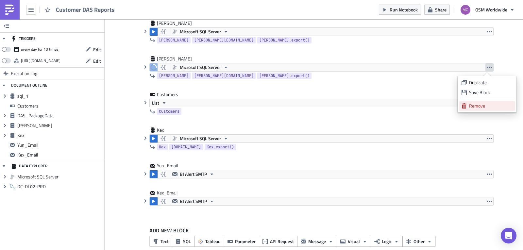
click at [476, 107] on div "Remove" at bounding box center [490, 106] width 43 height 7
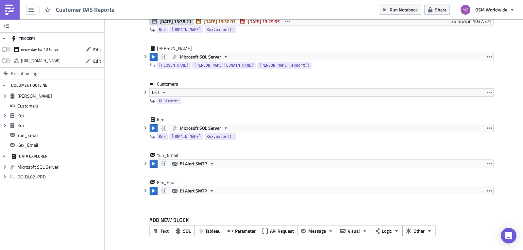
scroll to position [210, 0]
click at [489, 129] on button "button" at bounding box center [489, 128] width 8 height 8
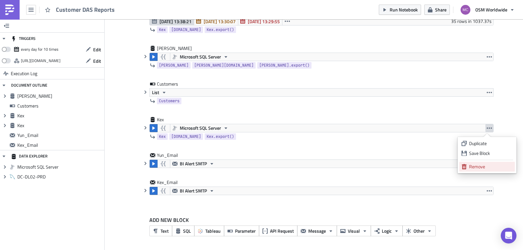
click at [482, 169] on div "Remove" at bounding box center [490, 166] width 43 height 7
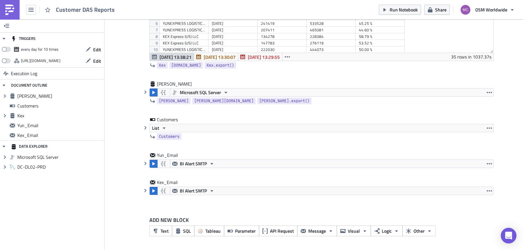
scroll to position [175, 0]
click at [486, 126] on icon "button" at bounding box center [488, 127] width 5 height 5
drag, startPoint x: 480, startPoint y: 156, endPoint x: 505, endPoint y: 155, distance: 25.2
click at [480, 156] on div "Remove" at bounding box center [490, 157] width 43 height 7
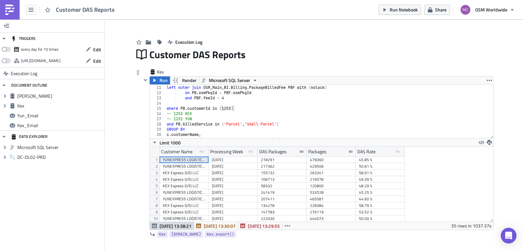
scroll to position [5, 0]
click at [143, 82] on icon "button" at bounding box center [145, 80] width 5 height 5
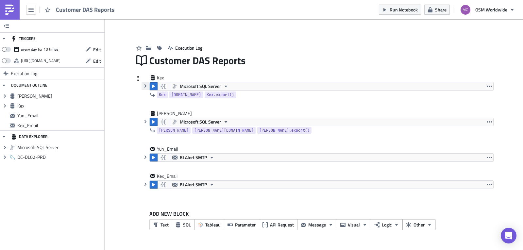
scroll to position [0, 0]
click at [147, 158] on icon "button" at bounding box center [145, 156] width 5 height 5
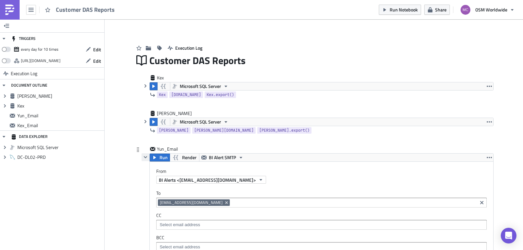
click at [144, 157] on icon "button" at bounding box center [145, 157] width 3 height 2
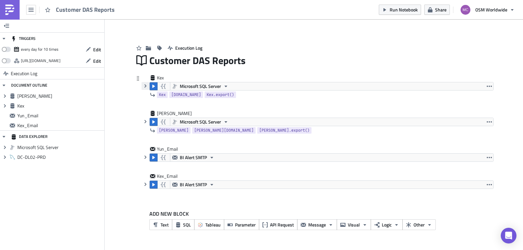
click at [146, 86] on icon "button" at bounding box center [145, 85] width 2 height 3
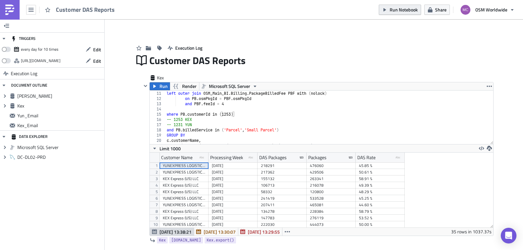
click at [384, 8] on icon "button" at bounding box center [384, 9] width 5 height 5
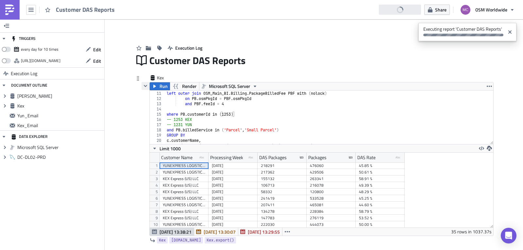
click at [143, 85] on icon "button" at bounding box center [145, 85] width 5 height 5
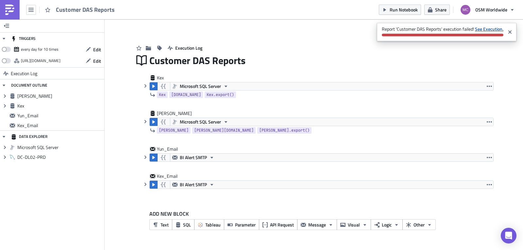
click at [489, 28] on strong "See Execution." at bounding box center [489, 28] width 28 height 7
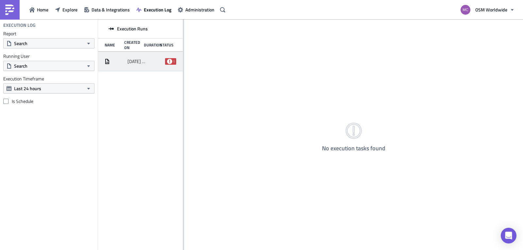
click at [155, 59] on div at bounding box center [156, 62] width 11 height 12
click at [149, 63] on div "2025-09-04 14:16 failed" at bounding box center [140, 62] width 85 height 20
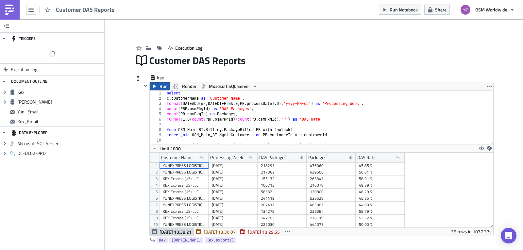
scroll to position [75, 343]
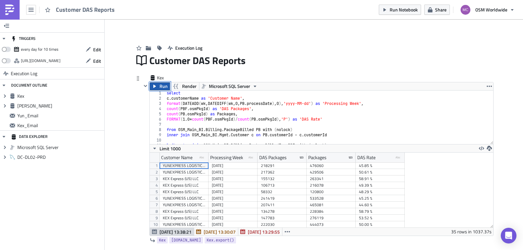
click at [160, 87] on span "Run" at bounding box center [163, 86] width 8 height 8
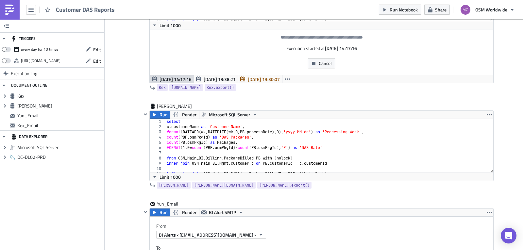
scroll to position [121, 0]
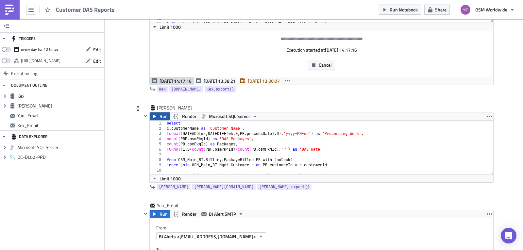
click at [161, 118] on span "Run" at bounding box center [163, 116] width 8 height 8
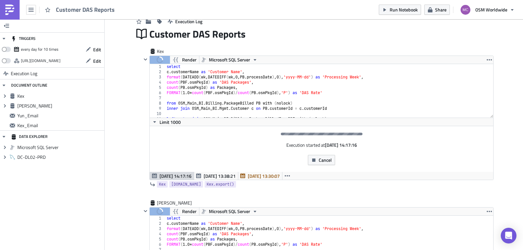
scroll to position [0, 0]
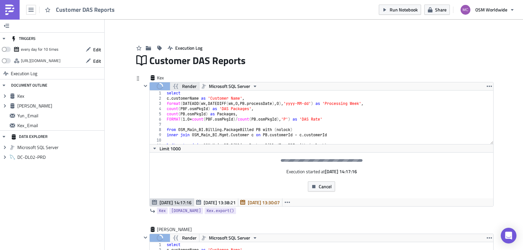
click at [185, 88] on span "Render" at bounding box center [189, 86] width 14 height 8
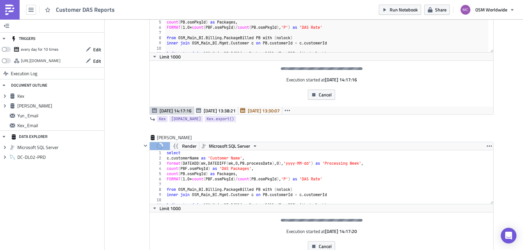
scroll to position [124, 0]
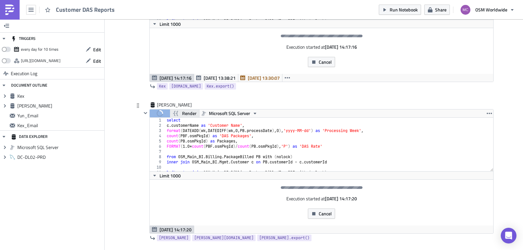
click at [190, 112] on span "Render" at bounding box center [189, 113] width 14 height 8
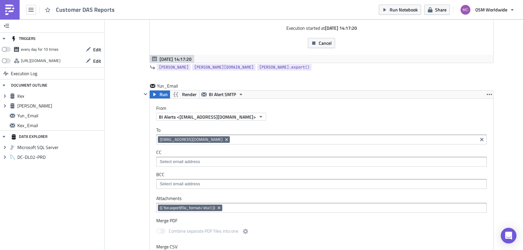
scroll to position [292, 0]
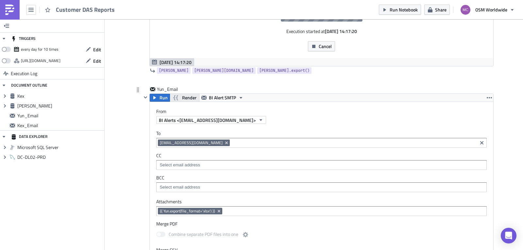
click at [182, 97] on span "Render" at bounding box center [189, 98] width 14 height 8
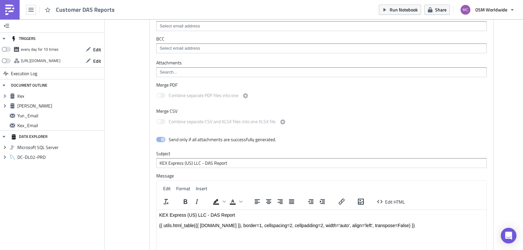
scroll to position [775, 0]
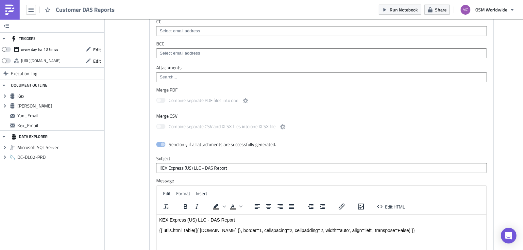
click at [181, 81] on div at bounding box center [321, 78] width 326 height 8
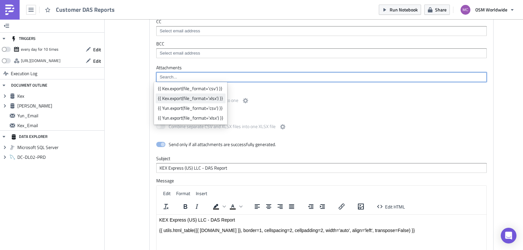
click at [188, 99] on div "{{ Kex.export(file_format='xlsx') }}" at bounding box center [190, 98] width 65 height 7
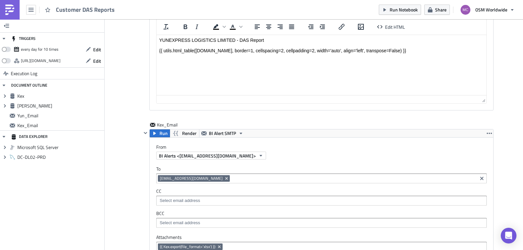
scroll to position [638, 0]
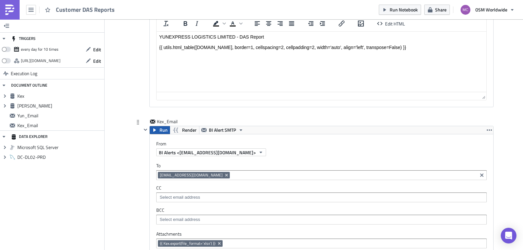
click at [159, 128] on span "Run" at bounding box center [163, 130] width 8 height 8
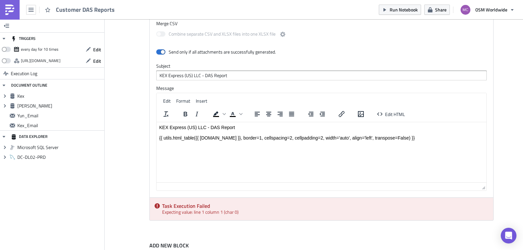
scroll to position [900, 0]
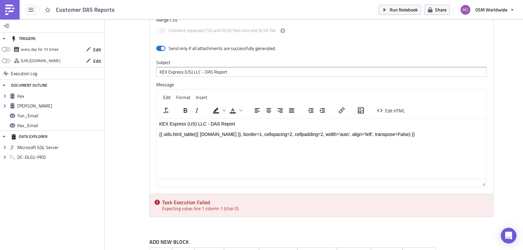
click at [377, 131] on div "Rich Text Area. Press ALT-0 for help." at bounding box center [321, 128] width 324 height 5
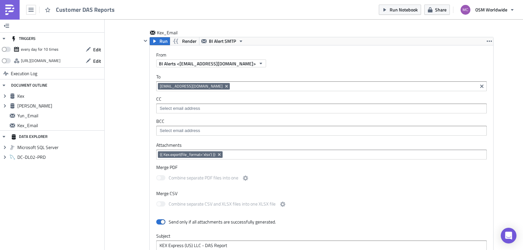
scroll to position [718, 0]
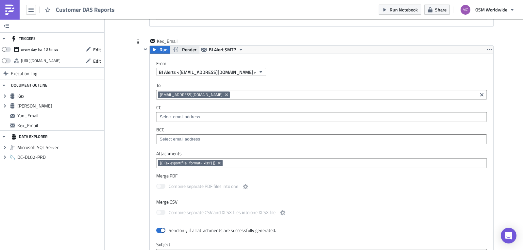
click at [186, 53] on span "Render" at bounding box center [189, 50] width 14 height 8
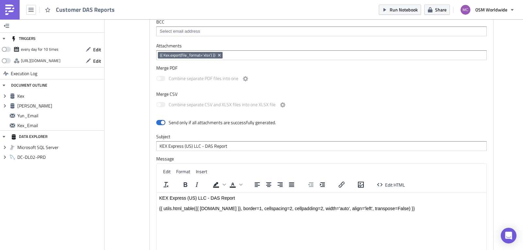
scroll to position [922, 0]
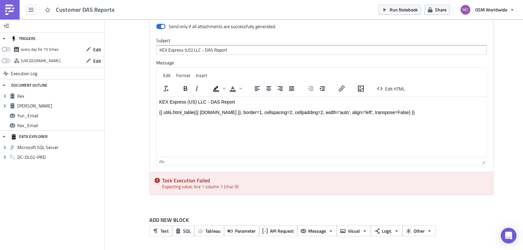
click at [199, 113] on div "{{ utils.html_table({{ [DOMAIN_NAME] }}, border=1, cellspacing=2, cellpadding=2…" at bounding box center [321, 112] width 324 height 5
click at [219, 113] on div "{{ utils.html_table( [DOMAIN_NAME] }}, border=1, cellspacing=2, cellpadding=2, …" at bounding box center [321, 112] width 324 height 5
click at [198, 112] on div "{{ utils.html_table( [DOMAIN_NAME], border=1, cellspacing=2, cellpadding=2, wid…" at bounding box center [321, 112] width 324 height 5
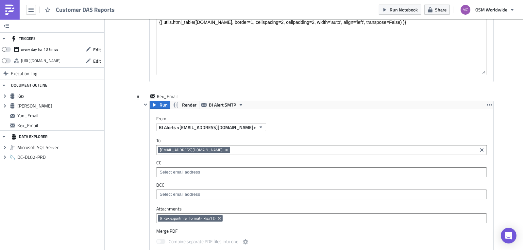
scroll to position [663, 0]
click at [159, 103] on span "Run" at bounding box center [163, 105] width 8 height 8
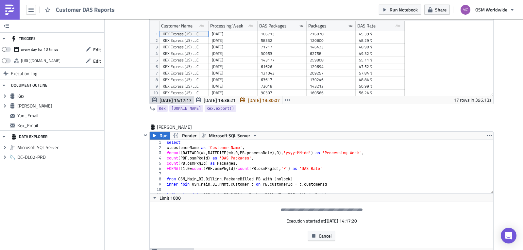
scroll to position [0, 0]
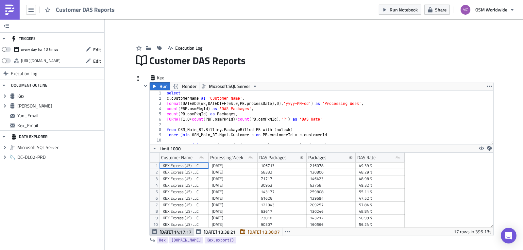
drag, startPoint x: 164, startPoint y: 93, endPoint x: 167, endPoint y: 95, distance: 3.5
click at [165, 93] on div "select c . customerName as 'Customer Name' , format ( DATEADD ( wk , DATEDIFF (…" at bounding box center [326, 122] width 323 height 64
click at [207, 121] on div "select c . customerName as 'Customer Name' , format ( DATEADD ( wk , DATEDIFF (…" at bounding box center [326, 122] width 323 height 64
click at [165, 110] on div "select c . customerName as 'Customer Name' , format ( DATEADD ( wk , DATEDIFF (…" at bounding box center [326, 122] width 323 height 64
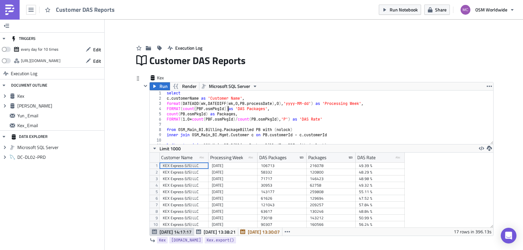
click at [225, 108] on div "select c . customerName as 'Customer Name' , format ( DATEADD ( wk , DATEDIFF (…" at bounding box center [326, 122] width 323 height 64
click at [239, 108] on div "select c . customerName as 'Customer Name' , format ( DATEADD ( wk , DATEDIFF (…" at bounding box center [326, 122] width 323 height 64
click at [236, 109] on div "select c . customerName as 'Customer Name' , format ( DATEADD ( wk , DATEDIFF (…" at bounding box center [326, 122] width 323 height 64
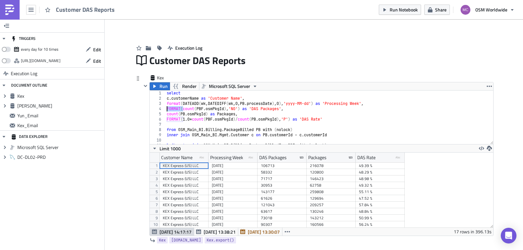
drag, startPoint x: 180, startPoint y: 109, endPoint x: 162, endPoint y: 108, distance: 18.3
click at [162, 108] on div "FORMAT(count(PBF.osmPkgId),'N0') as 'DAS Packages', 1 2 3 4 5 6 7 8 9 10 11 12 …" at bounding box center [321, 117] width 343 height 54
click at [165, 116] on div "select c . customerName as 'Customer Name' , format ( DATEADD ( wk , DATEDIFF (…" at bounding box center [326, 122] width 323 height 64
paste textarea "FORMAT("
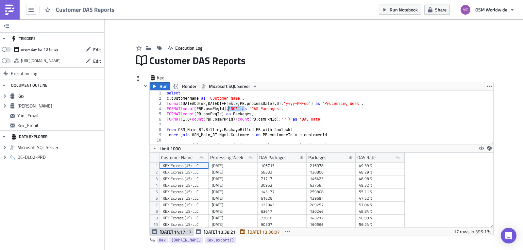
drag, startPoint x: 238, startPoint y: 108, endPoint x: 225, endPoint y: 108, distance: 12.4
click at [225, 108] on div "select c . customerName as 'Customer Name' , format ( DATEADD ( wk , DATEDIFF (…" at bounding box center [326, 122] width 323 height 64
click at [223, 115] on div "select c . customerName as 'Customer Name' , format ( DATEADD ( wk , DATEDIFF (…" at bounding box center [326, 122] width 323 height 64
paste textarea ",'N0')"
click at [197, 92] on div "select c . customerName as 'Customer Name' , format ( DATEADD ( wk , DATEDIFF (…" at bounding box center [326, 122] width 323 height 64
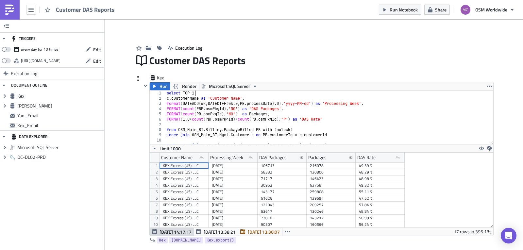
scroll to position [0, 2]
drag, startPoint x: 326, startPoint y: 103, endPoint x: 164, endPoint y: 104, distance: 161.7
click at [165, 104] on div "select TOP 16 c . customerName as 'Customer Name' , format ( DATEADD ( wk , DAT…" at bounding box center [326, 122] width 323 height 64
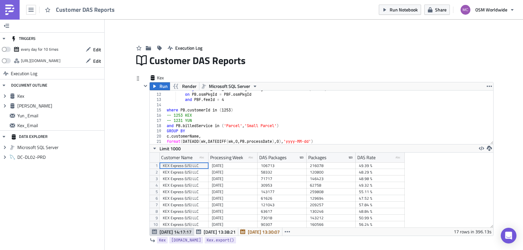
click at [349, 143] on div "left outer join OSM_Main_BI . Billing . PackageBilledFee PBF with ( nolock ) on…" at bounding box center [326, 119] width 323 height 64
type textarea "format(DATEADD(wk, DATEDIFF(wk, 0, PB.processDate), 0),'yyyy-MM-dd')"
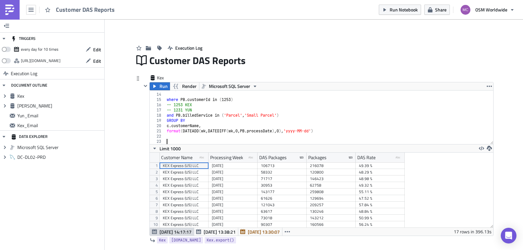
scroll to position [67, 0]
paste textarea "format(DATEADD(wk, DATEDIFF(wk, 0, PB.processDate), 0),'yyyy-MM-dd')"
drag, startPoint x: 220, startPoint y: 100, endPoint x: 228, endPoint y: 103, distance: 9.1
click at [220, 100] on div "and PBF . feeId = 4 where PB . customerId in ( 1253 ) -- 1253 KEX -- 1231 YUN a…" at bounding box center [326, 119] width 323 height 64
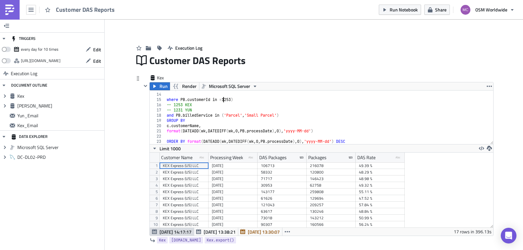
scroll to position [0, 5]
click at [234, 100] on div "and PBF . feeId = 4 where PB . customerId in = 1253 ) -- 1253 KEX -- 1231 YUN a…" at bounding box center [326, 119] width 323 height 64
click at [221, 101] on div "and PBF . feeId = 4 where PB . customerId in = 1253 -- 1253 KEX -- 1231 YUN and…" at bounding box center [326, 119] width 323 height 64
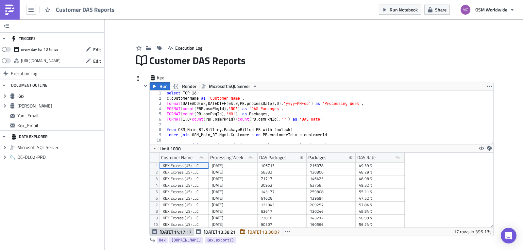
scroll to position [0, 0]
click at [249, 158] on icon at bounding box center [250, 157] width 5 height 2
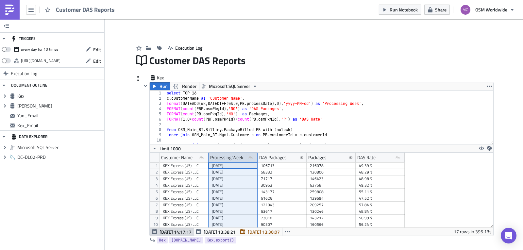
click at [249, 158] on icon at bounding box center [250, 157] width 5 height 2
click at [234, 155] on div "Processing Week" at bounding box center [226, 158] width 33 height 10
click at [488, 85] on icon "button" at bounding box center [488, 86] width 5 height 5
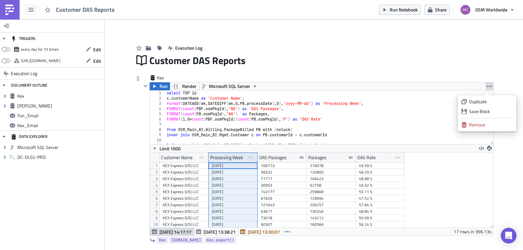
click at [488, 85] on icon "button" at bounding box center [488, 86] width 5 height 5
click at [259, 110] on div "select TOP 16 c . customerName as 'Customer Name' , format ( DATEADD ( wk , DAT…" at bounding box center [326, 122] width 323 height 64
click at [162, 85] on span "Run" at bounding box center [163, 86] width 8 height 8
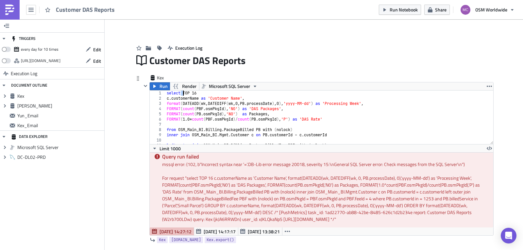
scroll to position [0, 2]
drag, startPoint x: 179, startPoint y: 92, endPoint x: 198, endPoint y: 94, distance: 18.8
click at [198, 94] on div "select TOP 16 c . customerName as 'Customer Name' , format ( DATEADD ( wk , DAT…" at bounding box center [326, 122] width 323 height 64
click at [155, 87] on button "Run" at bounding box center [160, 86] width 20 height 8
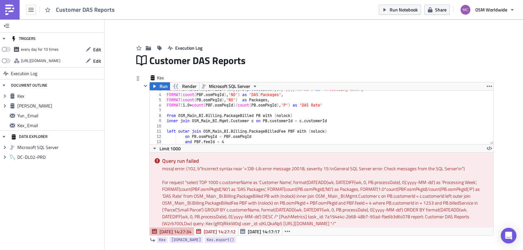
scroll to position [67, 0]
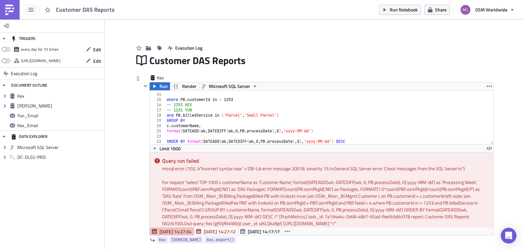
type textarea "ORDER BY format(DATEADD(wk, DATEDIFF(wk, 0, PB.processDate), 0),'yyyy-MM-dd') D…"
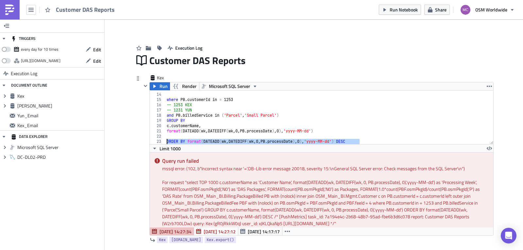
drag, startPoint x: 336, startPoint y: 140, endPoint x: 150, endPoint y: 139, distance: 186.5
click at [150, 139] on div "ORDER BY format(DATEADD(wk, DATEDIFF(wk, 0, PB.processDate), 0),'yyyy-MM-dd') D…" at bounding box center [321, 117] width 343 height 54
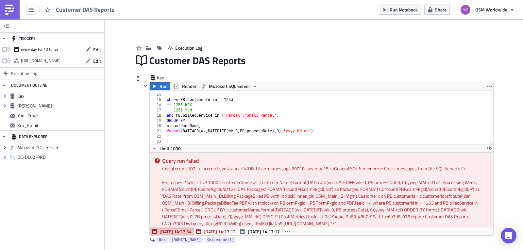
scroll to position [0, 0]
click at [159, 88] on span "Run" at bounding box center [163, 86] width 8 height 8
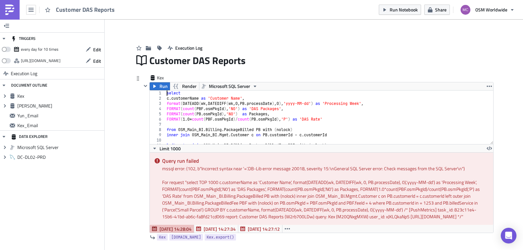
click at [165, 92] on div "select c . customerName as 'Customer Name' , format ( DATEADD ( wk , DATEDIFF (…" at bounding box center [326, 122] width 323 height 64
click at [165, 100] on div "select c . customerName as 'Customer Name' , format ( DATEADD ( wk , DATEDIFF (…" at bounding box center [326, 122] width 323 height 64
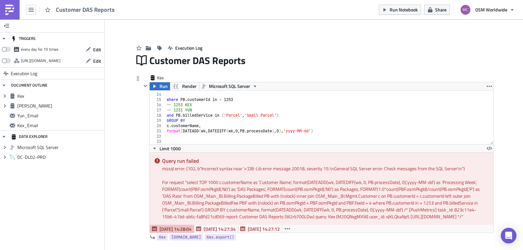
scroll to position [67, 0]
click at [163, 124] on div "20" at bounding box center [158, 125] width 16 height 5
click at [165, 125] on div "and PBF . feeId = 4 where PB . customerId in = 1253 -- 1253 KEX -- 1231 YUN and…" at bounding box center [326, 119] width 323 height 64
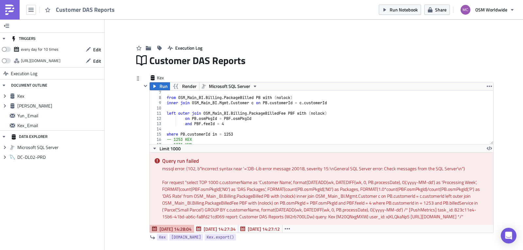
scroll to position [0, 0]
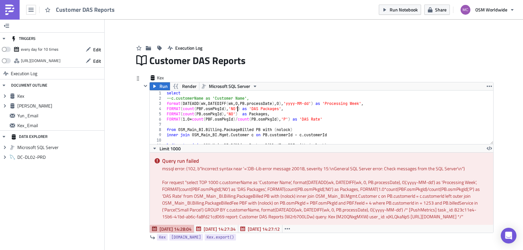
click at [235, 108] on div "select --c.customerName as 'Customer Name', format ( DATEADD ( wk , DATEDIFF ( …" at bounding box center [326, 122] width 323 height 64
click at [233, 108] on div "select --c.customerName as 'Customer Name', format ( DATEADD ( wk , DATEDIFF ( …" at bounding box center [326, 122] width 323 height 64
paste textarea ".osmPkgId),'N0') as Packages"
click at [230, 115] on div "select --c.customerName as 'Customer Name', format ( DATEADD ( wk , DATEDIFF ( …" at bounding box center [326, 122] width 323 height 64
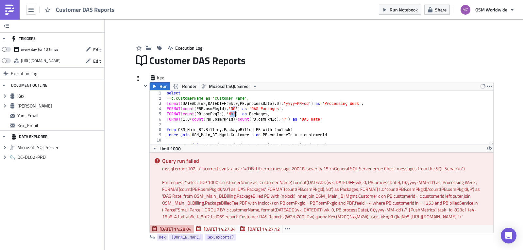
click at [230, 115] on div "select --c.customerName as 'Customer Name', format ( DATEADD ( wk , DATEDIFF ( …" at bounding box center [326, 122] width 323 height 64
click at [159, 87] on span "Run" at bounding box center [163, 86] width 8 height 8
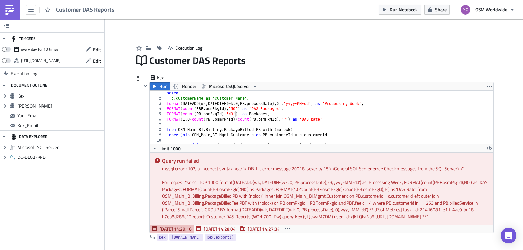
type textarea "--c.customerName as 'Customer Name',"
click at [379, 96] on div "select --c.customerName as 'Customer Name', format ( DATEADD ( wk , DATEDIFF ( …" at bounding box center [326, 122] width 323 height 64
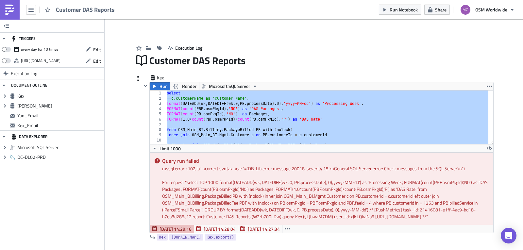
click at [264, 133] on div "select --c.customerName as 'Customer Name', format ( DATEADD ( wk , DATEDIFF ( …" at bounding box center [326, 117] width 323 height 54
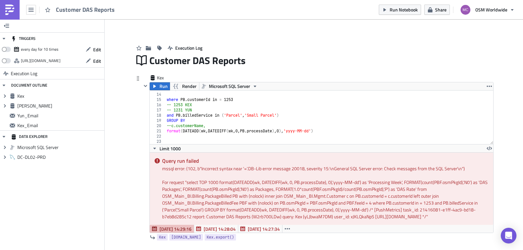
scroll to position [67, 0]
click at [216, 100] on div "and PBF . feeId = 4 where PB . customerId in = 1253 -- 1253 KEX -- 1231 YUN and…" at bounding box center [326, 119] width 323 height 64
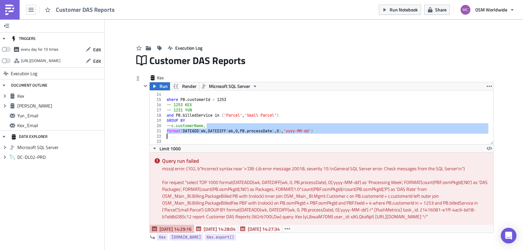
drag, startPoint x: 338, startPoint y: 127, endPoint x: 170, endPoint y: 136, distance: 168.4
click at [169, 136] on div "and PBF . feeId = 4 where PB . customerId = 1253 -- 1253 KEX -- 1231 YUN and PB…" at bounding box center [326, 119] width 323 height 64
type textarea "format(DATEADD(wk, DATEDIFF(wk, 0, PB.processDate), 0),'yyyy-MM-dd')"
click at [169, 135] on div "and PBF . feeId = 4 where PB . customerId = 1253 -- 1253 KEX -- 1231 YUN and PB…" at bounding box center [326, 117] width 323 height 54
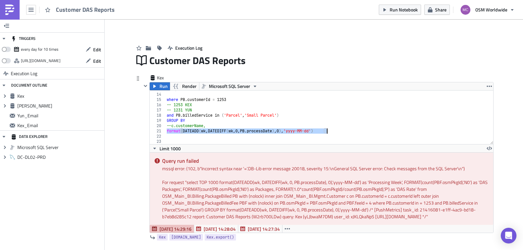
drag, startPoint x: 163, startPoint y: 131, endPoint x: 328, endPoint y: 129, distance: 164.6
click at [328, 129] on div "and PBF . feeId = 4 where PB . customerId = 1253 -- 1253 KEX -- 1231 YUN and PB…" at bounding box center [326, 119] width 323 height 64
type textarea "format(DATEADD(wk, DATEDIFF(wk, 0, PB.processDate), 0),'yyyy-MM-dd')"
click at [333, 133] on div "and PBF . feeId = 4 where PB . customerId = 1253 -- 1253 KEX -- 1231 YUN and PB…" at bounding box center [326, 117] width 323 height 54
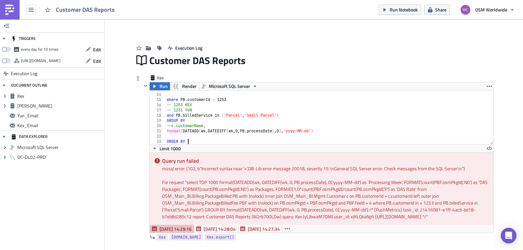
scroll to position [0, 2]
type textarea "ORDER BY v"
click at [170, 149] on span "Limit 1000" at bounding box center [169, 148] width 21 height 7
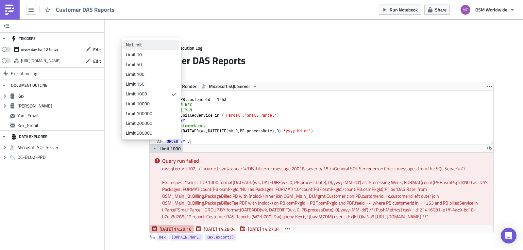
click at [154, 44] on div "No Limit" at bounding box center [150, 44] width 49 height 7
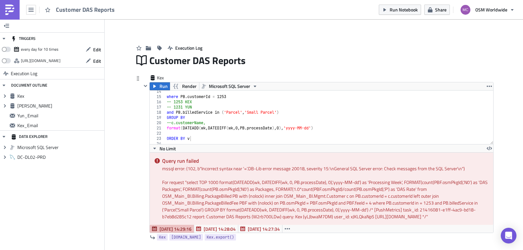
scroll to position [0, 0]
click at [302, 135] on div "where PB . customerId = 1253 -- 1253 KEX -- 1231 YUN and PB . billedService in …" at bounding box center [326, 121] width 323 height 64
click at [241, 139] on div "where PB . customerId = 1253 -- 1253 KEX -- 1231 YUN and PB . billedService in …" at bounding box center [326, 121] width 323 height 64
paste textarea "format(DATEADD(wk, DATEDIFF(wk, 0, PB.processDate), 0),'yyyy-MM-dd')"
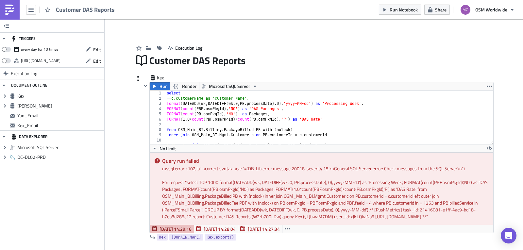
click at [209, 93] on div "select --c.customerName as 'Customer Name', format ( DATEADD ( wk , DATEDIFF ( …" at bounding box center [326, 122] width 323 height 64
click at [154, 84] on icon "button" at bounding box center [154, 86] width 5 height 5
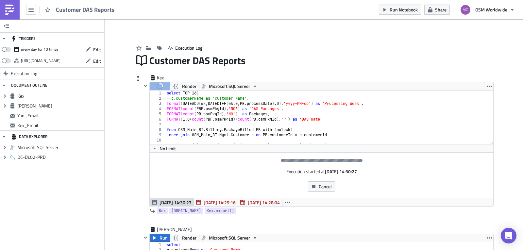
type textarea "FORMAT(count(PB.osmPkgId),'N0') as Packages,"
click at [402, 115] on div "select TOP 16 --c.customerName as 'Customer Name', format ( DATEADD ( wk , DATE…" at bounding box center [326, 122] width 323 height 64
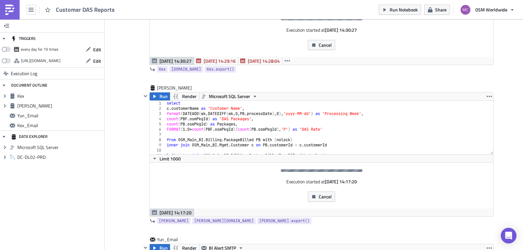
scroll to position [167, 0]
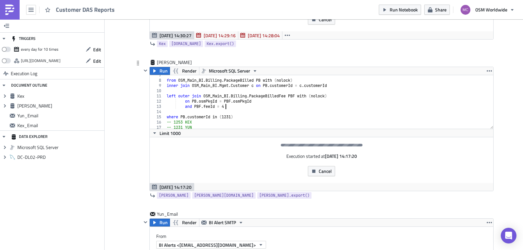
click at [400, 108] on div "from OSM_Main_BI . Billing . PackageBilled PB with ( nolock ) inner join OSM_Ma…" at bounding box center [326, 105] width 323 height 64
type textarea "c.customerName, format(DATEADD(wk, DATEDIFF(wk, 0, PB.processDate), 0),'yyyy-MM…"
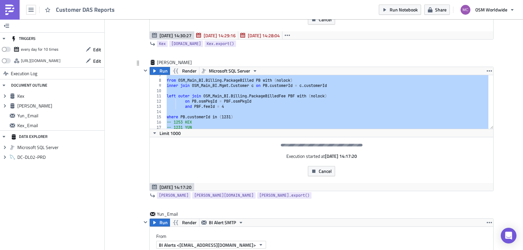
paste textarea
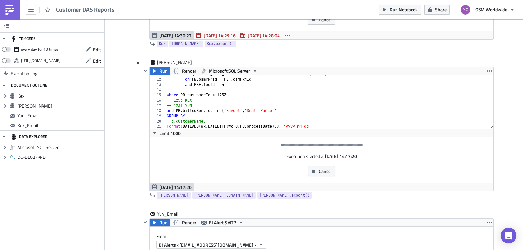
scroll to position [48, 0]
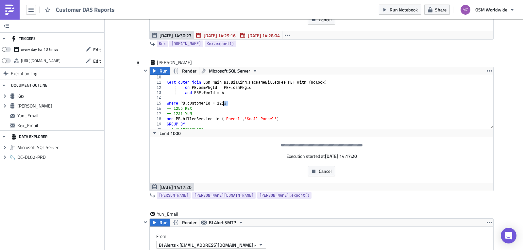
drag, startPoint x: 226, startPoint y: 102, endPoint x: 220, endPoint y: 102, distance: 5.6
click at [220, 102] on div "left outer join OSM_Main_BI . Billing . PackageBilledFee PBF with ( nolock ) on…" at bounding box center [326, 106] width 323 height 64
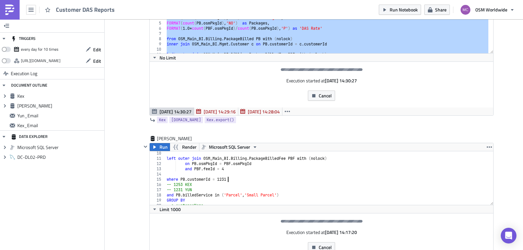
scroll to position [116, 0]
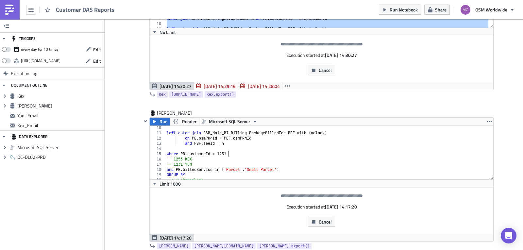
type textarea "where PB.customerId = 1231"
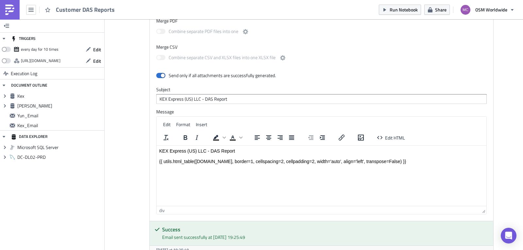
scroll to position [829, 0]
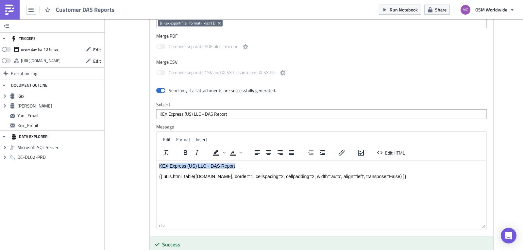
drag, startPoint x: 236, startPoint y: 166, endPoint x: 306, endPoint y: 324, distance: 172.5
click at [156, 167] on html "KEX Express (US) LLC - DAS Report {{ utils.html_table(Kex.data, border=1, cells…" at bounding box center [321, 171] width 330 height 21
click at [184, 154] on icon "Bold" at bounding box center [186, 152] width 4 height 5
click at [238, 153] on span "Text color" at bounding box center [240, 152] width 5 height 9
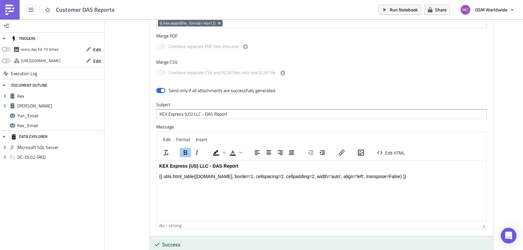
click at [251, 140] on div "Edit Format Insert" at bounding box center [321, 139] width 330 height 13
click at [181, 138] on span "Format" at bounding box center [183, 139] width 14 height 7
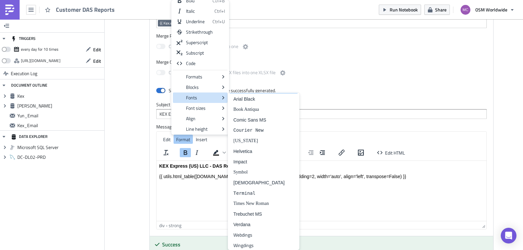
scroll to position [24, 0]
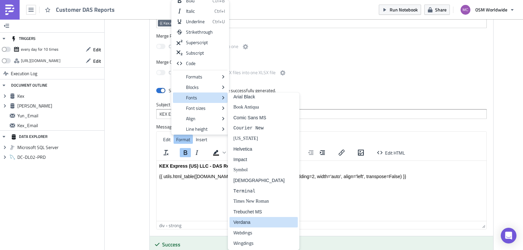
click at [256, 223] on div "Verdana" at bounding box center [258, 222] width 51 height 8
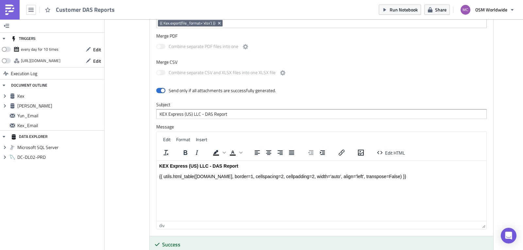
click at [243, 182] on html "KEX Express (US) LLC - DAS Report {{ utils.html_table(Kex.data, border=1, cells…" at bounding box center [321, 171] width 330 height 21
drag, startPoint x: 251, startPoint y: 167, endPoint x: 143, endPoint y: 162, distance: 107.9
click at [156, 162] on html "KEX Express (US) LLC - DAS Report {{ utils.html_table(Kex.data, border=1, cells…" at bounding box center [321, 171] width 330 height 21
click at [196, 140] on span "Insert" at bounding box center [201, 139] width 11 height 7
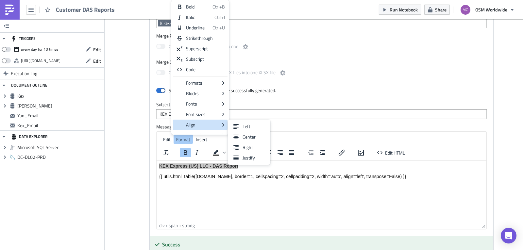
scroll to position [6, 0]
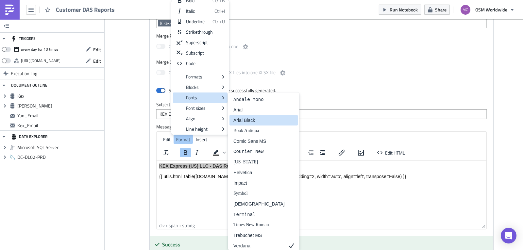
click at [255, 119] on div "Arial Black" at bounding box center [258, 120] width 51 height 8
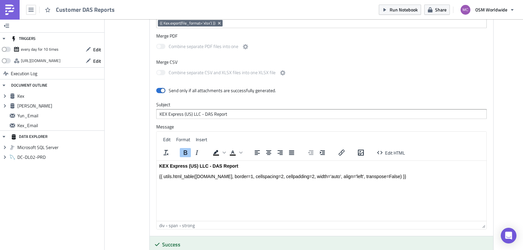
click at [265, 171] on div "Rich Text Area. Press ALT-0 for help." at bounding box center [321, 171] width 324 height 5
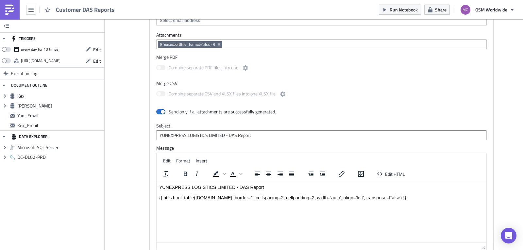
scroll to position [493, 0]
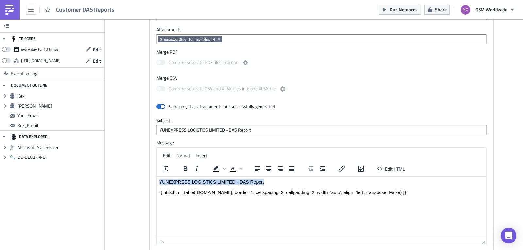
drag, startPoint x: 266, startPoint y: 183, endPoint x: 308, endPoint y: 353, distance: 174.6
click at [156, 183] on html "YUNEXPRESS LOGISTICS LIMITED - DAS Report {{ utils.html_table(Yun.data, border=…" at bounding box center [321, 187] width 330 height 21
click at [188, 157] on button "Format" at bounding box center [182, 155] width 19 height 9
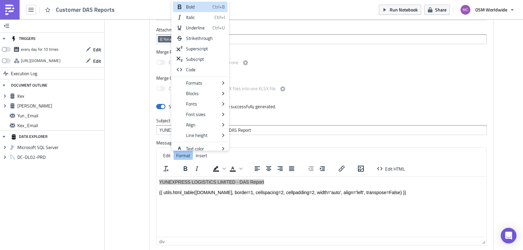
scroll to position [4, 0]
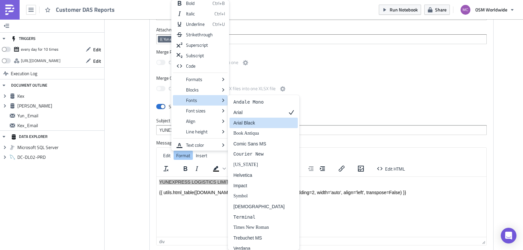
click at [259, 122] on div "Arial Black" at bounding box center [258, 123] width 51 height 8
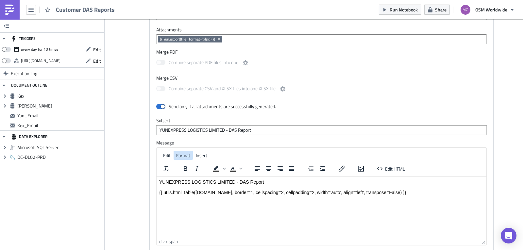
click at [188, 155] on button "Format" at bounding box center [182, 155] width 19 height 9
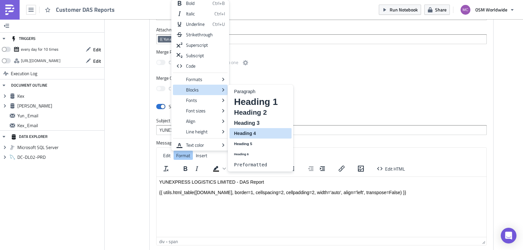
click at [261, 132] on h4 "Heading 4" at bounding box center [255, 133] width 45 height 8
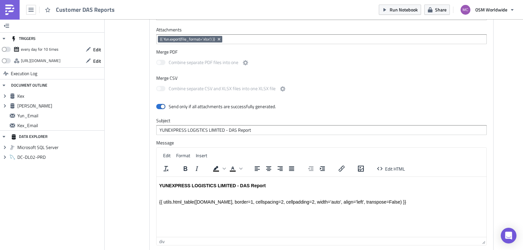
click at [282, 192] on body "YUNEXPRESS LOGISTICS LIMITED - DAS Report {{ utils.html_table(Yun.data, border=…" at bounding box center [321, 194] width 324 height 22
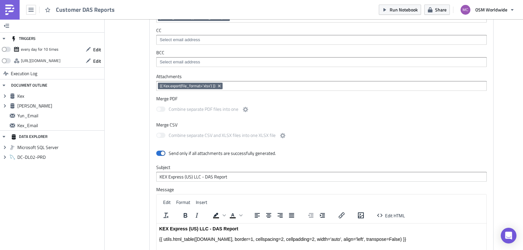
scroll to position [880, 0]
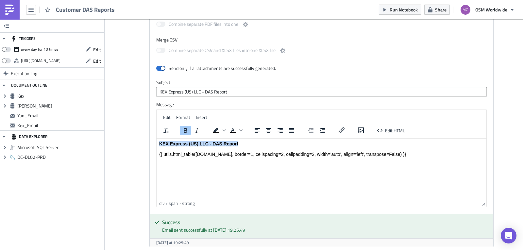
drag, startPoint x: 256, startPoint y: 144, endPoint x: 130, endPoint y: 143, distance: 126.1
click at [156, 143] on html "KEX Express (US) LLC - DAS Report {{ utils.html_table(Kex.data, border=1, cells…" at bounding box center [321, 148] width 330 height 21
click at [196, 117] on span "Insert" at bounding box center [201, 117] width 11 height 7
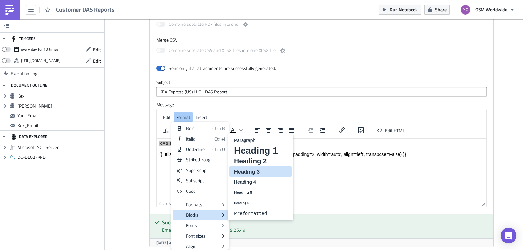
click at [262, 173] on h3 "Heading 3" at bounding box center [255, 172] width 45 height 8
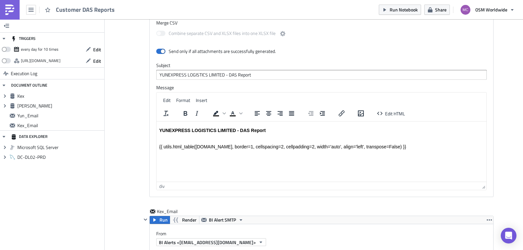
scroll to position [548, 0]
drag, startPoint x: 279, startPoint y: 131, endPoint x: 136, endPoint y: 128, distance: 143.1
click at [156, 128] on html "YUNEXPRESS LOGISTICS LIMITED - DAS Report {{ utils.html_table(Yun.data, border=…" at bounding box center [321, 136] width 330 height 30
click at [189, 98] on button "Format" at bounding box center [182, 99] width 19 height 9
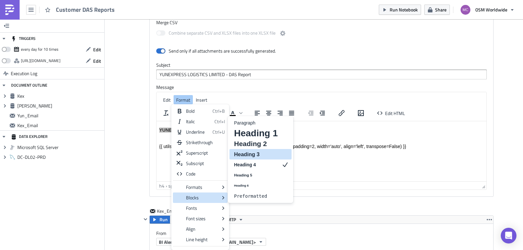
click at [250, 152] on h3 "Heading 3" at bounding box center [255, 154] width 45 height 8
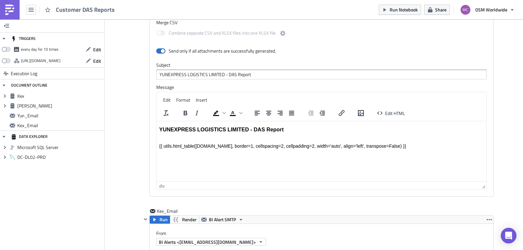
click at [172, 140] on div "Rich Text Area. Press ALT-0 for help." at bounding box center [321, 140] width 324 height 5
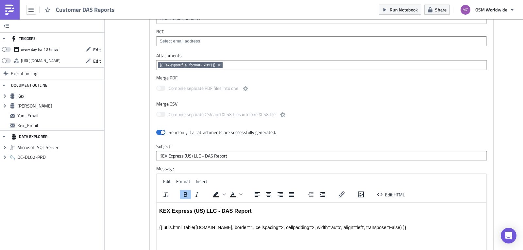
scroll to position [904, 0]
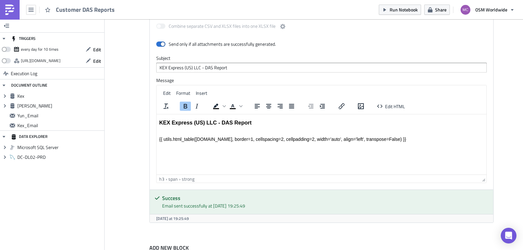
click at [325, 144] on html "KEX Express (US) LLC - DAS Report {{ utils.html_table(Kex.data, border=1, cells…" at bounding box center [321, 129] width 330 height 30
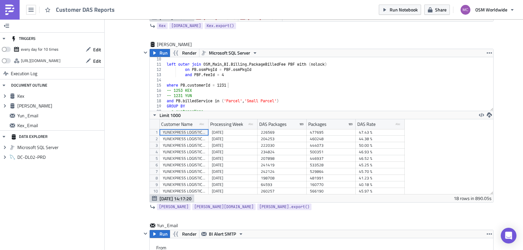
scroll to position [190, 0]
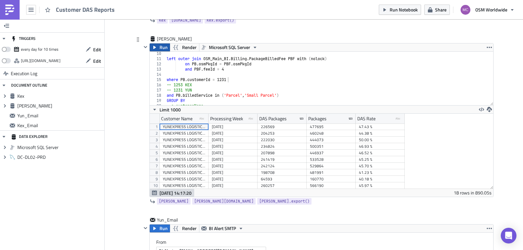
click at [162, 47] on span "Run" at bounding box center [163, 47] width 8 height 8
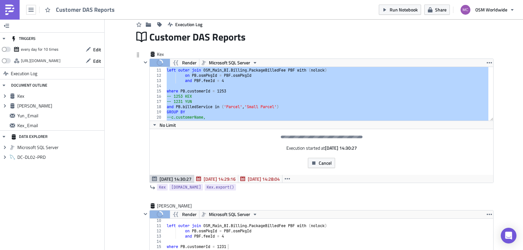
scroll to position [0, 0]
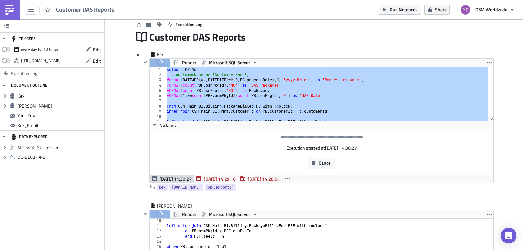
click at [186, 84] on div "select TOP 16 --c.customerName as 'Customer Name', format ( DATEADD ( wk , DATE…" at bounding box center [326, 94] width 323 height 54
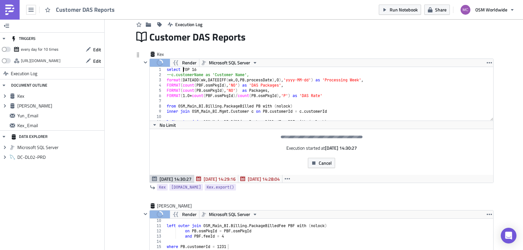
drag, startPoint x: 181, startPoint y: 69, endPoint x: 203, endPoint y: 70, distance: 21.9
click at [203, 70] on div "select TOP 16 --c.customerName as 'Customer Name', format ( DATEADD ( wk , DATE…" at bounding box center [326, 99] width 323 height 64
click at [325, 162] on span "Cancel" at bounding box center [324, 162] width 13 height 7
click at [319, 163] on span "Cancel" at bounding box center [324, 162] width 13 height 7
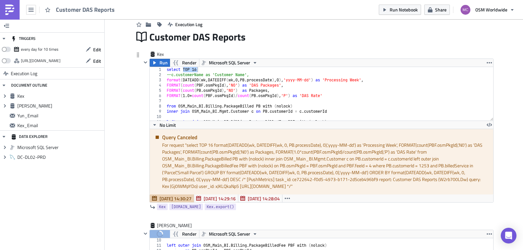
click at [190, 68] on div "select TOP 16 --c.customerName as 'Customer Name', format ( DATEADD ( wk , DATE…" at bounding box center [326, 94] width 323 height 54
drag, startPoint x: 180, startPoint y: 68, endPoint x: 225, endPoint y: 70, distance: 44.8
click at [224, 70] on div "select TOP 16 --c.customerName as 'Customer Name', format ( DATEADD ( wk , DATE…" at bounding box center [326, 99] width 323 height 64
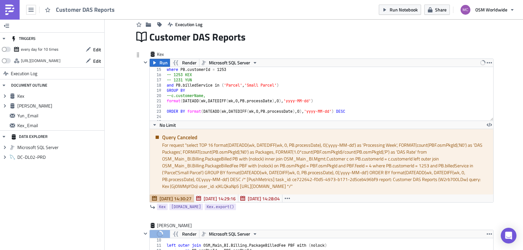
scroll to position [77, 0]
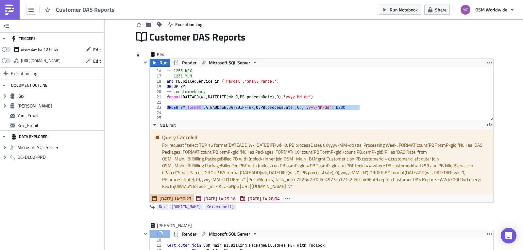
drag, startPoint x: 364, startPoint y: 108, endPoint x: 162, endPoint y: 108, distance: 201.8
click at [162, 108] on div "select 15 16 17 18 19 20 21 22 23 24 25 where PB . customerId = 1253 -- 1253 KE…" at bounding box center [321, 94] width 343 height 54
type textarea "ORDER BY format(DATEADD(wk, DATEDIFF(wk, 0, PB.processDate), 0),'yyyy-MM-dd') D…"
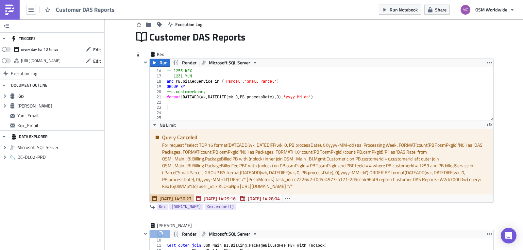
scroll to position [0, 0]
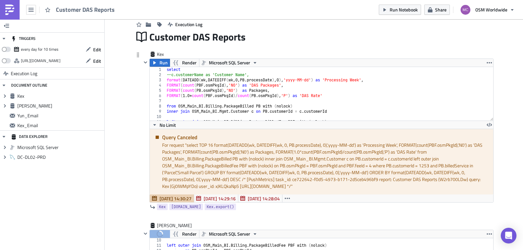
click at [165, 70] on div "select --c.customerName as 'Customer Name', format ( DATEADD ( wk , DATEDIFF ( …" at bounding box center [326, 99] width 323 height 64
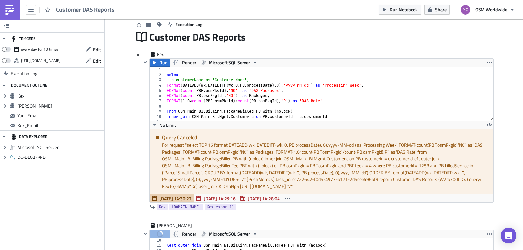
type textarea "select"
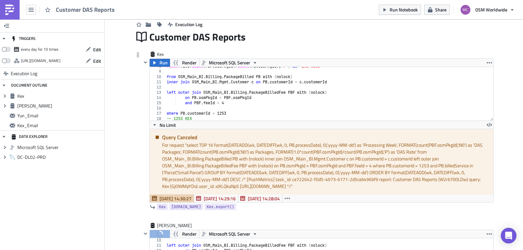
scroll to position [88, 0]
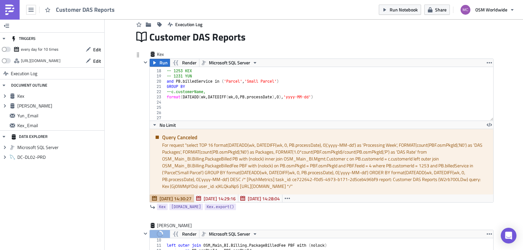
type textarea "SELECT * FROM ("
click at [479, 129] on div "Query Canceled For request " select TOP 16 format(DATEADD(wk, DATEDIFF(wk, 0, P…" at bounding box center [321, 162] width 343 height 66
click at [268, 105] on div "where PB . customerId = 1253 -- 1253 KEX -- 1231 YUN and PB . billedService in …" at bounding box center [326, 95] width 323 height 64
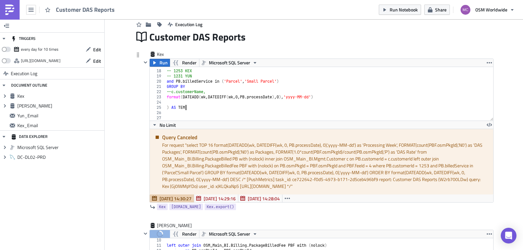
type textarea ") AS TEMP"
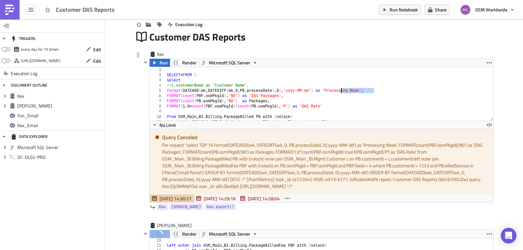
drag, startPoint x: 371, startPoint y: 90, endPoint x: 336, endPoint y: 91, distance: 35.3
click at [336, 91] on div "SELECT * FROM ( select --c.customerName as 'Customer Name', format ( DATEADD ( …" at bounding box center [326, 99] width 323 height 64
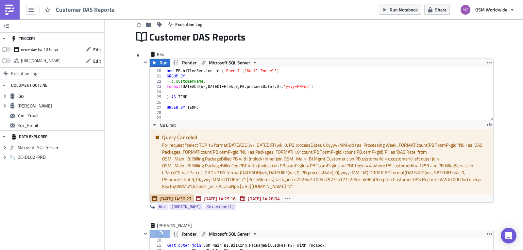
scroll to position [98, 0]
click at [247, 110] on div "-- 1231 YUN and PB . billedService in ( 'Parcel' , 'Small Parcel' ) GROUP BY --…" at bounding box center [326, 95] width 323 height 64
paste textarea "Processing Week]"
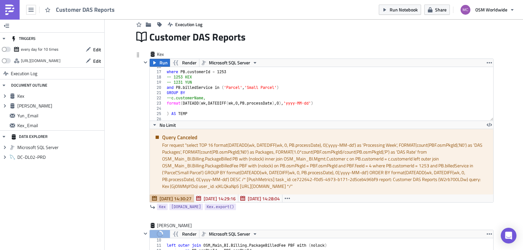
scroll to position [0, 0]
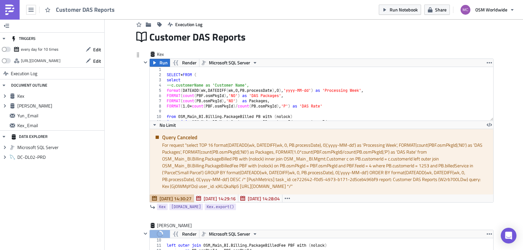
click at [181, 75] on div "SELECT * FROM ( select --c.customerName as 'Customer Name', format ( DATEADD ( …" at bounding box center [326, 99] width 323 height 64
click at [271, 77] on div "SELECT TOP 16 * FROM ( select --c.customerName as 'Customer Name', format ( DAT…" at bounding box center [326, 99] width 323 height 64
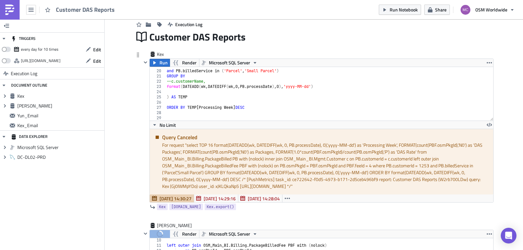
scroll to position [98, 0]
click at [159, 65] on span "Run" at bounding box center [163, 63] width 8 height 8
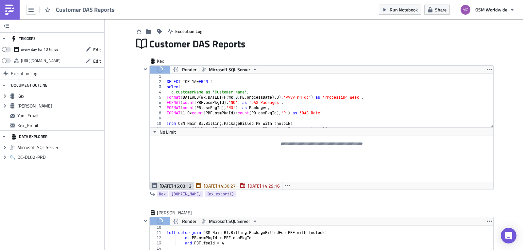
scroll to position [7, 0]
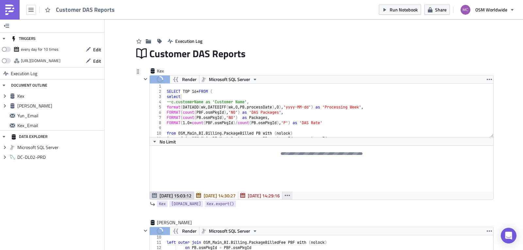
click at [285, 194] on icon "button" at bounding box center [286, 195] width 5 height 5
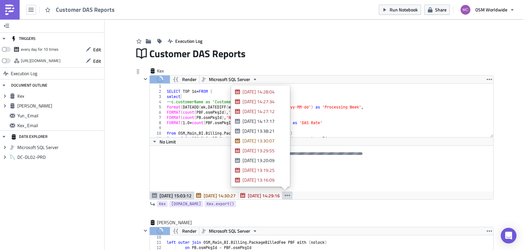
click at [285, 194] on icon "button" at bounding box center [286, 195] width 5 height 5
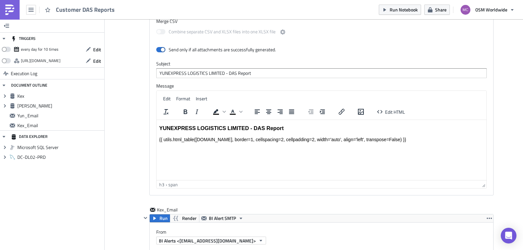
scroll to position [552, 0]
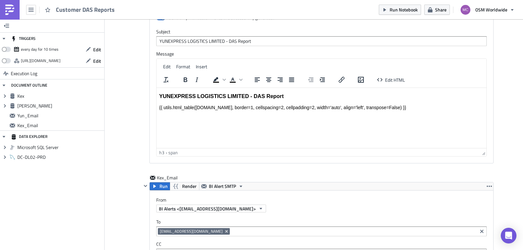
drag, startPoint x: 510, startPoint y: 152, endPoint x: 508, endPoint y: 159, distance: 7.6
click at [508, 159] on div "Add Image Execution Log Customer DAS Reports Kex Run Render Microsoft SQL Serve…" at bounding box center [314, 34] width 418 height 1134
drag, startPoint x: 507, startPoint y: 163, endPoint x: 507, endPoint y: 159, distance: 3.7
click at [506, 159] on div "Add Image Execution Log Customer DAS Reports Kex Run Render Microsoft SQL Serve…" at bounding box center [314, 34] width 418 height 1134
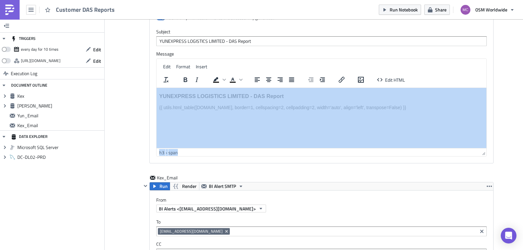
drag, startPoint x: 509, startPoint y: 147, endPoint x: 515, endPoint y: 108, distance: 39.1
click at [515, 108] on div "Add Image Execution Log Customer DAS Reports Kex Run Render Microsoft SQL Serve…" at bounding box center [314, 34] width 418 height 1134
click at [510, 141] on div "Add Image Execution Log Customer DAS Reports Kex Run Render Microsoft SQL Serve…" at bounding box center [314, 34] width 418 height 1134
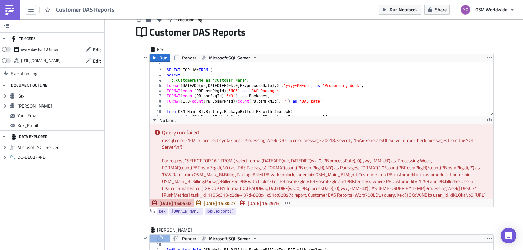
scroll to position [26, 0]
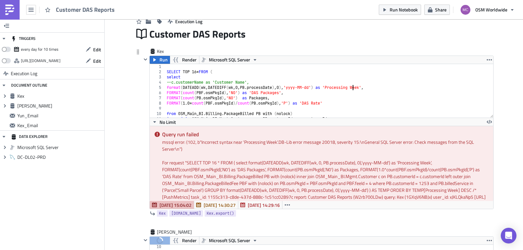
type textarea "format(DATEADD(wk, DATEDIFF(wk, 0, PB.processDate), 0),'yyyy-MM-dd') as 'Proces…"
click at [350, 87] on div "SELECT TOP 16 * FROM ( select --c.customerName as 'Customer Name', format ( DAT…" at bounding box center [326, 96] width 323 height 64
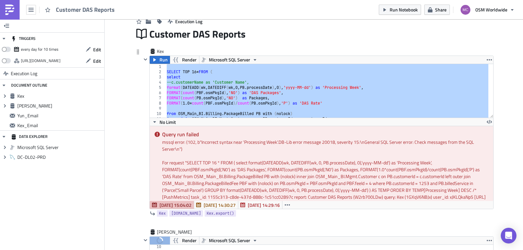
scroll to position [0, 0]
click at [274, 105] on div "SELECT TOP 16 * FROM ( select --c.customerName as 'Customer Name', format ( DAT…" at bounding box center [326, 91] width 323 height 54
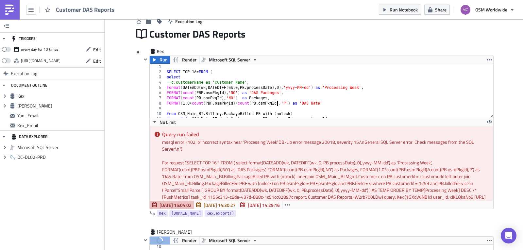
scroll to position [98, 0]
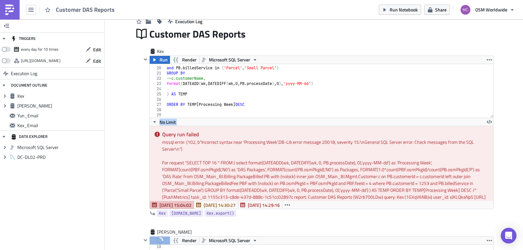
click at [195, 104] on div "-- 1231 YUN and PB . billedService in ( 'Parcel' , 'Small Parcel' ) GROUP BY --…" at bounding box center [326, 92] width 323 height 64
click at [155, 62] on button "Run" at bounding box center [160, 60] width 20 height 8
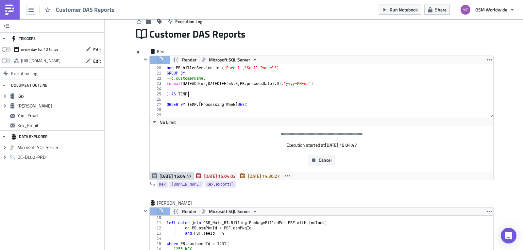
click at [312, 93] on div "-- 1231 YUN and PB . billedService in ( 'Parcel' , 'Small Parcel' ) GROUP BY --…" at bounding box center [326, 92] width 323 height 64
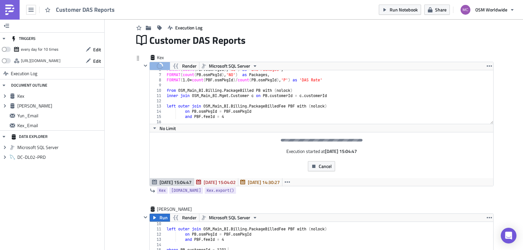
scroll to position [24, 0]
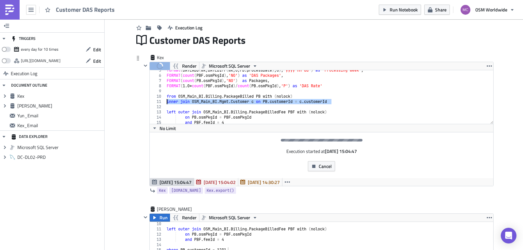
drag, startPoint x: 278, startPoint y: 107, endPoint x: 162, endPoint y: 100, distance: 115.9
click at [162, 100] on div ") AS TEMP 5 6 7 8 9 10 11 12 13 14 15 16 17 format ( DATEADD ( wk , DATEDIFF ( …" at bounding box center [321, 97] width 343 height 54
type textarea "inner join OSM_Main_BI.Mgmt.Customer c on PB.customerId = c.customerId"
click at [173, 107] on div "format ( DATEADD ( wk , DATEDIFF ( wk , 0 , PB . processDate ) , 0 ) , 'yyyy-MM…" at bounding box center [326, 100] width 323 height 64
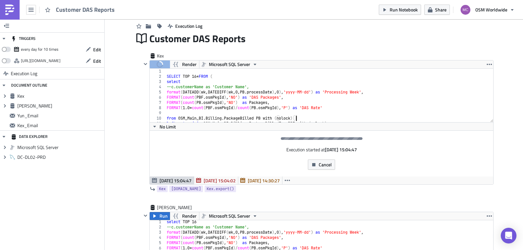
scroll to position [19, 0]
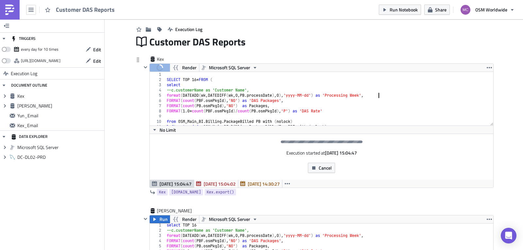
click at [432, 95] on div "SELECT TOP 16 * FROM ( select --c.customerName as 'Customer Name', format ( DAT…" at bounding box center [326, 104] width 323 height 64
type textarea "format(DATEADD(wk, DATEDIFF(wk, 0, PB.processDate), 0),'yyyy-MM-dd') as 'Proces…"
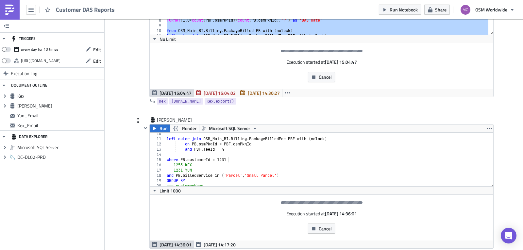
scroll to position [53, 0]
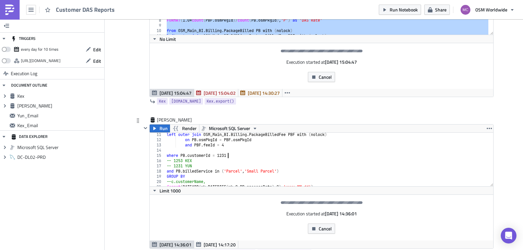
click at [383, 156] on div "left outer join OSM_Main_BI . Billing . PackageBilledFee PBF with ( nolock ) on…" at bounding box center [326, 164] width 323 height 64
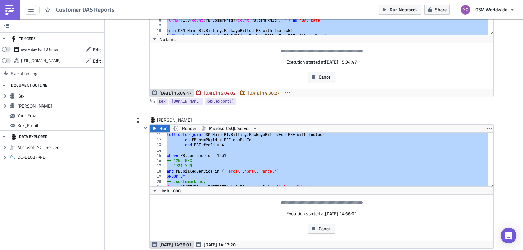
paste textarea
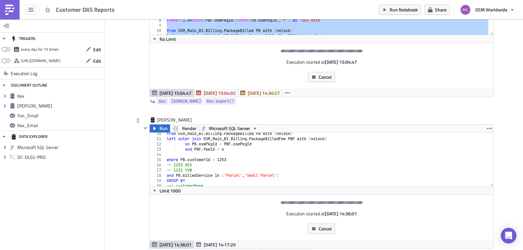
scroll to position [49, 0]
drag, startPoint x: 234, startPoint y: 161, endPoint x: 221, endPoint y: 160, distance: 12.8
click at [221, 160] on div "from OSM_Main_BI . Billing . PackageBilled PB with ( nolock ) left outer join O…" at bounding box center [326, 163] width 323 height 64
click at [278, 158] on div "from OSM_Main_BI . Billing . PackageBilled PB with ( nolock ) left outer join O…" at bounding box center [326, 163] width 323 height 64
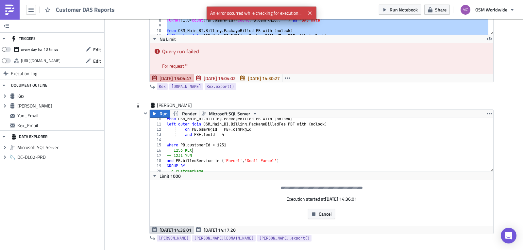
click at [343, 149] on div "from OSM_Main_BI . Billing . PackageBilled PB with ( nolock ) left outer join O…" at bounding box center [326, 148] width 323 height 64
type textarea "-- 1253 KEX"
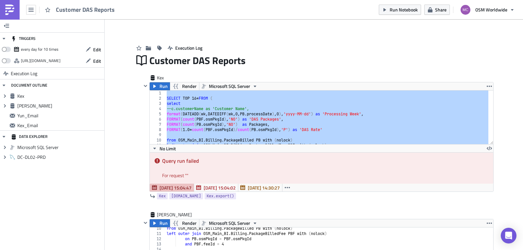
scroll to position [24, 0]
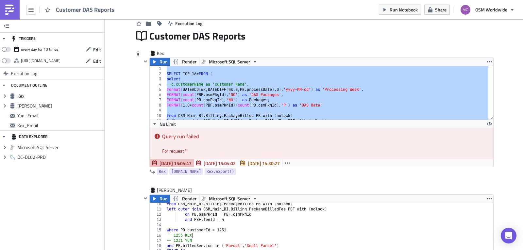
click at [317, 86] on div "SELECT TOP 16 * FROM ( select --c.customerName as 'Customer Name', format ( DAT…" at bounding box center [326, 93] width 323 height 54
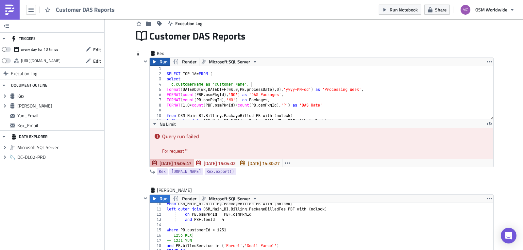
click at [153, 64] on button "Run" at bounding box center [160, 62] width 20 height 8
type textarea "format(DATEADD(wk, DATEDIFF(wk, 0, PB.processDate), 0),'yyyy-MM-dd') as 'Proces…"
click at [251, 92] on div "SELECT TOP 16 * FROM ( select --c.customerName as 'Customer Name', format ( DAT…" at bounding box center [326, 98] width 323 height 64
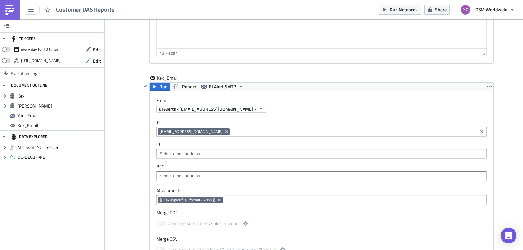
scroll to position [678, 0]
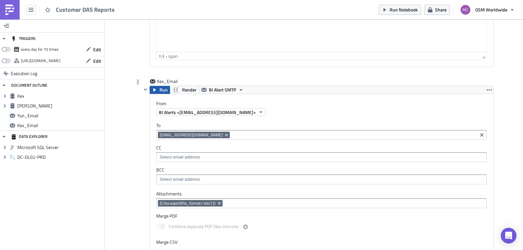
click at [156, 88] on button "Run" at bounding box center [160, 90] width 20 height 8
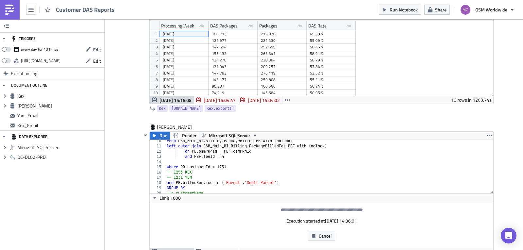
scroll to position [130, 0]
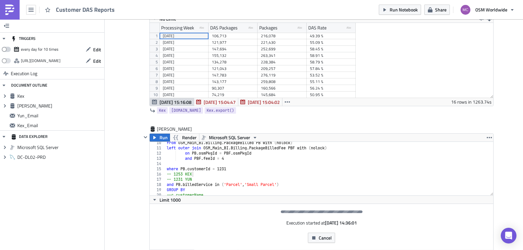
click at [8, 47] on span at bounding box center [6, 49] width 9 height 5
click at [7, 47] on input "checkbox" at bounding box center [5, 47] width 4 height 4
checkbox input "true"
click at [98, 48] on span "Edit" at bounding box center [97, 49] width 8 height 7
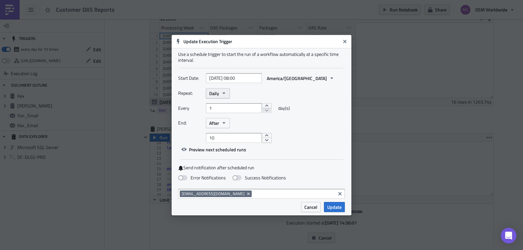
click at [224, 91] on icon "button" at bounding box center [223, 92] width 5 height 5
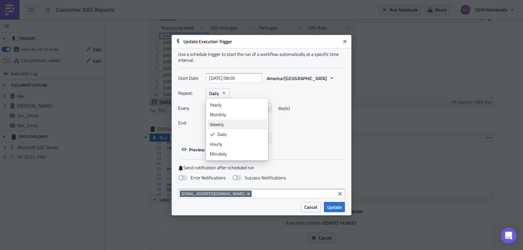
click at [224, 122] on div "Weekly" at bounding box center [237, 124] width 54 height 7
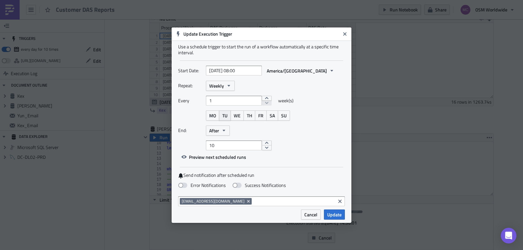
click at [227, 115] on span "TU" at bounding box center [224, 115] width 5 height 7
drag, startPoint x: 222, startPoint y: 130, endPoint x: 221, endPoint y: 135, distance: 4.6
click at [221, 130] on icon "button" at bounding box center [223, 130] width 5 height 5
click at [223, 140] on div "Never" at bounding box center [237, 142] width 54 height 7
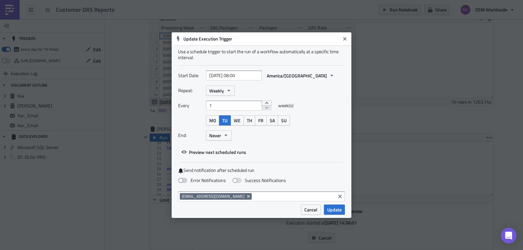
click at [187, 180] on label "Error Notifications" at bounding box center [202, 180] width 48 height 6
click at [6, 5] on input "Error Notifications" at bounding box center [3, 3] width 4 height 4
checkbox input "true"
select select "8"
select select "2025"
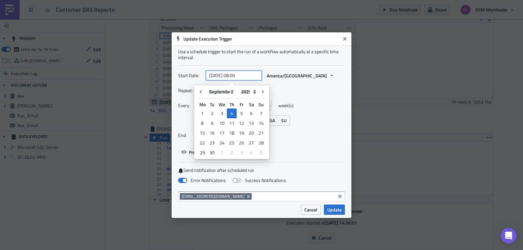
drag, startPoint x: 238, startPoint y: 75, endPoint x: 234, endPoint y: 75, distance: 4.2
click at [234, 75] on input "2025-09-04 08:00" at bounding box center [234, 76] width 56 height 10
type input "2025-09-04 14:00"
click at [315, 98] on div "Repeat: Weekly Every 1 week(s) MO TU WE TH FR SA SU End: Never" at bounding box center [261, 116] width 167 height 60
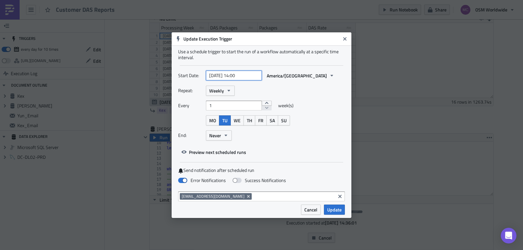
select select "8"
select select "2025"
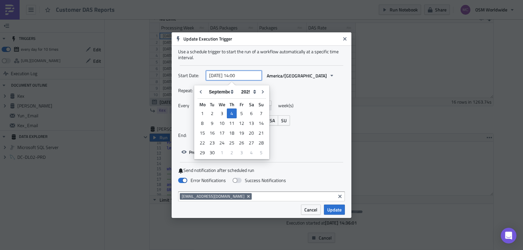
click at [237, 73] on input "2025-09-04 14:00" at bounding box center [234, 76] width 56 height 10
drag, startPoint x: 241, startPoint y: 72, endPoint x: 235, endPoint y: 72, distance: 5.6
click at [235, 72] on input "2025-09-04 14:00" at bounding box center [234, 76] width 56 height 10
click at [243, 114] on div "5" at bounding box center [241, 113] width 10 height 9
type input "2025-09-05 14:00"
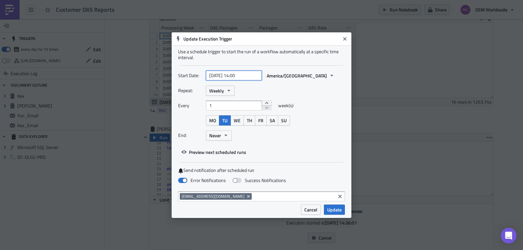
click at [232, 74] on input "2025-09-05 14:00" at bounding box center [234, 76] width 56 height 10
select select "8"
select select "2025"
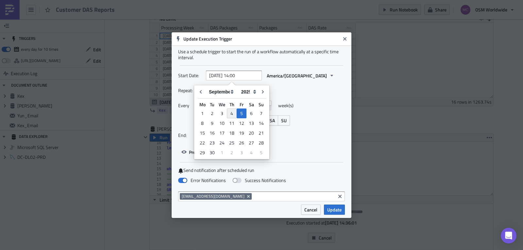
click at [234, 114] on div "4" at bounding box center [232, 113] width 10 height 10
type input "2025-09-04 14:00"
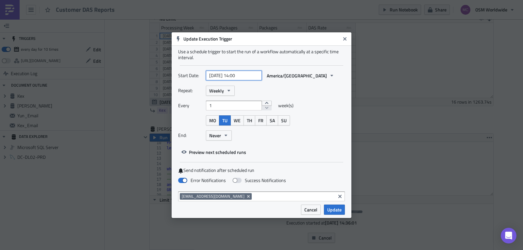
select select "8"
select select "2025"
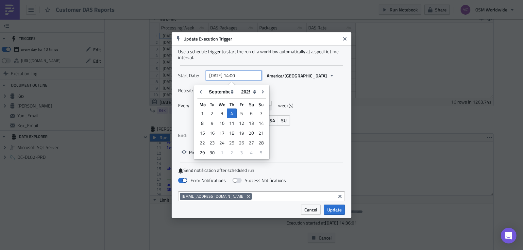
click at [238, 73] on input "2025-09-04 14:00" at bounding box center [234, 76] width 56 height 10
click at [239, 74] on input "2025-09-04 14:00" at bounding box center [234, 76] width 56 height 10
click at [215, 123] on div "9" at bounding box center [212, 123] width 10 height 9
type input "2025-09-09 14:00"
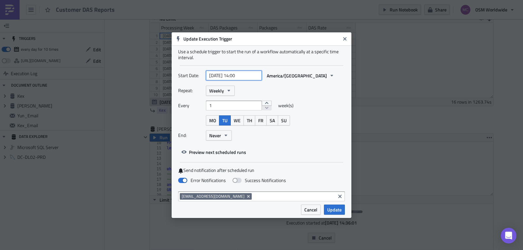
select select "8"
select select "2025"
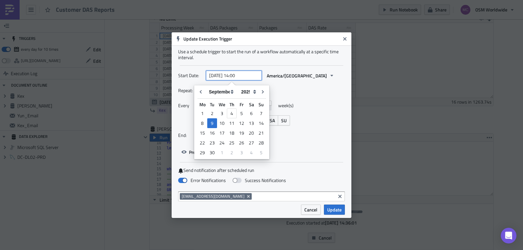
click at [238, 76] on input "2025-09-09 14:00" at bounding box center [234, 76] width 56 height 10
type input "2025-09-09 05:00"
click at [316, 92] on div "Repeat: Weekly" at bounding box center [261, 91] width 167 height 10
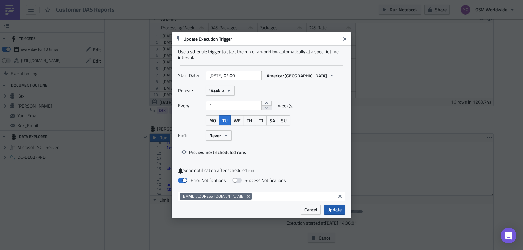
click at [335, 209] on span "Update" at bounding box center [334, 209] width 14 height 7
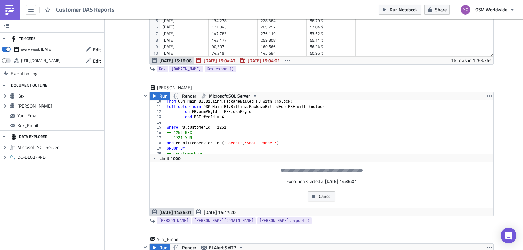
scroll to position [143, 0]
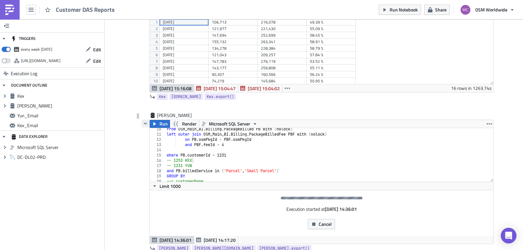
click at [143, 124] on icon "button" at bounding box center [145, 123] width 5 height 5
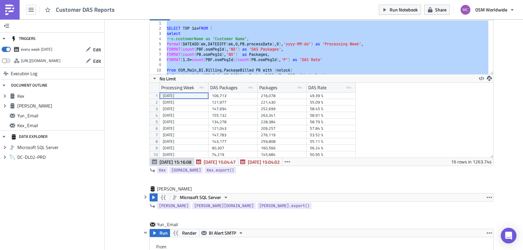
scroll to position [58, 0]
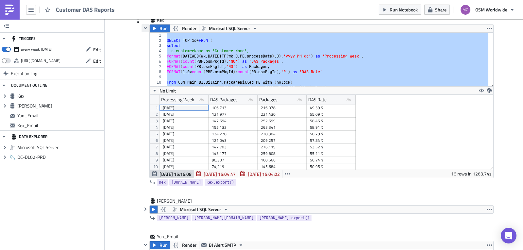
click at [143, 26] on icon "button" at bounding box center [145, 27] width 5 height 5
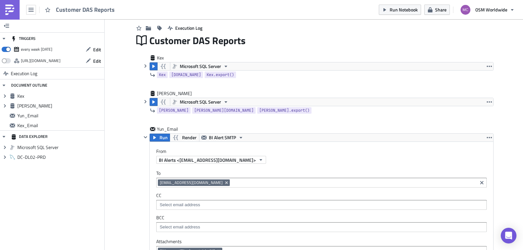
scroll to position [0, 0]
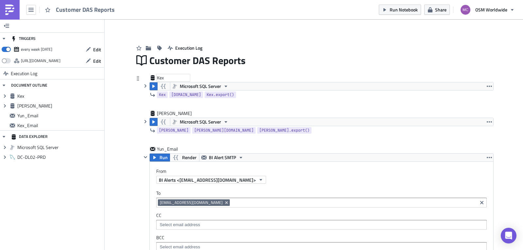
click at [157, 78] on div "Kex" at bounding box center [173, 77] width 33 height 7
drag, startPoint x: 163, startPoint y: 78, endPoint x: 122, endPoint y: 78, distance: 40.8
click at [144, 124] on icon "button" at bounding box center [145, 121] width 5 height 5
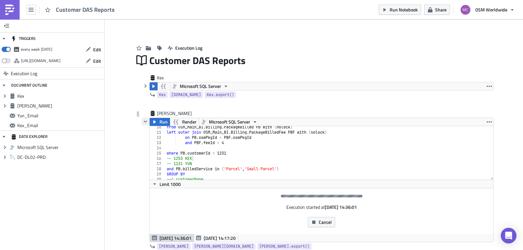
click at [144, 124] on icon "button" at bounding box center [145, 121] width 5 height 5
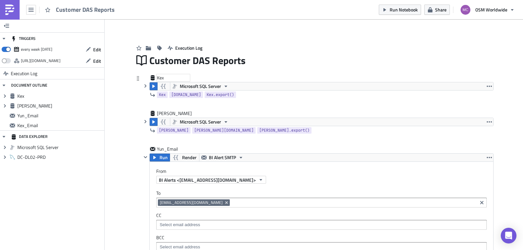
click at [163, 77] on div "Kex" at bounding box center [173, 77] width 33 height 7
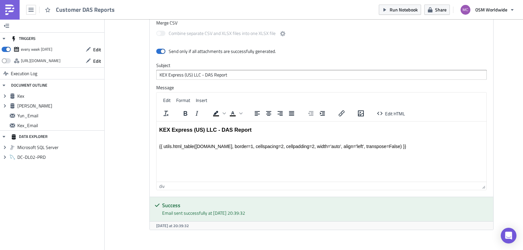
scroll to position [671, 0]
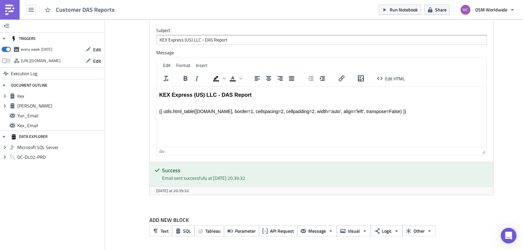
drag, startPoint x: 476, startPoint y: 231, endPoint x: 476, endPoint y: 214, distance: 17.0
click at [476, 225] on div "Text SQL Tableau Parameter API Request Message Visual Logic Other" at bounding box center [321, 230] width 344 height 11
click at [476, 223] on div "ADD NEW BLOCK Text SQL Tableau Parameter API Request Message Visual Logic Other" at bounding box center [321, 226] width 344 height 20
drag, startPoint x: 476, startPoint y: 214, endPoint x: 481, endPoint y: 176, distance: 37.9
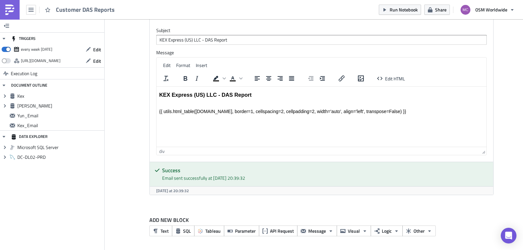
click at [481, 176] on div "Email sent successfully at 2025-09-04 20:39:32" at bounding box center [325, 177] width 326 height 7
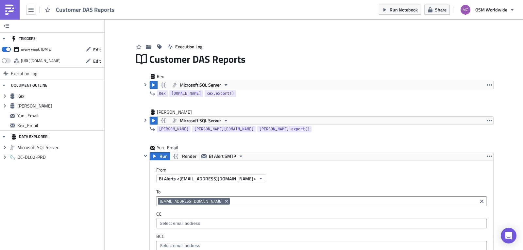
scroll to position [27, 0]
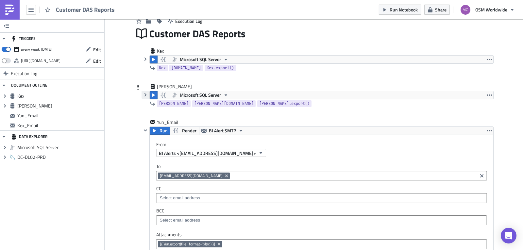
click at [143, 97] on icon "button" at bounding box center [145, 94] width 5 height 5
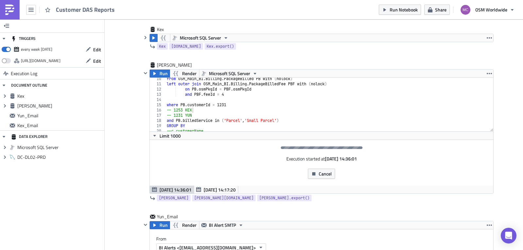
scroll to position [0, 0]
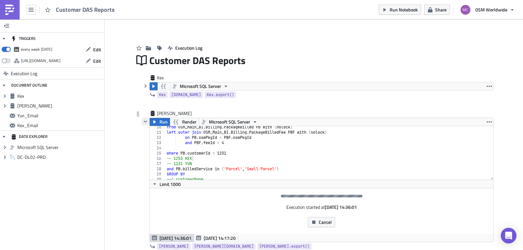
click at [145, 122] on icon "button" at bounding box center [145, 121] width 5 height 5
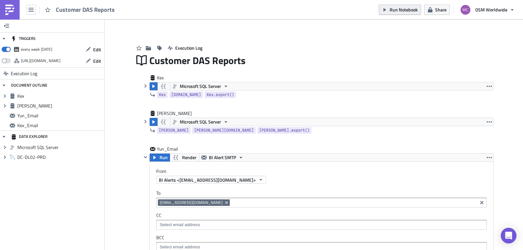
click at [396, 8] on span "Run Notebook" at bounding box center [403, 9] width 28 height 7
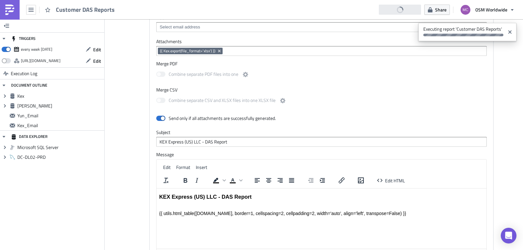
scroll to position [652, 0]
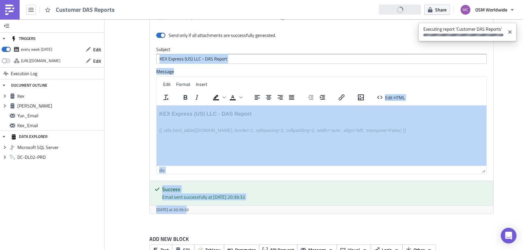
drag, startPoint x: 519, startPoint y: 53, endPoint x: 496, endPoint y: 47, distance: 24.1
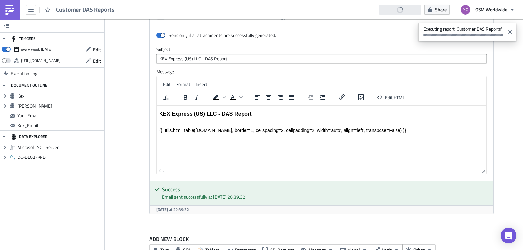
scroll to position [0, 0]
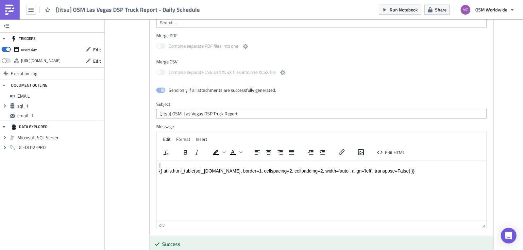
scroll to position [432, 0]
